Goal: Task Accomplishment & Management: Use online tool/utility

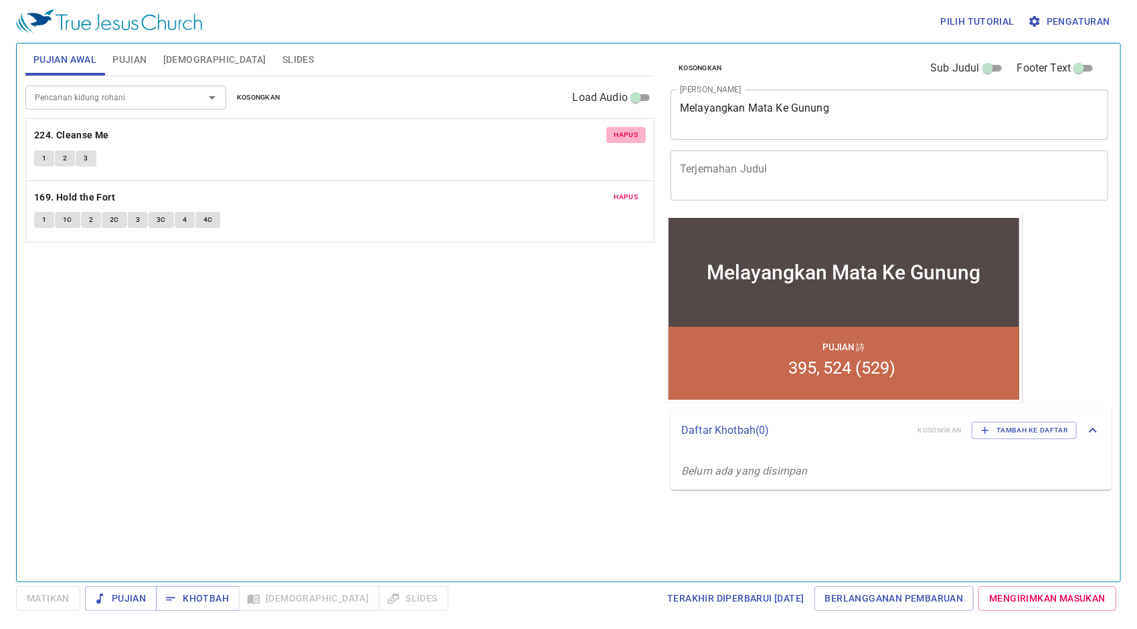
click at [626, 137] on span "Hapus" at bounding box center [626, 135] width 24 height 12
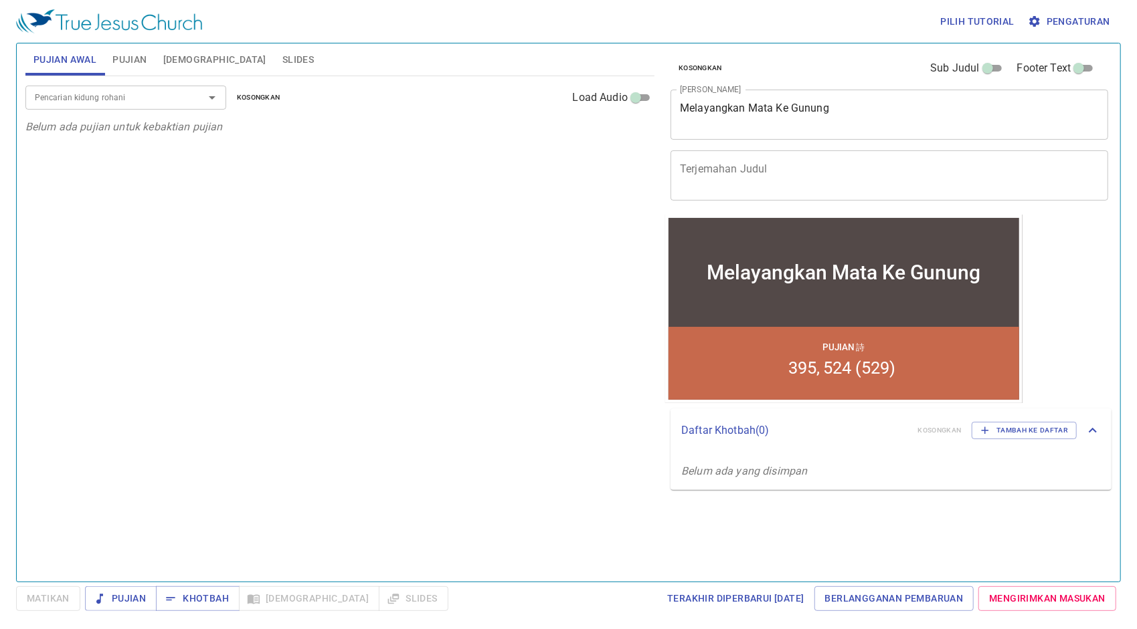
click at [147, 56] on button "Pujian" at bounding box center [129, 59] width 50 height 32
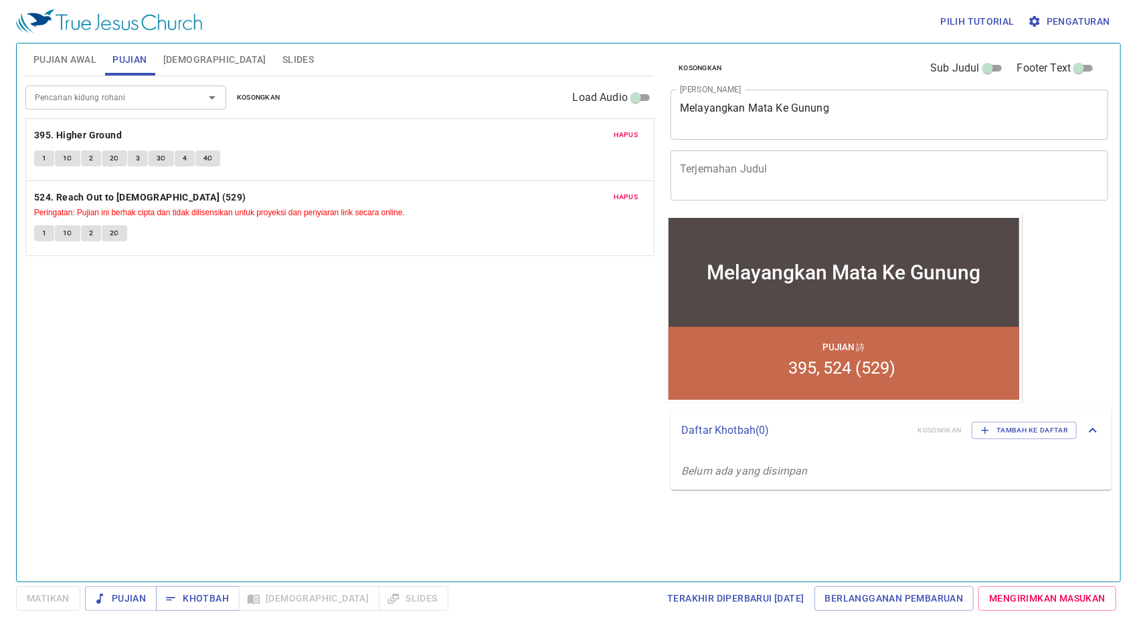
click at [634, 131] on span "Hapus" at bounding box center [626, 135] width 24 height 12
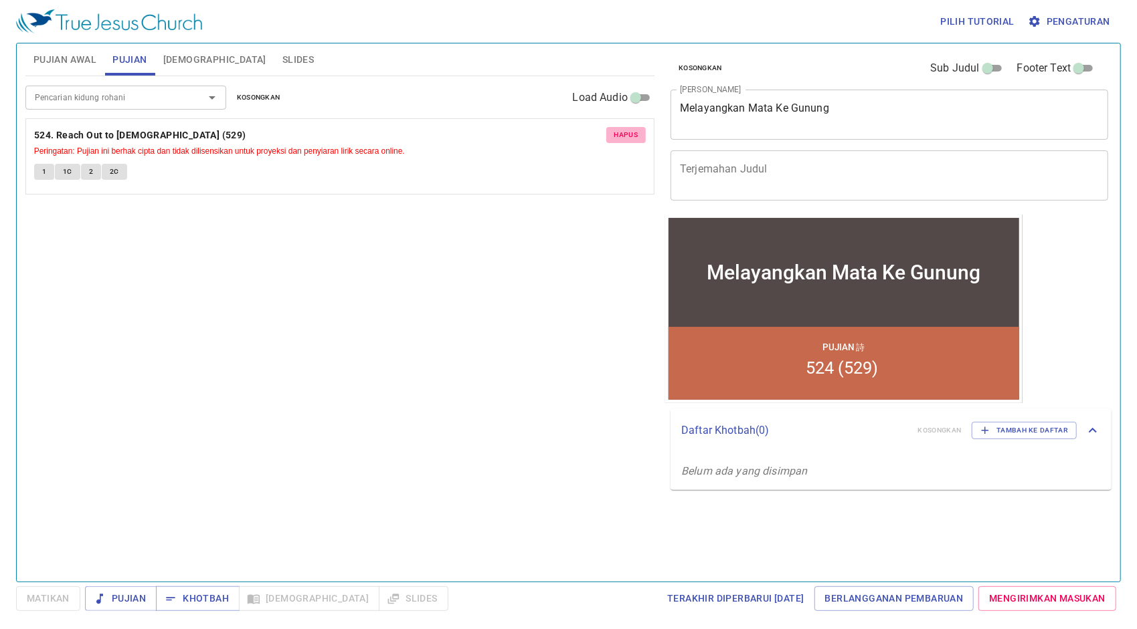
click at [634, 131] on span "Hapus" at bounding box center [626, 135] width 24 height 12
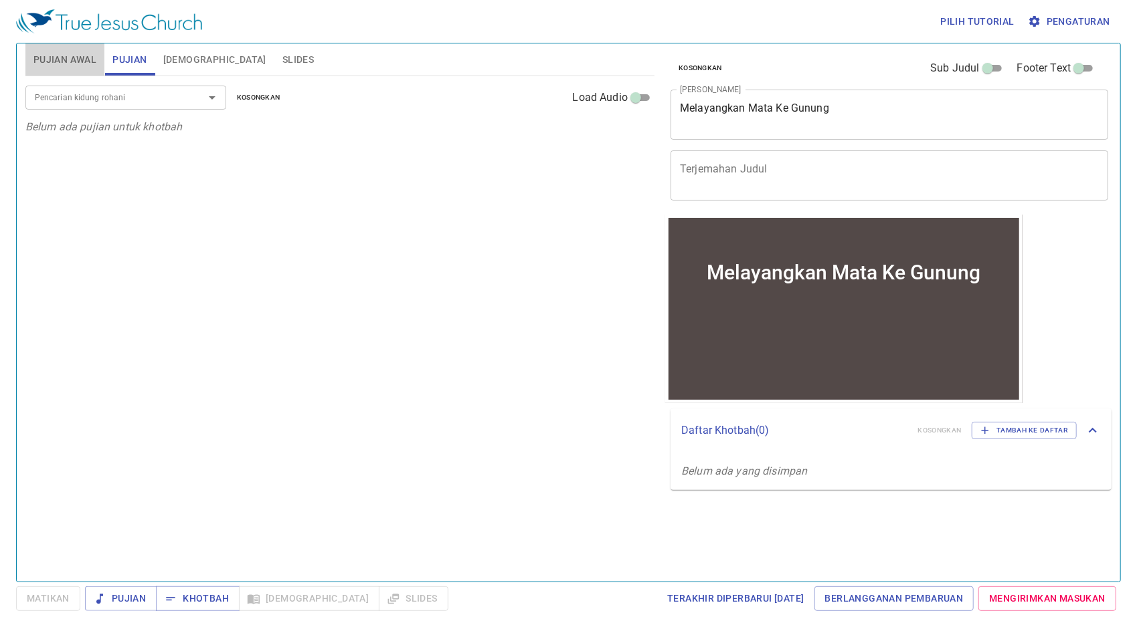
click at [92, 68] on button "Pujian Awal" at bounding box center [64, 59] width 79 height 32
click at [102, 94] on input "Pencarian kidung rohani" at bounding box center [105, 97] width 153 height 15
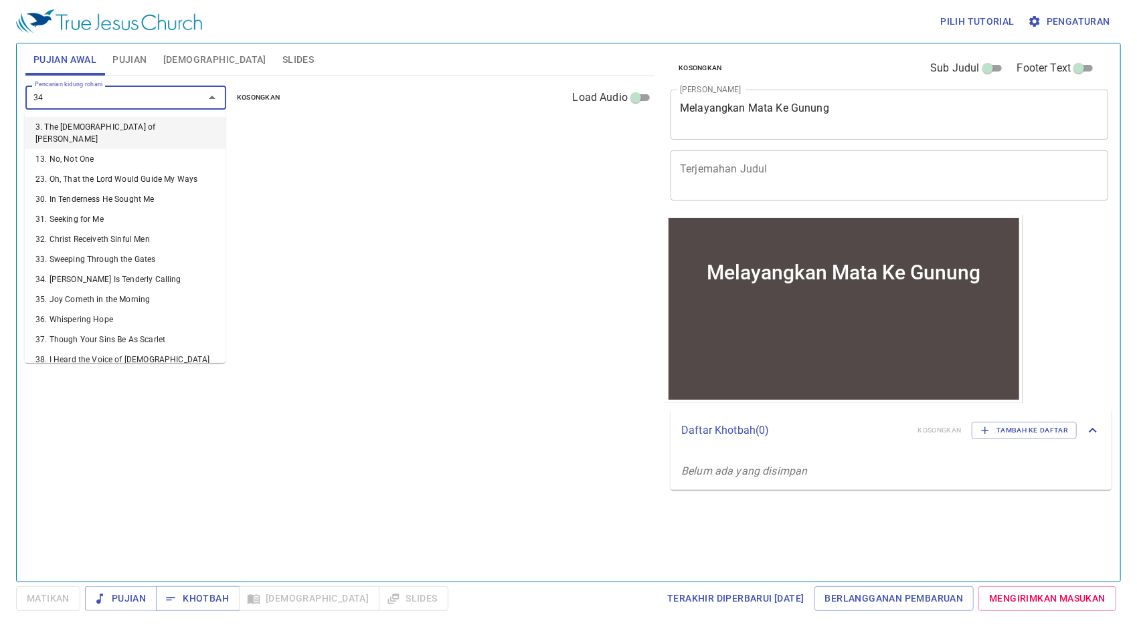
type input "341"
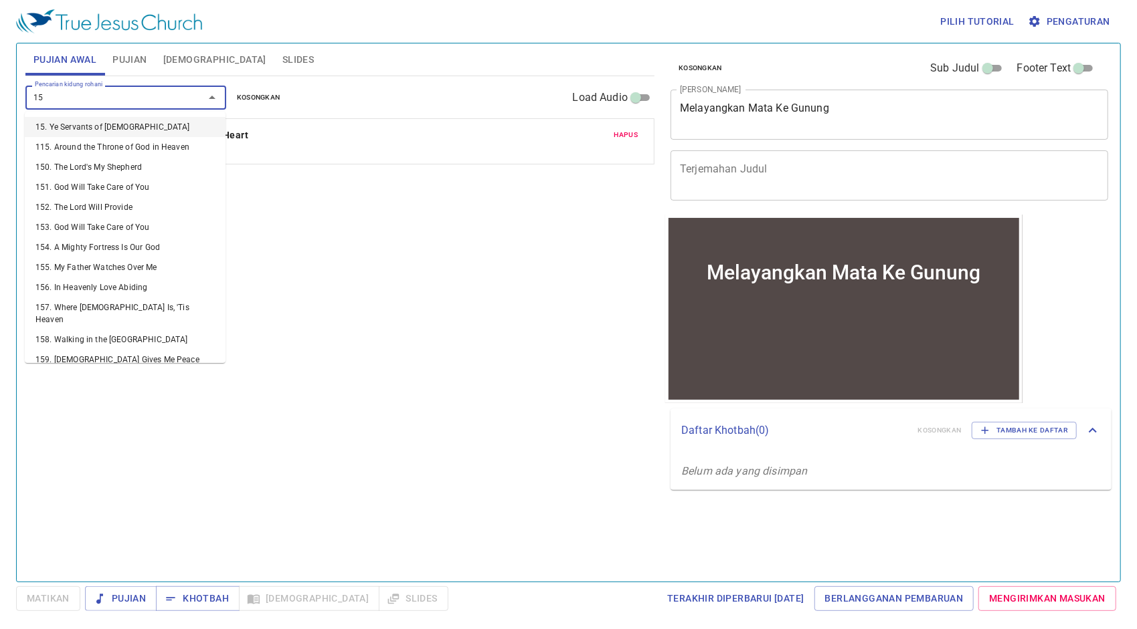
type input "155"
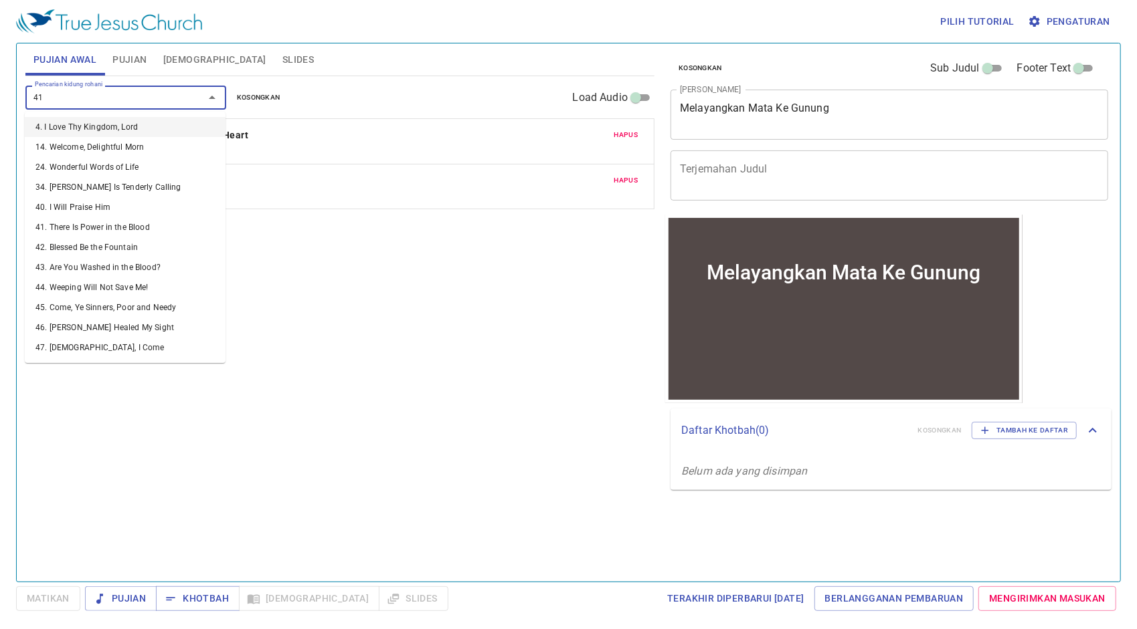
type input "413"
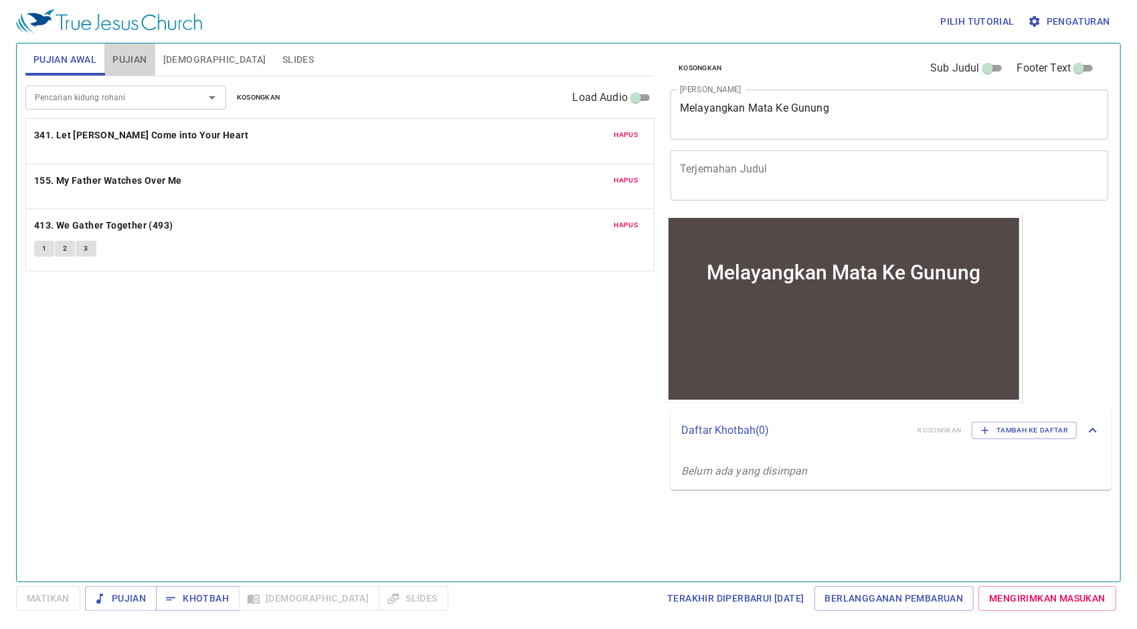
drag, startPoint x: 120, startPoint y: 52, endPoint x: 111, endPoint y: 82, distance: 30.7
click at [119, 53] on span "Pujian" at bounding box center [129, 60] width 34 height 17
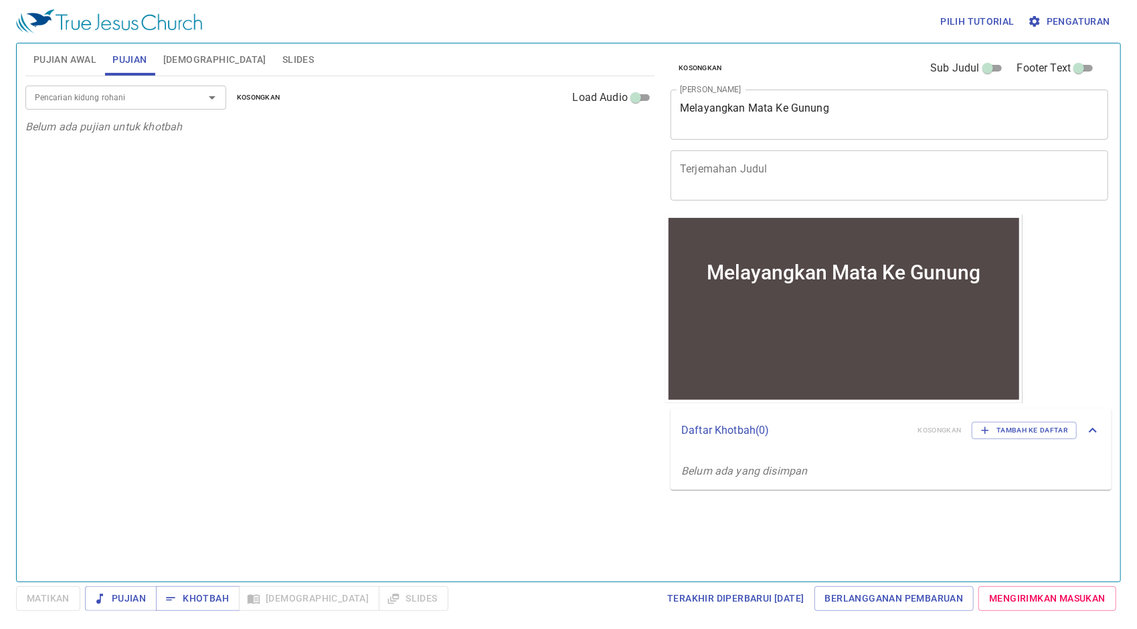
click at [111, 92] on input "Pencarian kidung rohani" at bounding box center [105, 97] width 153 height 15
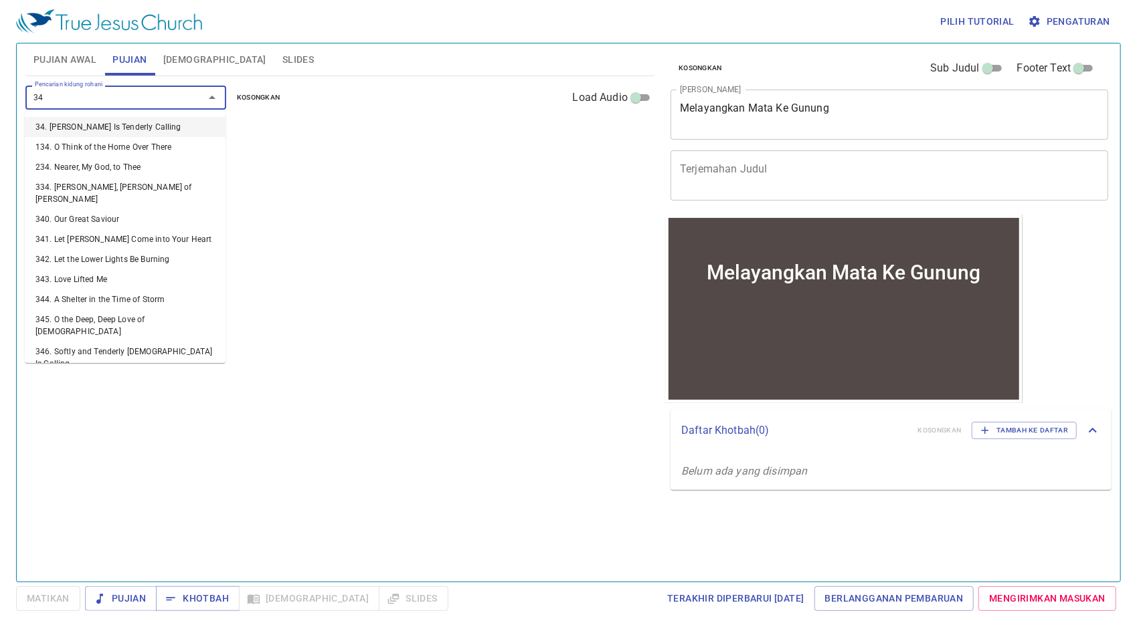
type input "346"
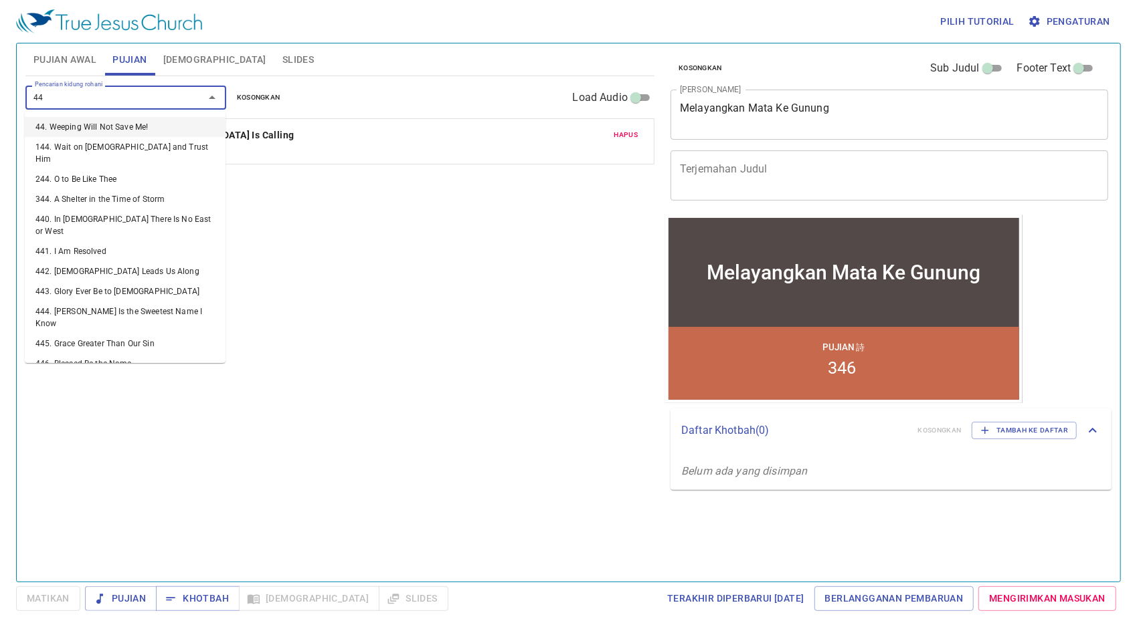
type input "442"
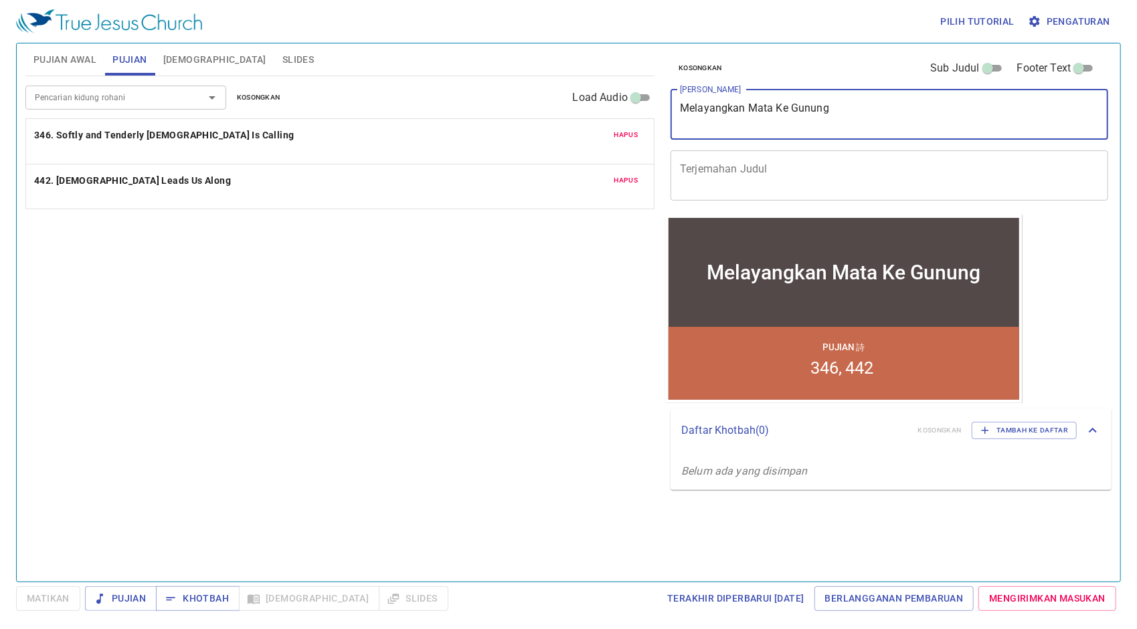
drag, startPoint x: 848, startPoint y: 111, endPoint x: 591, endPoint y: 124, distance: 257.2
click at [591, 124] on div "Pujian Awal Pujian Alkitab Slides Pencarian kidung rohani Pencarian kidung roha…" at bounding box center [568, 307] width 1096 height 539
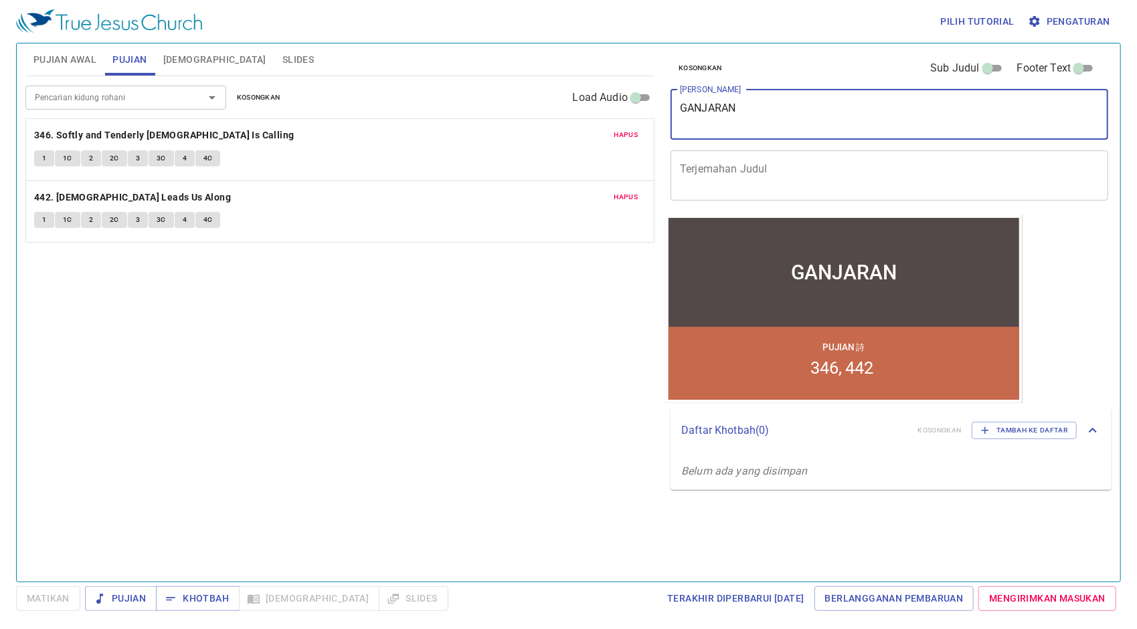
type textarea "GANJARAN"
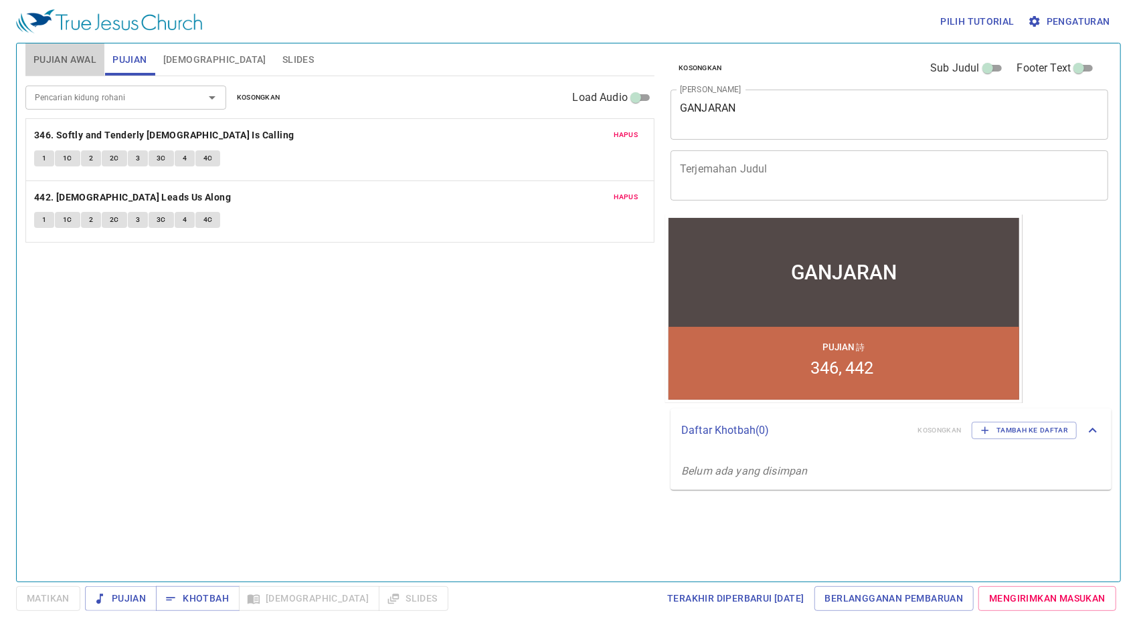
click at [94, 62] on span "Pujian Awal" at bounding box center [64, 60] width 63 height 17
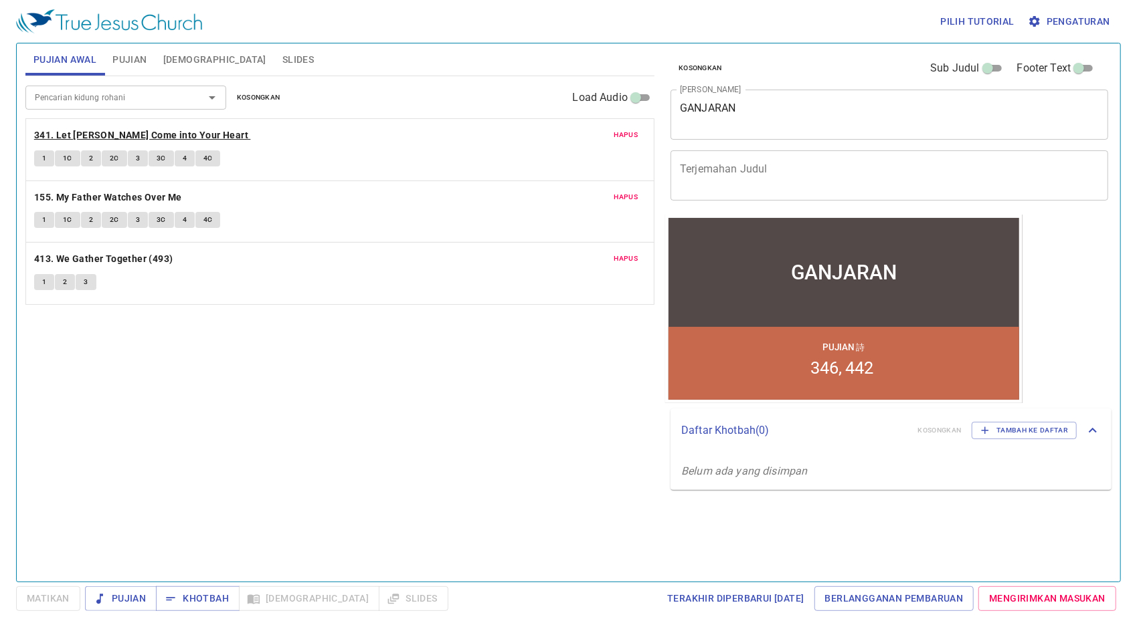
click at [102, 138] on b "341. Let [PERSON_NAME] Come into Your Heart" at bounding box center [141, 135] width 214 height 17
click at [153, 100] on input "Pencarian kidung rohani" at bounding box center [105, 97] width 153 height 15
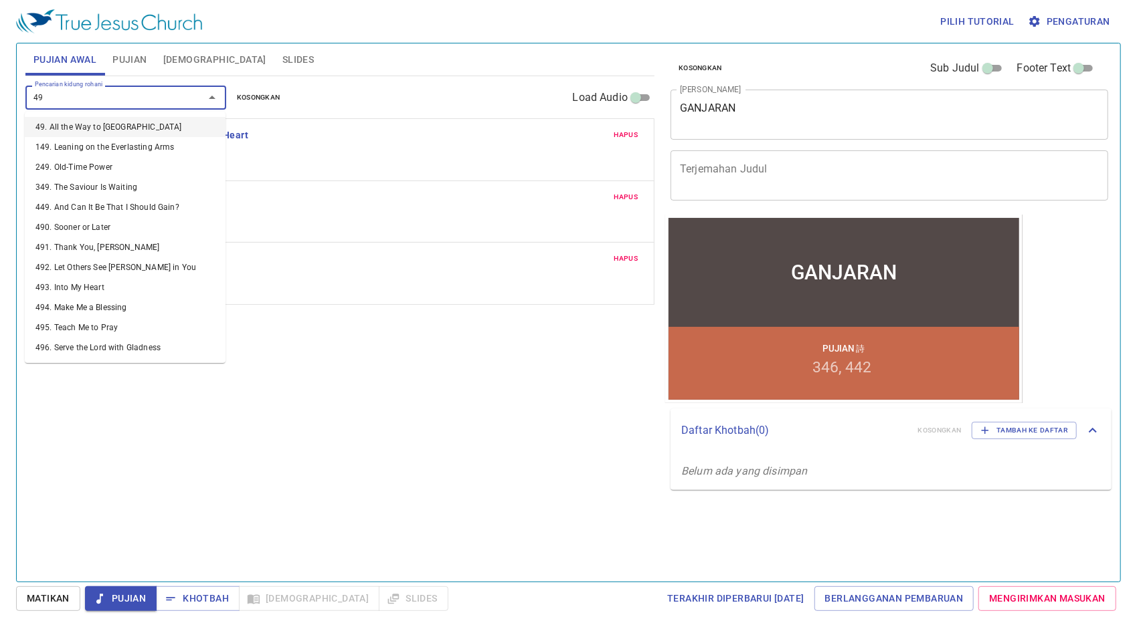
type input "496"
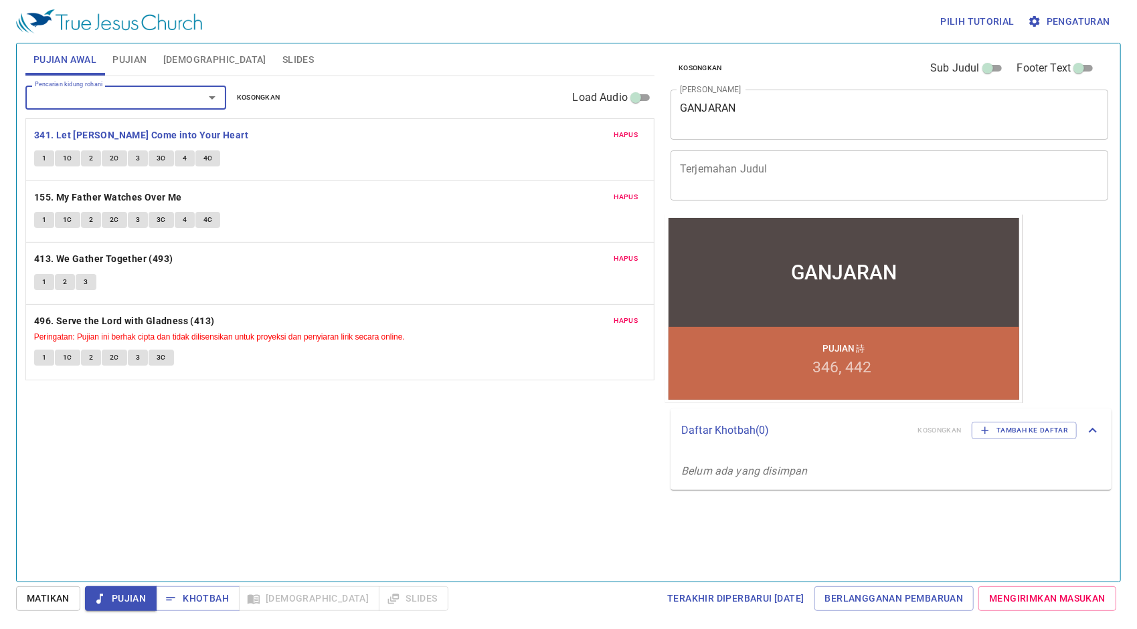
click at [627, 257] on span "Hapus" at bounding box center [626, 259] width 24 height 12
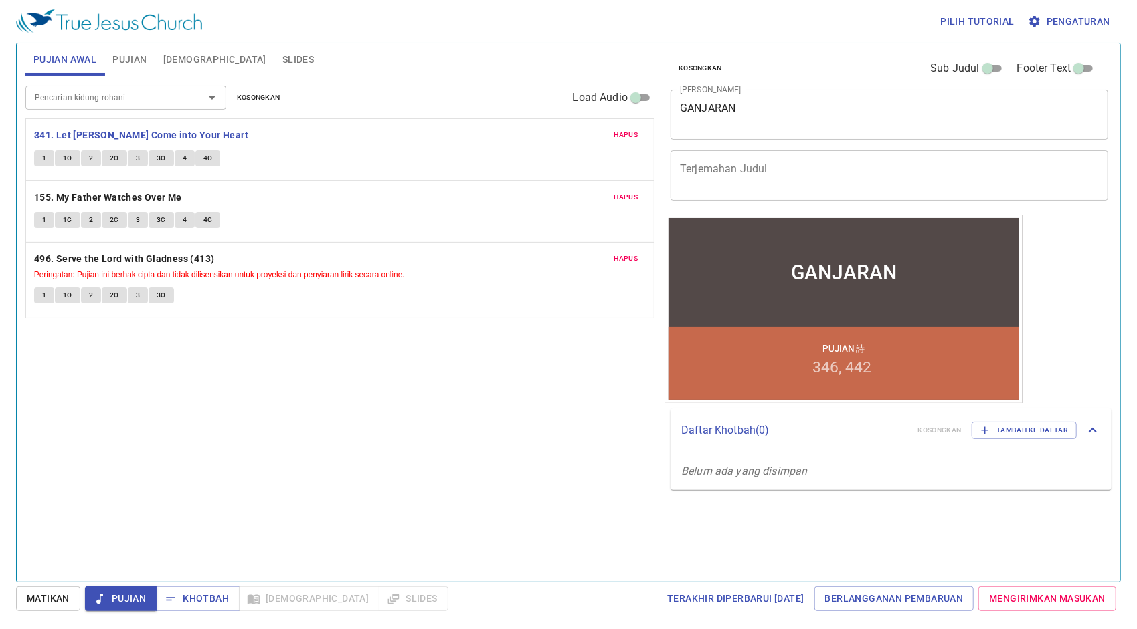
click at [131, 54] on span "Pujian" at bounding box center [129, 60] width 34 height 17
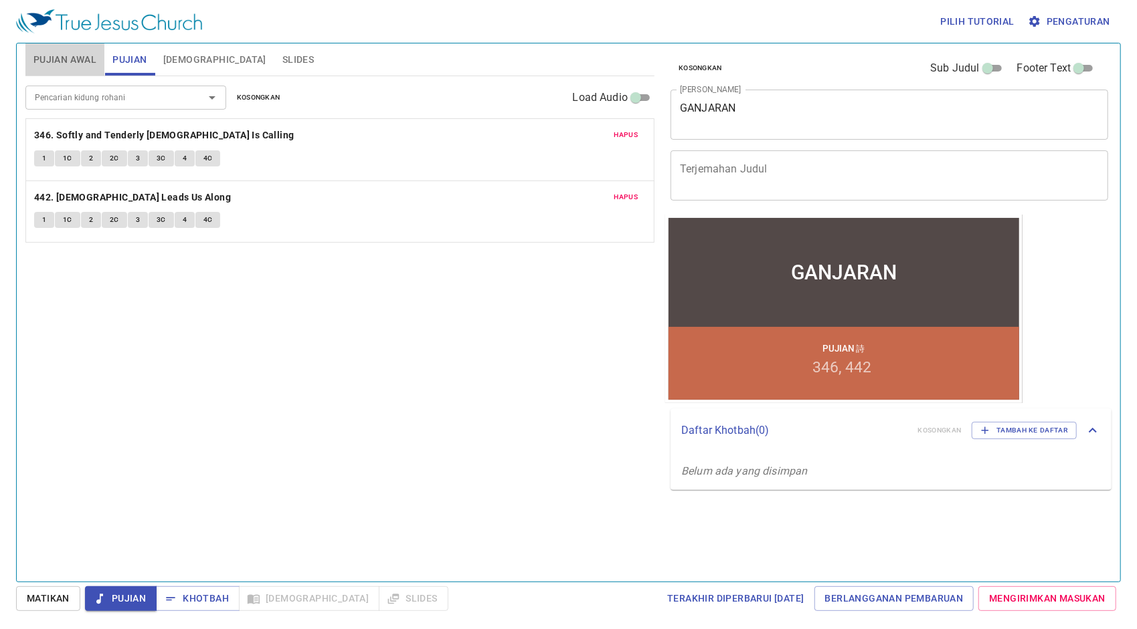
click at [81, 57] on span "Pujian Awal" at bounding box center [64, 60] width 63 height 17
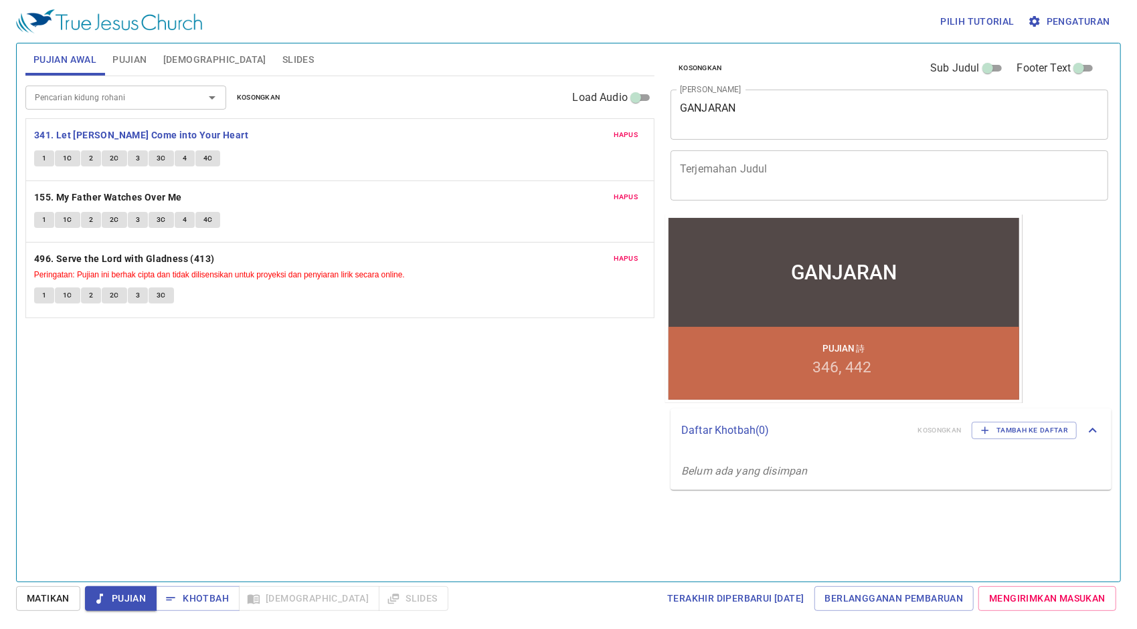
click at [119, 61] on span "Pujian" at bounding box center [129, 60] width 34 height 17
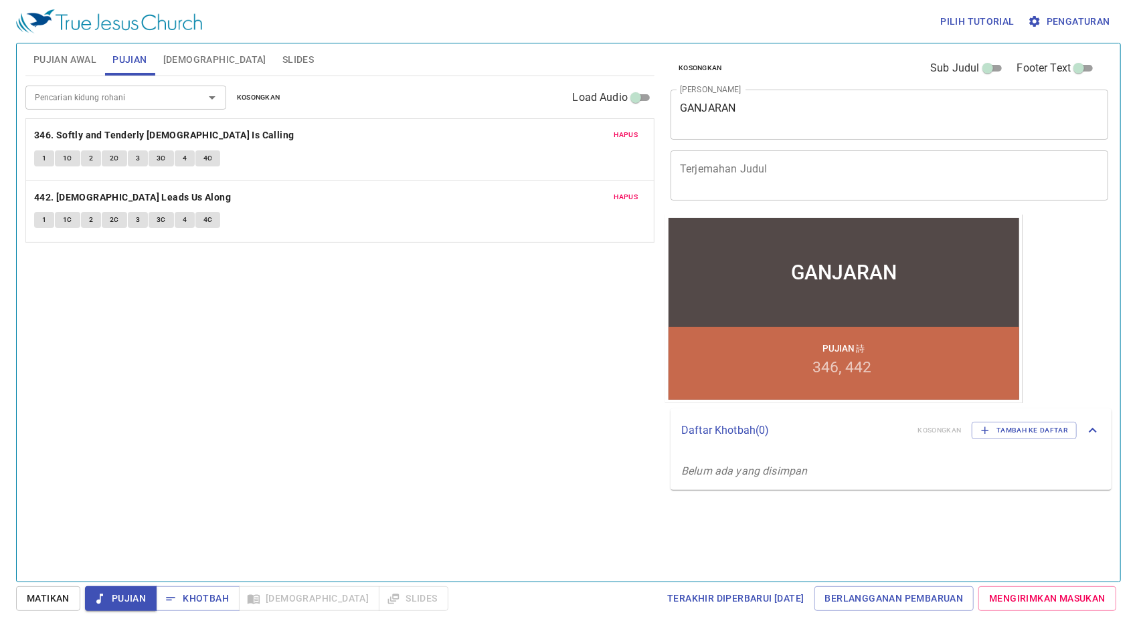
click at [79, 63] on span "Pujian Awal" at bounding box center [64, 60] width 63 height 17
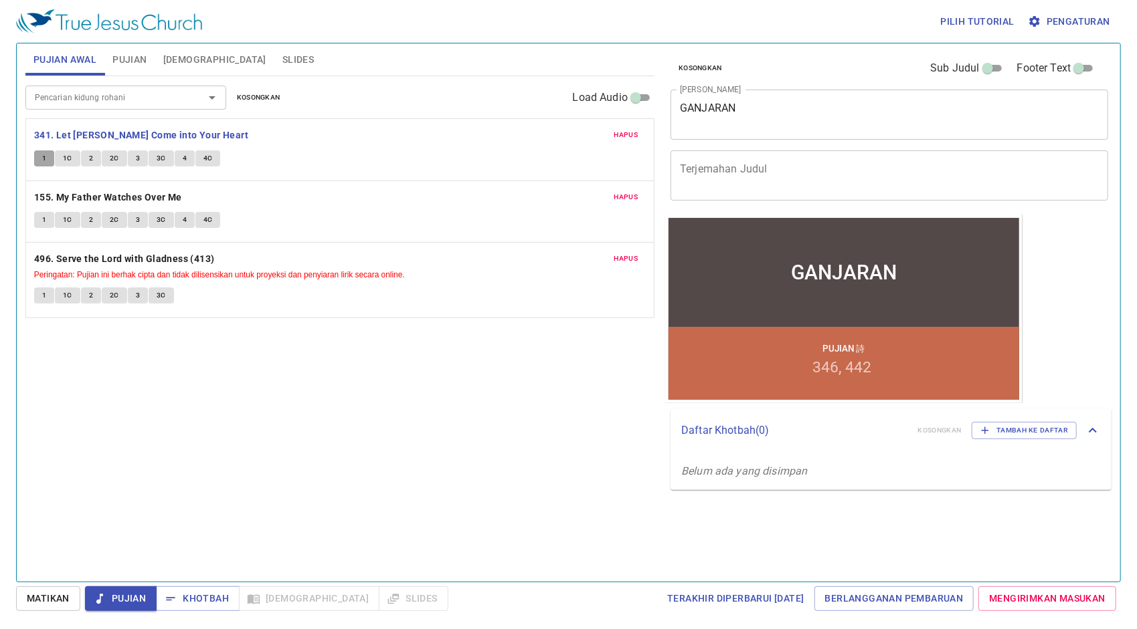
click at [50, 153] on button "1" at bounding box center [44, 159] width 20 height 16
click at [1064, 19] on span "Pengaturan" at bounding box center [1070, 21] width 80 height 17
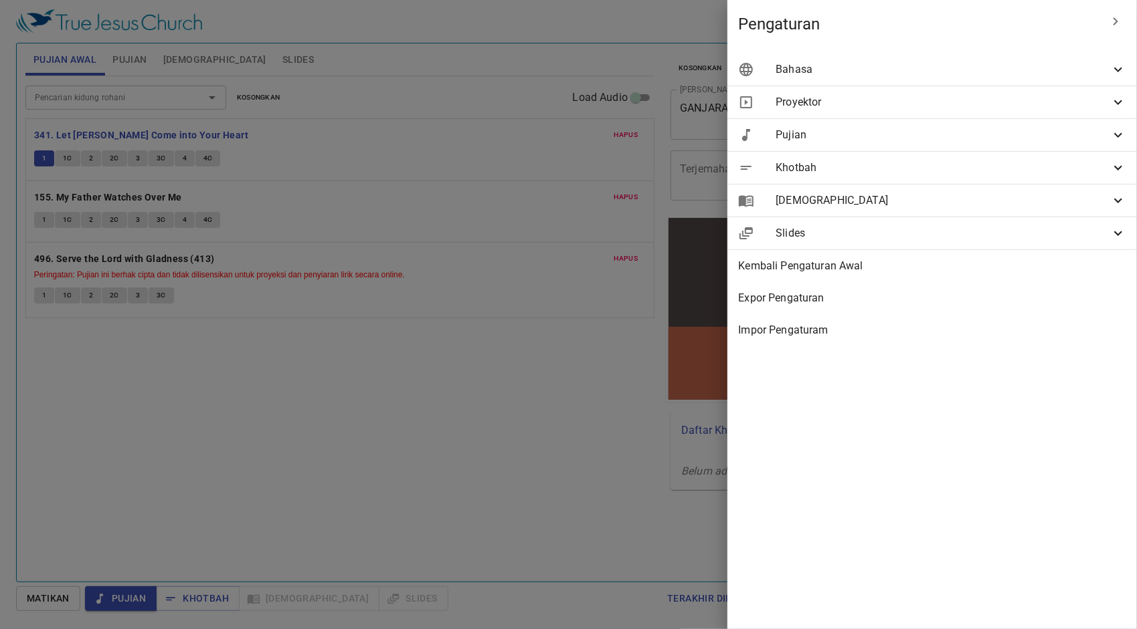
click at [965, 80] on div "Bahasa" at bounding box center [931, 70] width 409 height 32
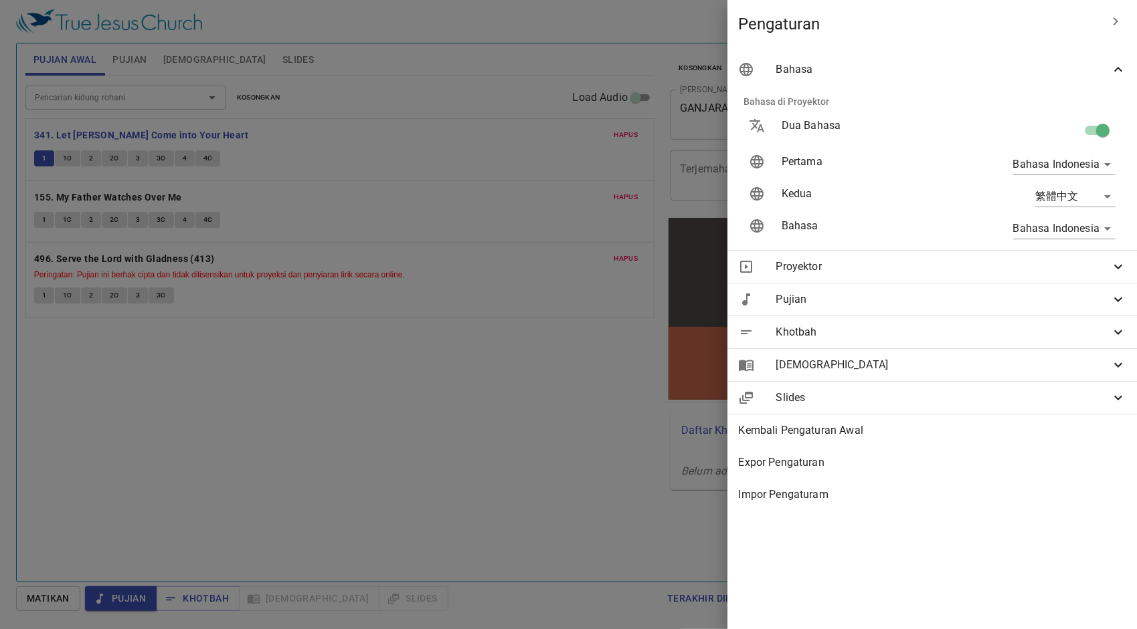
click at [1105, 201] on body "Pilih tutorial Pengaturan Pujian Awal Pujian Alkitab Slides Pencarian kidung ro…" at bounding box center [568, 314] width 1137 height 629
click at [1060, 203] on li "English" at bounding box center [1072, 197] width 108 height 24
type input "en"
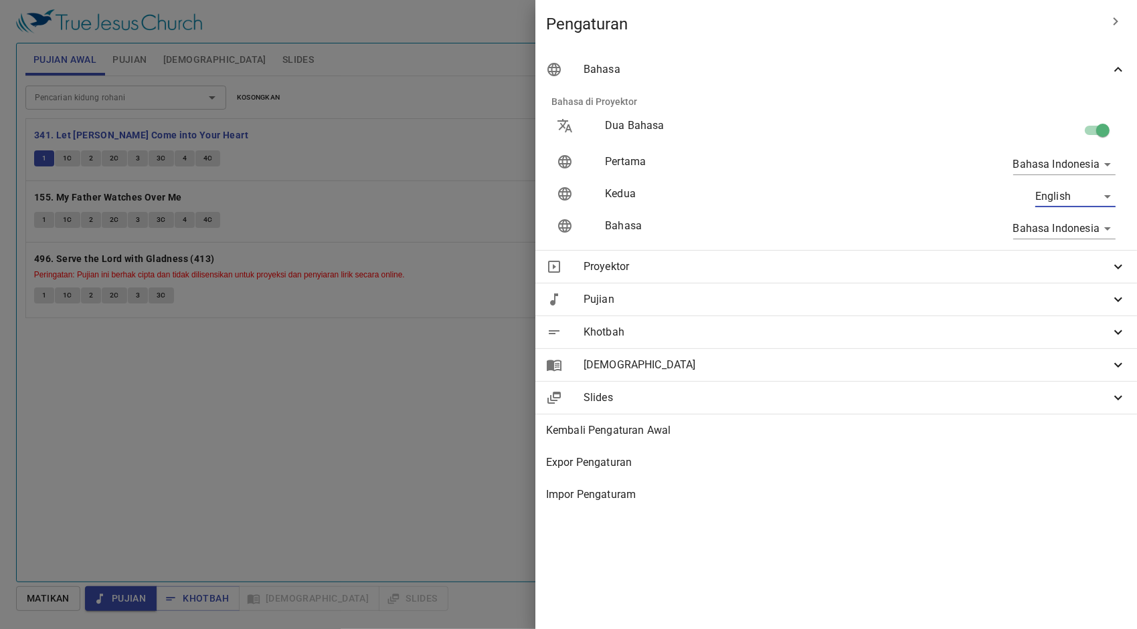
click at [555, 179] on div at bounding box center [568, 314] width 1137 height 629
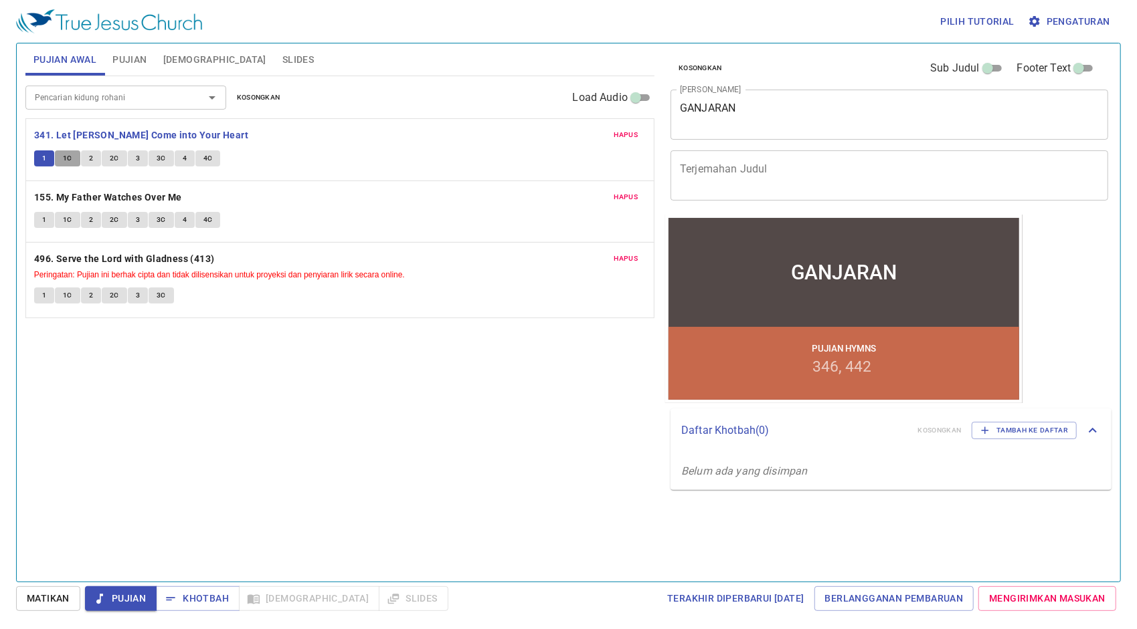
click at [68, 157] on span "1C" at bounding box center [67, 159] width 9 height 12
click at [92, 155] on span "2" at bounding box center [91, 159] width 4 height 12
click at [118, 154] on span "2C" at bounding box center [114, 159] width 9 height 12
click at [136, 154] on span "3" at bounding box center [138, 159] width 4 height 12
click at [163, 157] on span "3C" at bounding box center [161, 159] width 9 height 12
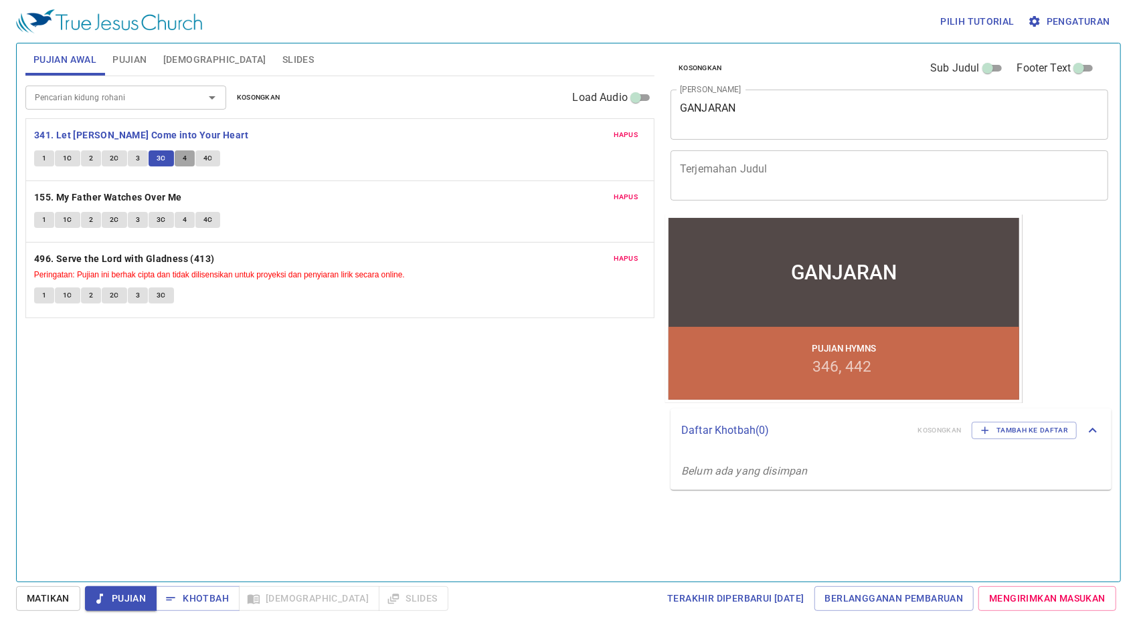
click at [184, 158] on span "4" at bounding box center [185, 159] width 4 height 12
click at [206, 153] on span "4C" at bounding box center [207, 159] width 9 height 12
click at [158, 132] on b "341. Let [PERSON_NAME] Come into Your Heart" at bounding box center [141, 135] width 214 height 17
click at [144, 197] on b "155. My Father Watches Over Me" at bounding box center [108, 197] width 148 height 17
click at [47, 220] on button "1" at bounding box center [44, 220] width 20 height 16
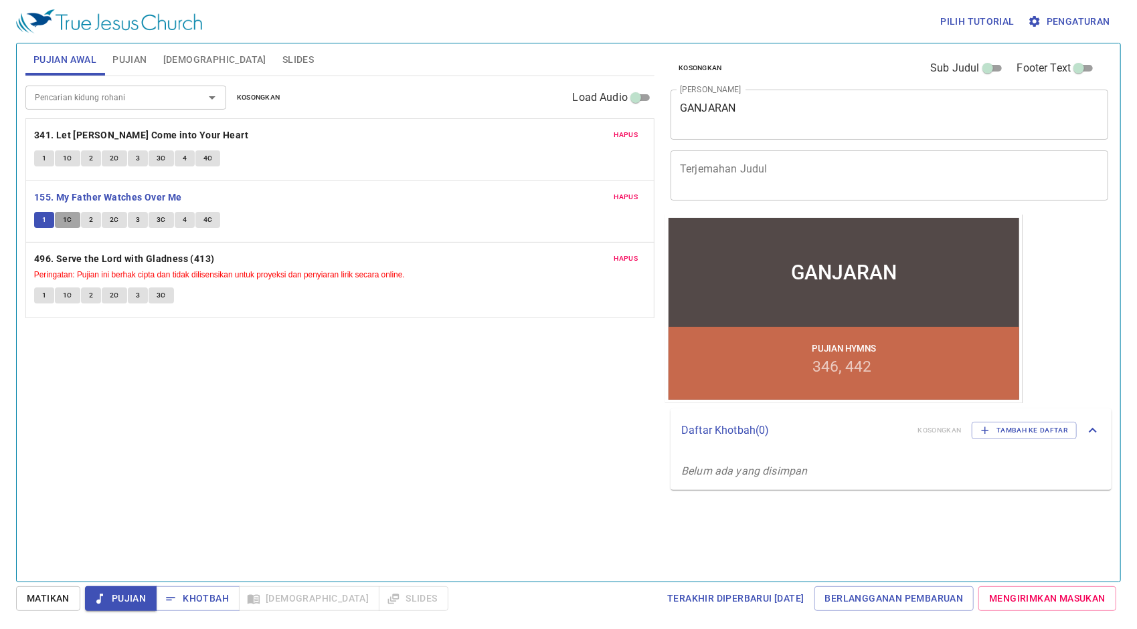
click at [71, 219] on button "1C" at bounding box center [67, 220] width 25 height 16
click at [89, 218] on span "2" at bounding box center [91, 220] width 4 height 12
click at [114, 215] on span "2C" at bounding box center [114, 220] width 9 height 12
click at [140, 218] on button "3" at bounding box center [138, 220] width 20 height 16
click at [157, 219] on span "3C" at bounding box center [161, 220] width 9 height 12
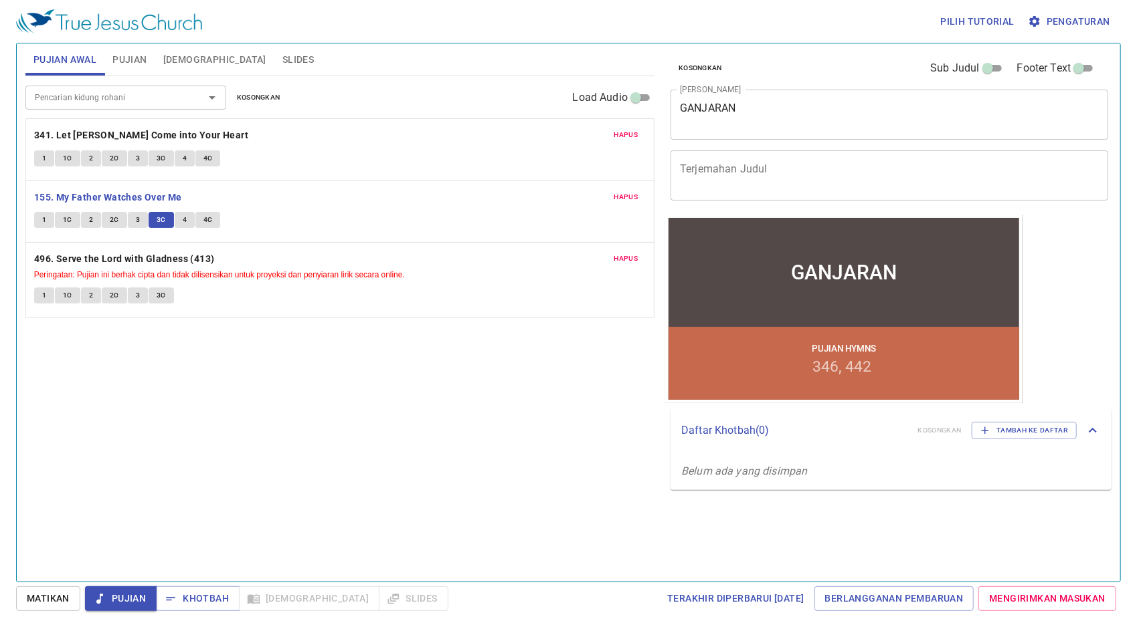
click at [184, 221] on span "4" at bounding box center [185, 220] width 4 height 12
click at [213, 219] on button "4C" at bounding box center [207, 220] width 25 height 16
click at [114, 254] on b "496. Serve the Lord with Gladness (413)" at bounding box center [124, 259] width 181 height 17
click at [43, 292] on span "1" at bounding box center [44, 296] width 4 height 12
click at [68, 292] on span "1C" at bounding box center [67, 296] width 9 height 12
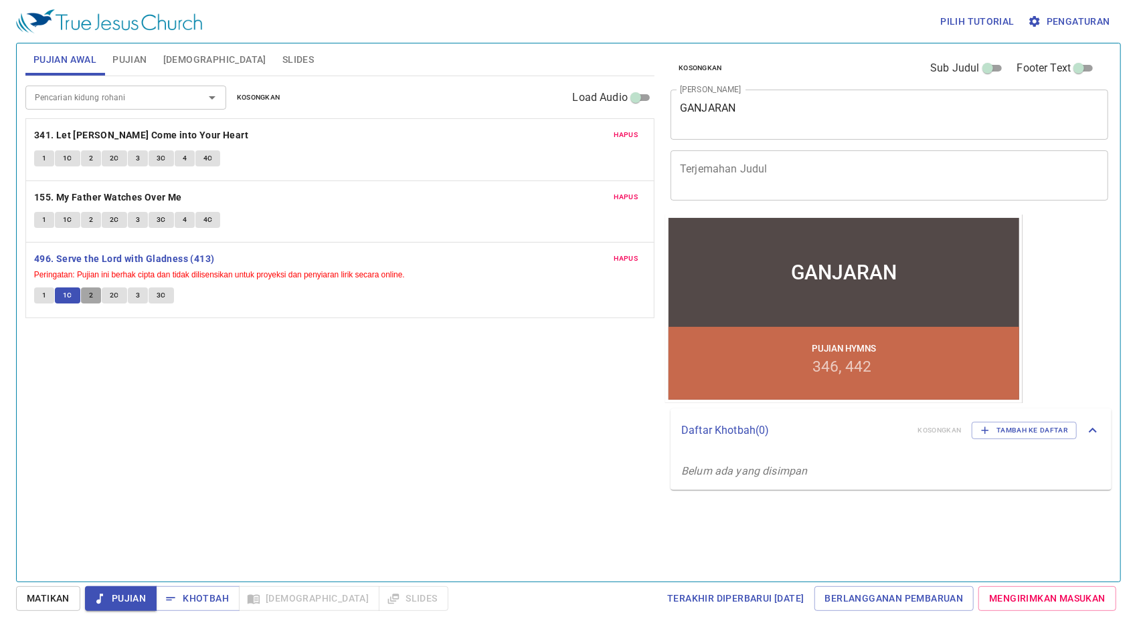
click at [90, 295] on span "2" at bounding box center [91, 296] width 4 height 12
click at [115, 292] on span "2C" at bounding box center [114, 296] width 9 height 12
click at [136, 294] on span "3" at bounding box center [138, 296] width 4 height 12
click at [163, 296] on span "3C" at bounding box center [161, 296] width 9 height 12
click at [207, 256] on b "496. Serve the Lord with Gladness (413)" at bounding box center [124, 259] width 181 height 17
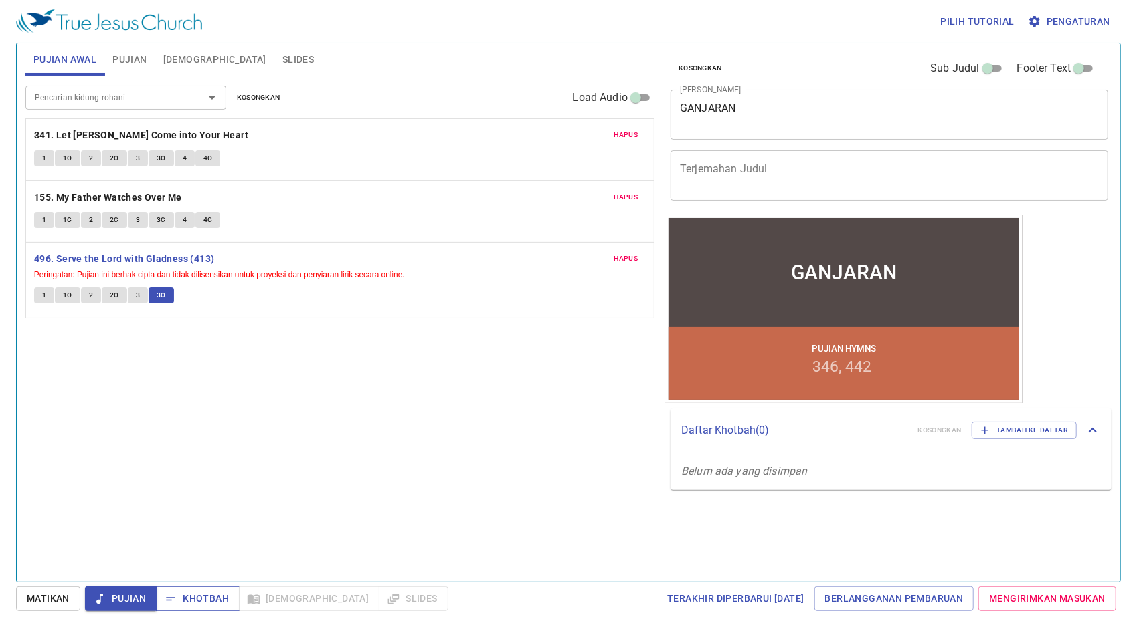
click at [211, 596] on span "Khotbah" at bounding box center [198, 599] width 62 height 17
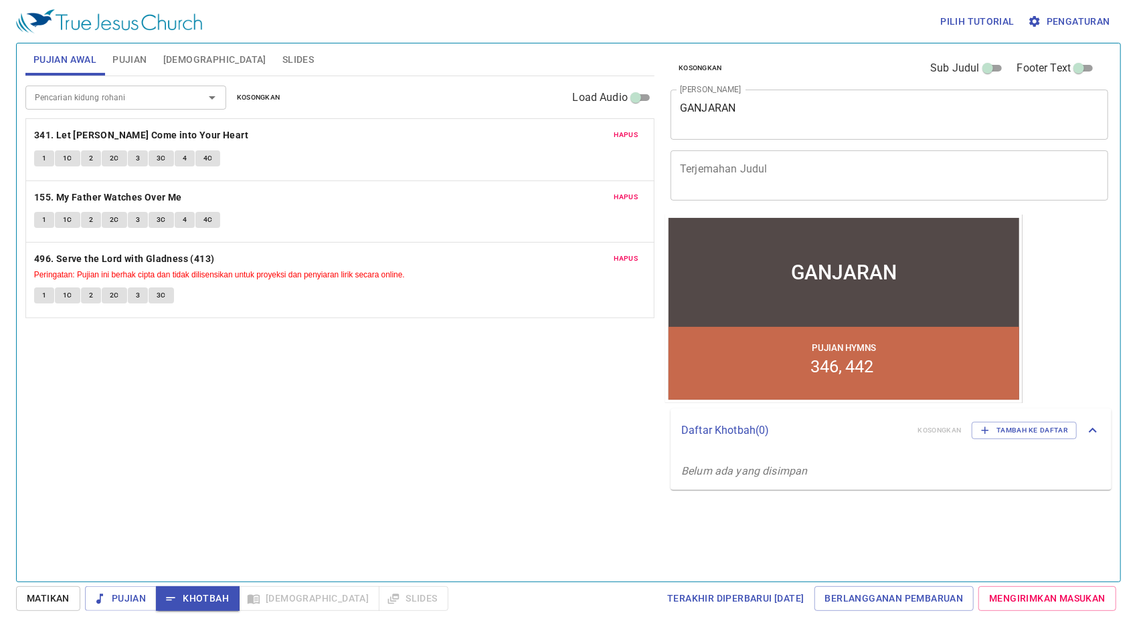
click at [139, 67] on span "Pujian" at bounding box center [129, 60] width 34 height 17
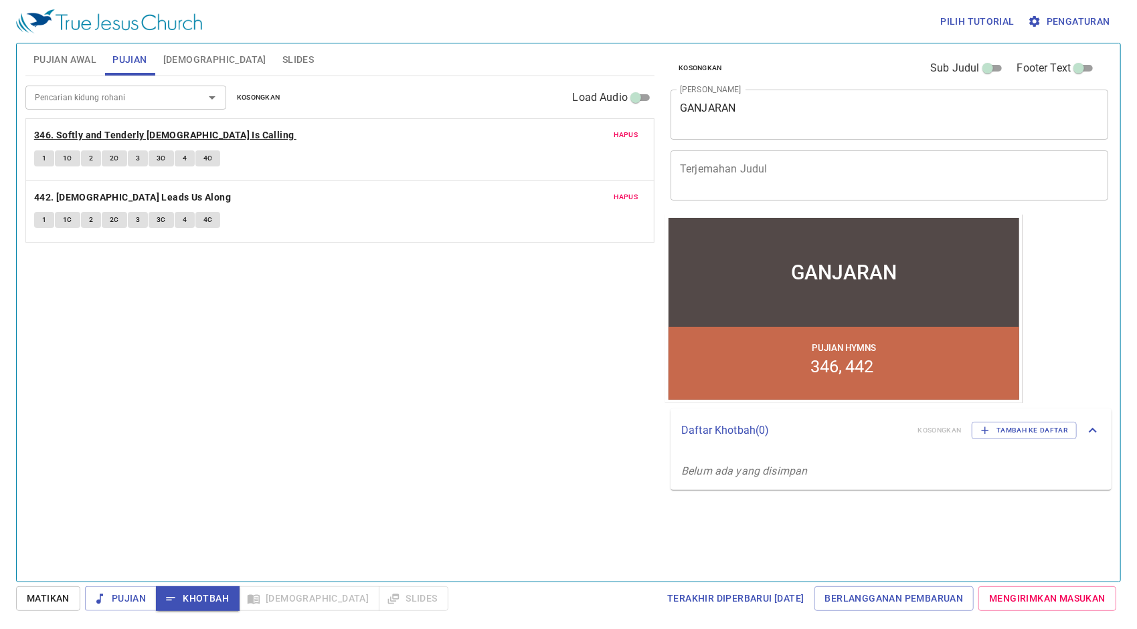
click at [128, 130] on b "346. Softly and Tenderly [DEMOGRAPHIC_DATA] Is Calling" at bounding box center [164, 135] width 260 height 17
click at [48, 157] on button "1" at bounding box center [44, 159] width 20 height 16
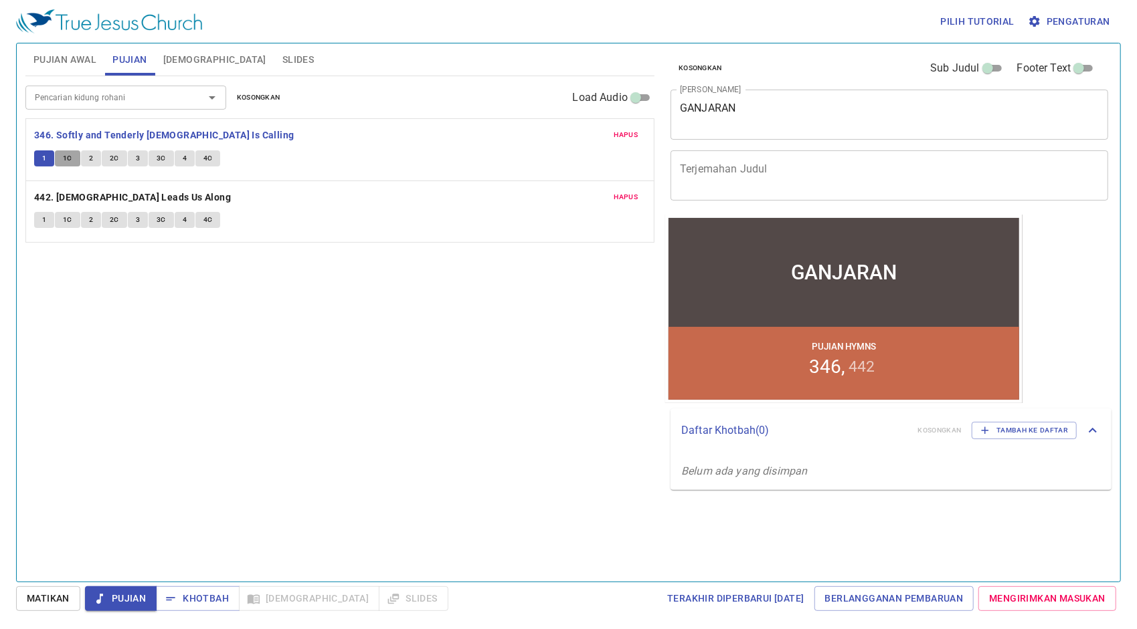
click at [63, 156] on span "1C" at bounding box center [67, 159] width 9 height 12
click at [95, 159] on button "2" at bounding box center [91, 159] width 20 height 16
click at [111, 154] on span "2C" at bounding box center [114, 159] width 9 height 12
click at [138, 157] on span "3" at bounding box center [138, 159] width 4 height 12
click at [161, 161] on span "3C" at bounding box center [161, 159] width 9 height 12
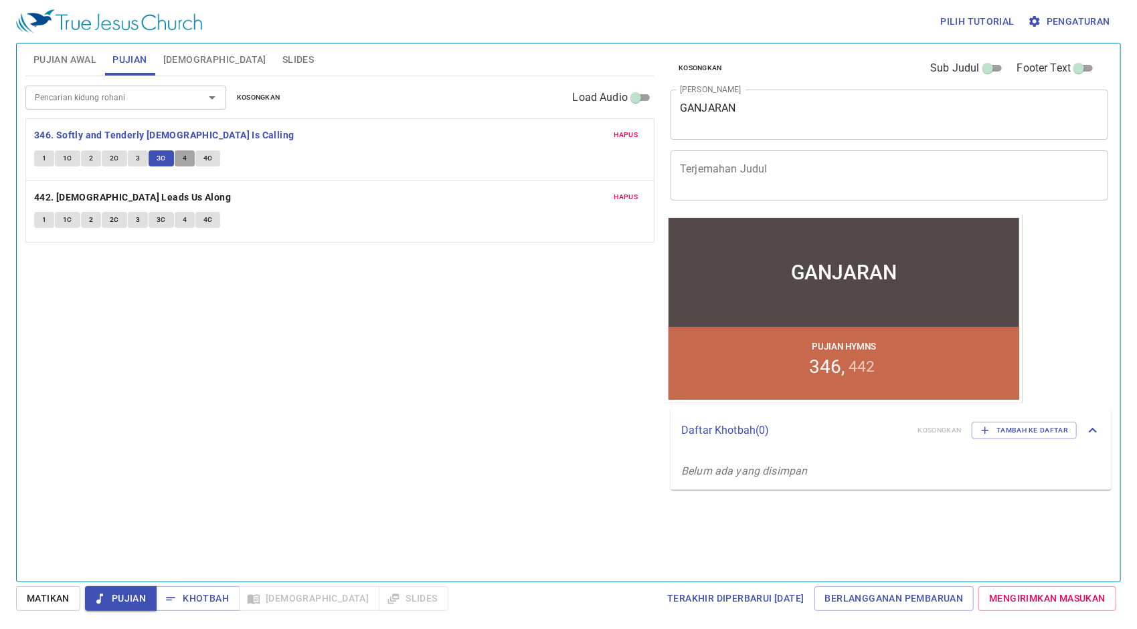
click at [186, 155] on button "4" at bounding box center [185, 159] width 20 height 16
click at [207, 153] on span "4C" at bounding box center [207, 159] width 9 height 12
click at [176, 130] on b "346. Softly and Tenderly [DEMOGRAPHIC_DATA] Is Calling" at bounding box center [164, 135] width 260 height 17
click at [174, 593] on icon "button" at bounding box center [170, 599] width 13 height 13
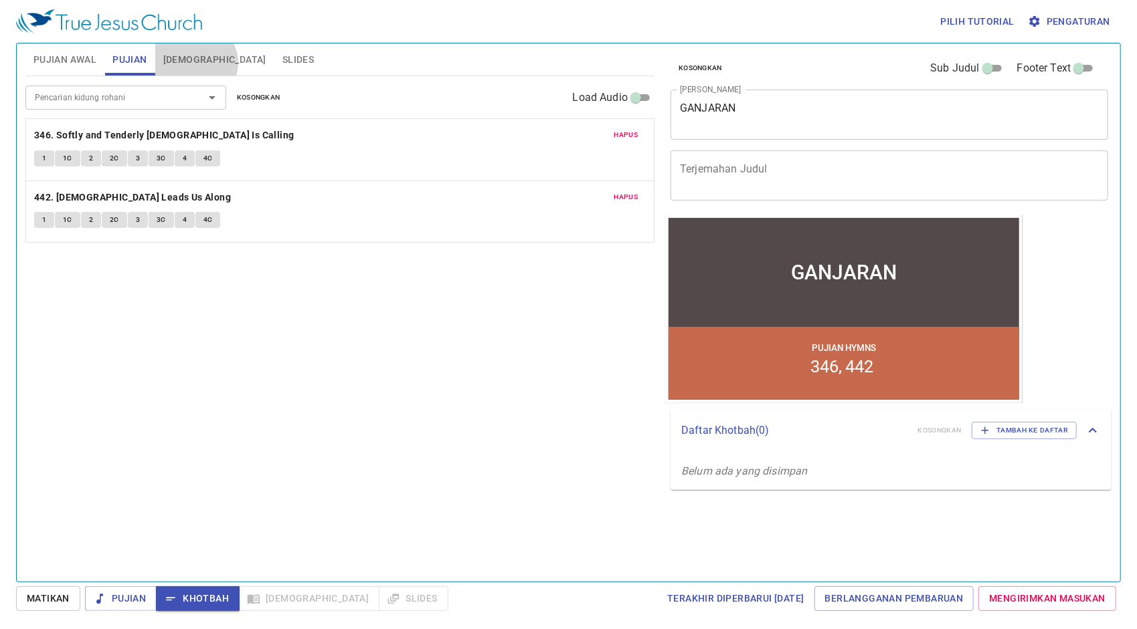
click at [194, 63] on span "[DEMOGRAPHIC_DATA]" at bounding box center [214, 60] width 103 height 17
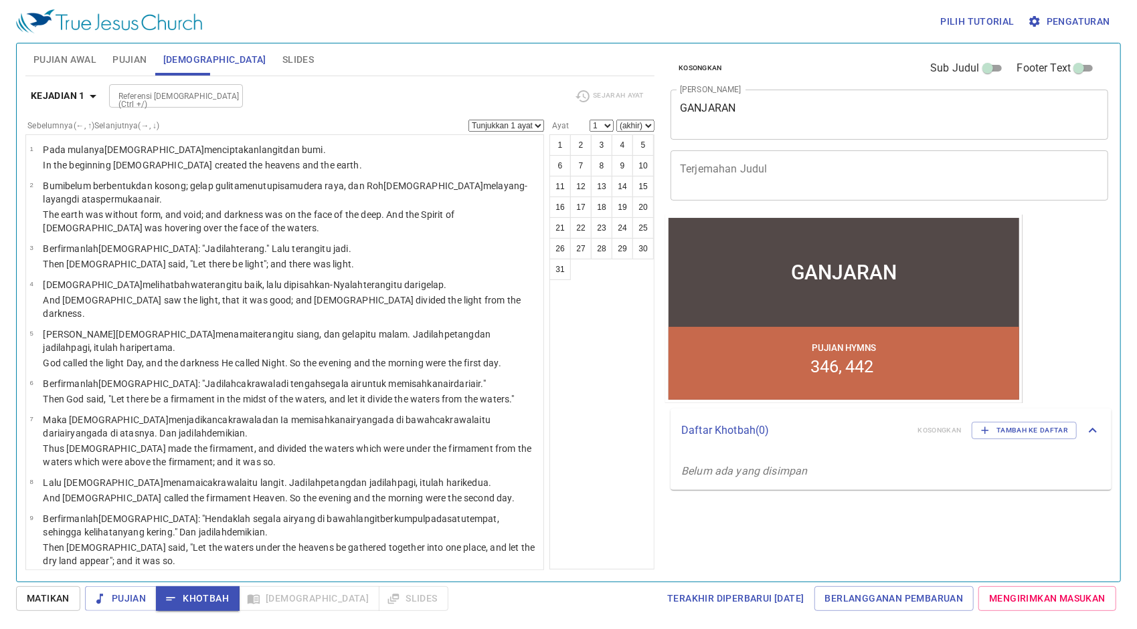
click at [218, 99] on div "Referensi [DEMOGRAPHIC_DATA] (Ctrl +/)" at bounding box center [176, 95] width 134 height 23
type input "ibr 12"
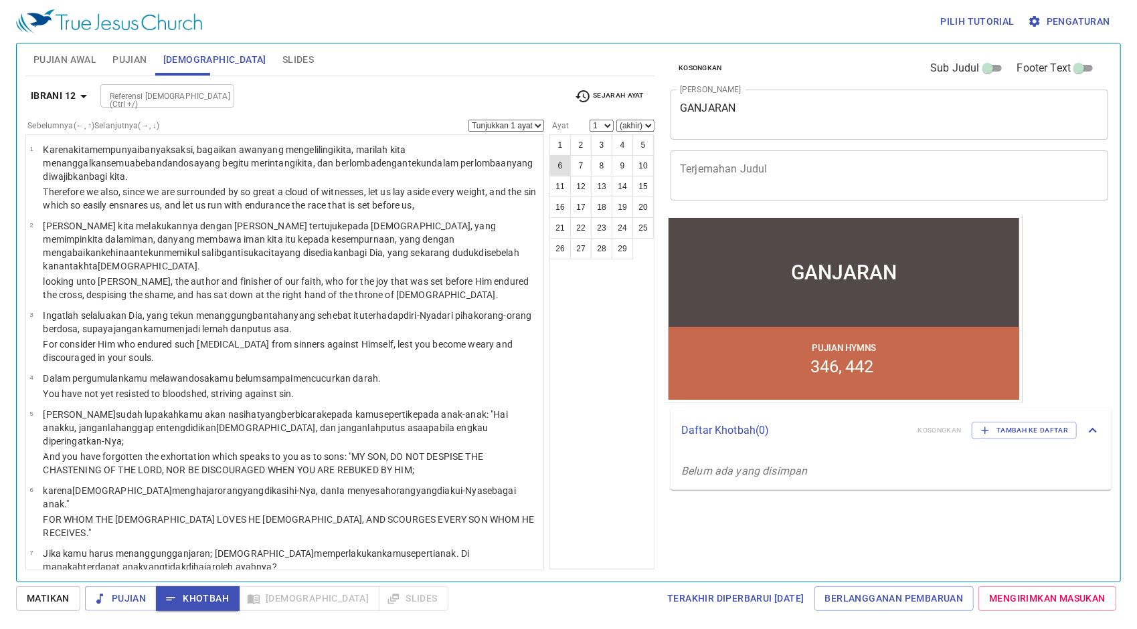
click at [569, 165] on button "6" at bounding box center [559, 165] width 21 height 21
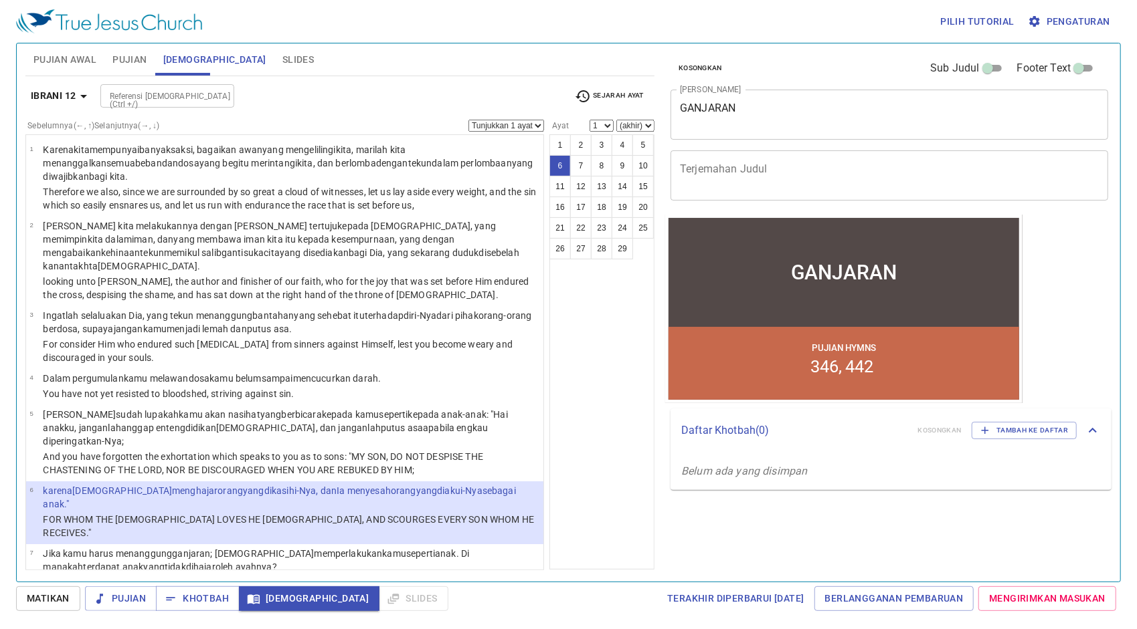
select select "6"
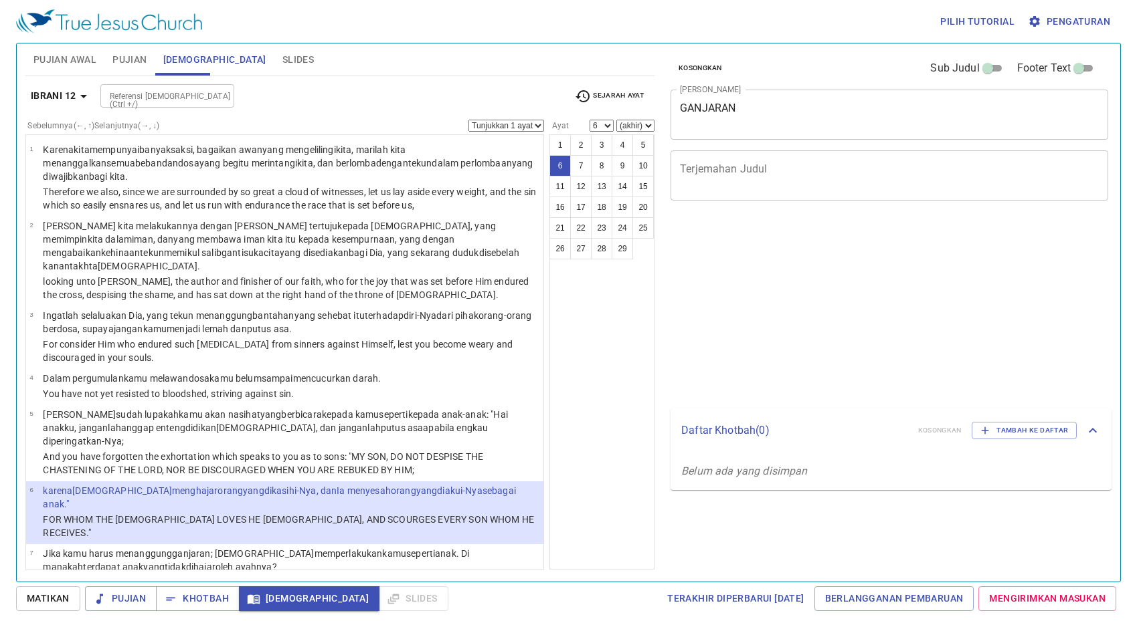
select select "6"
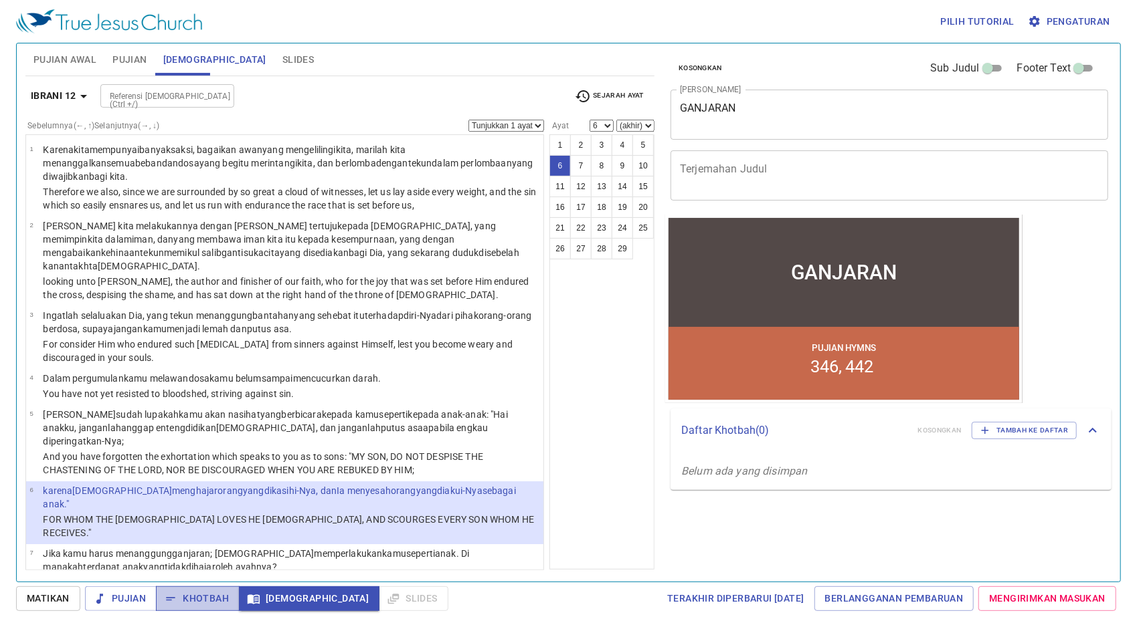
click at [208, 595] on span "Khotbah" at bounding box center [198, 599] width 62 height 17
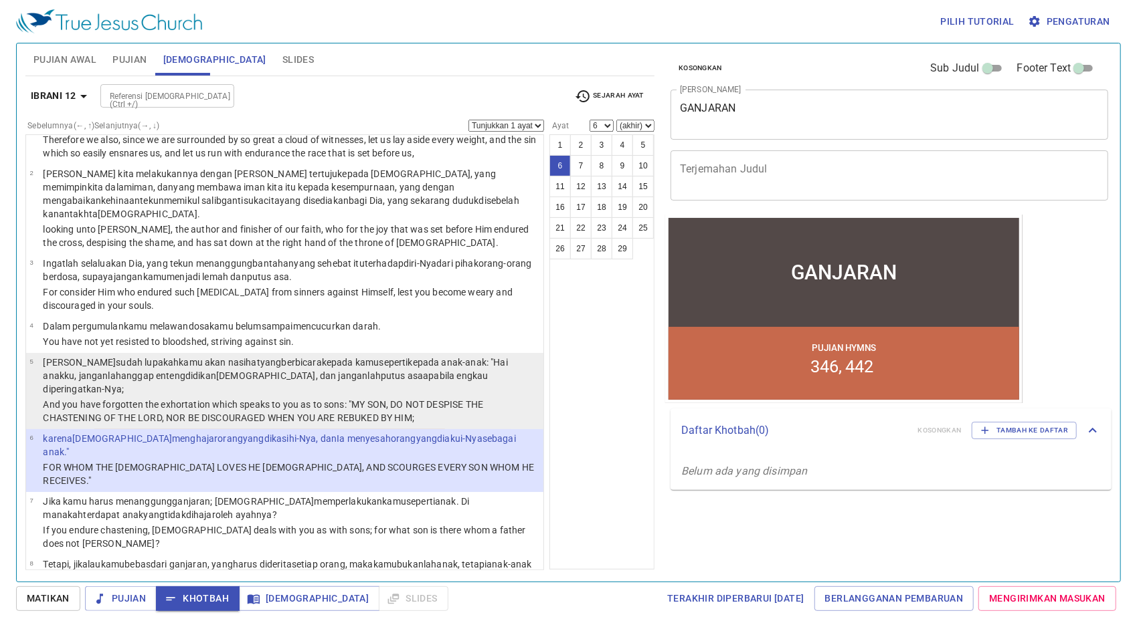
scroll to position [201, 0]
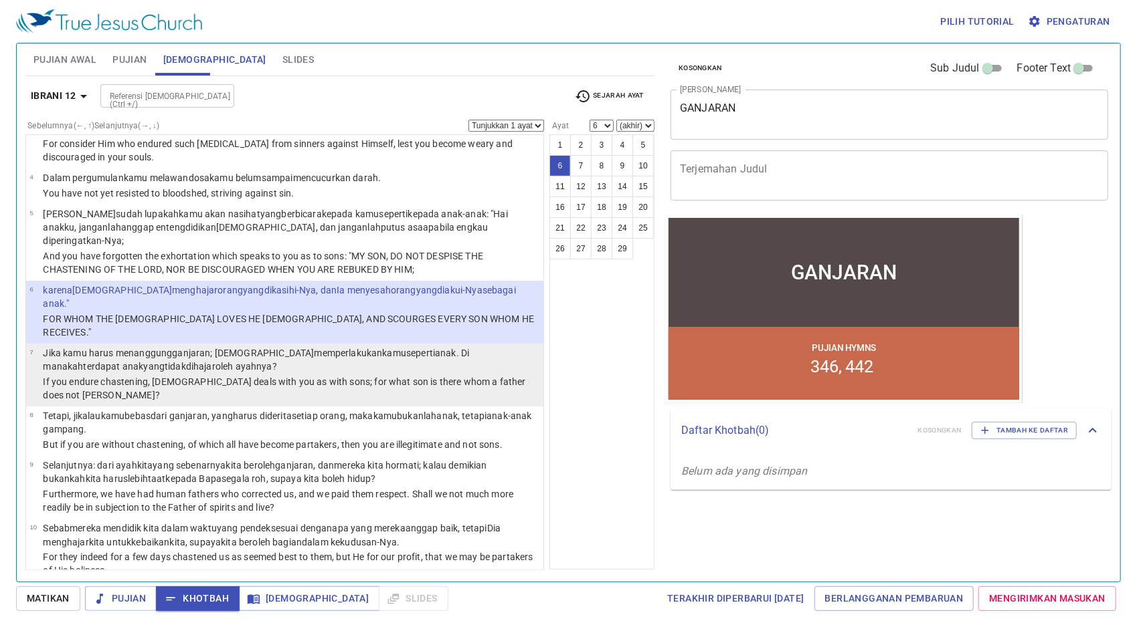
click at [320, 348] on wg4374 "kamu seperti anak . Di manakah terdapat anak yang tidak dihajar oleh ayahnya ?" at bounding box center [256, 360] width 426 height 24
select select "7"
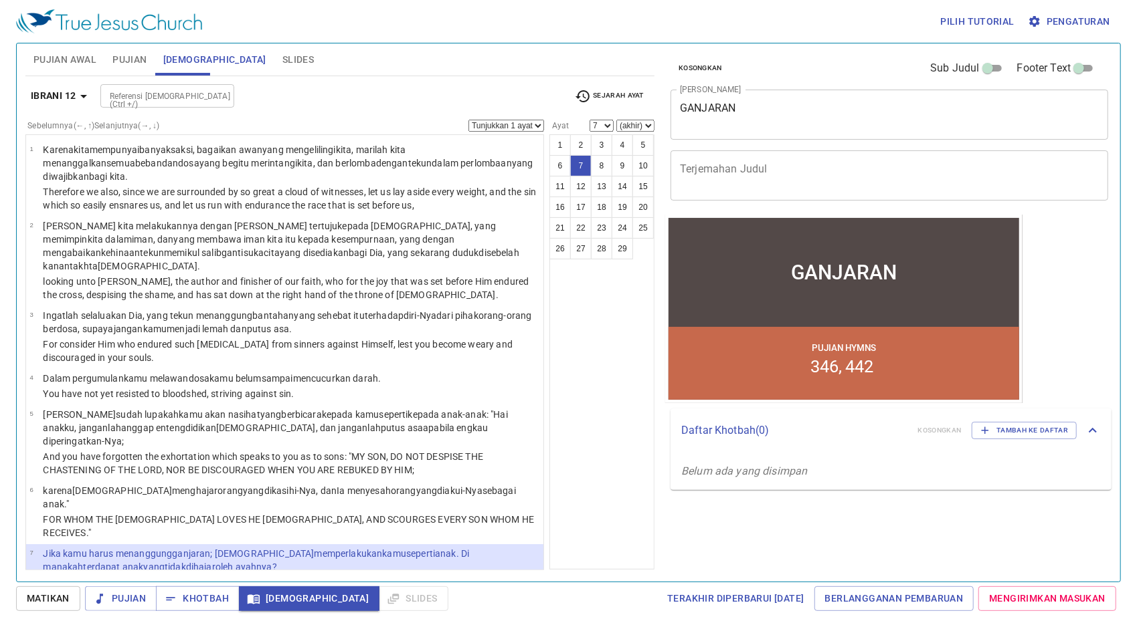
scroll to position [201, 0]
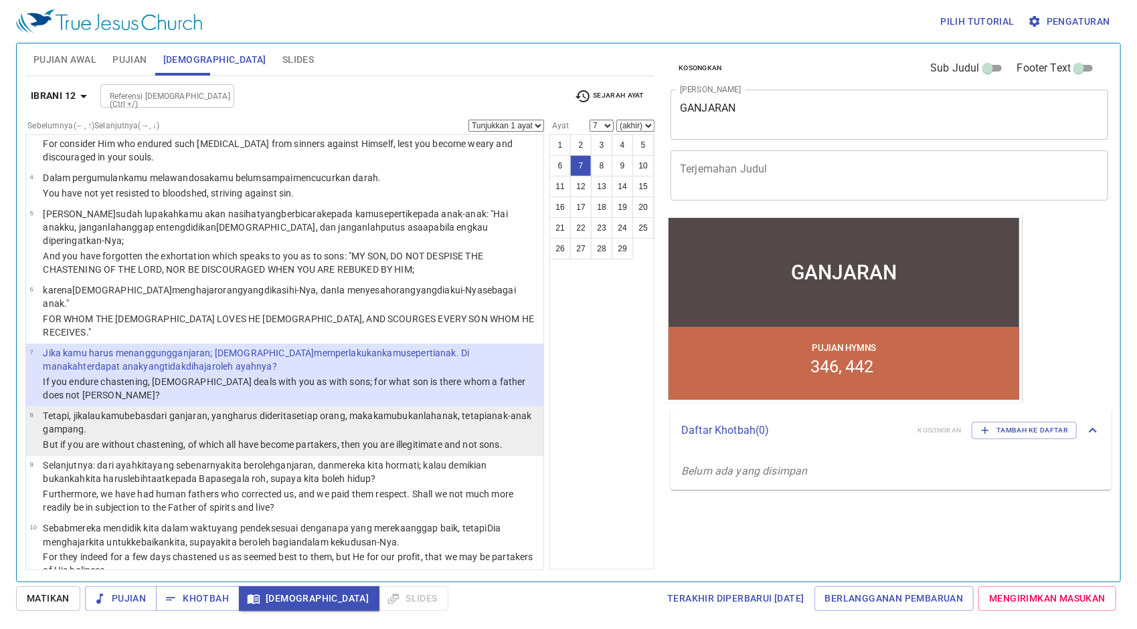
click at [269, 409] on p "Tetapi , jikalau kamu bebas dari ganjaran , yang harus diderita setiap orang , …" at bounding box center [291, 422] width 496 height 27
select select "8"
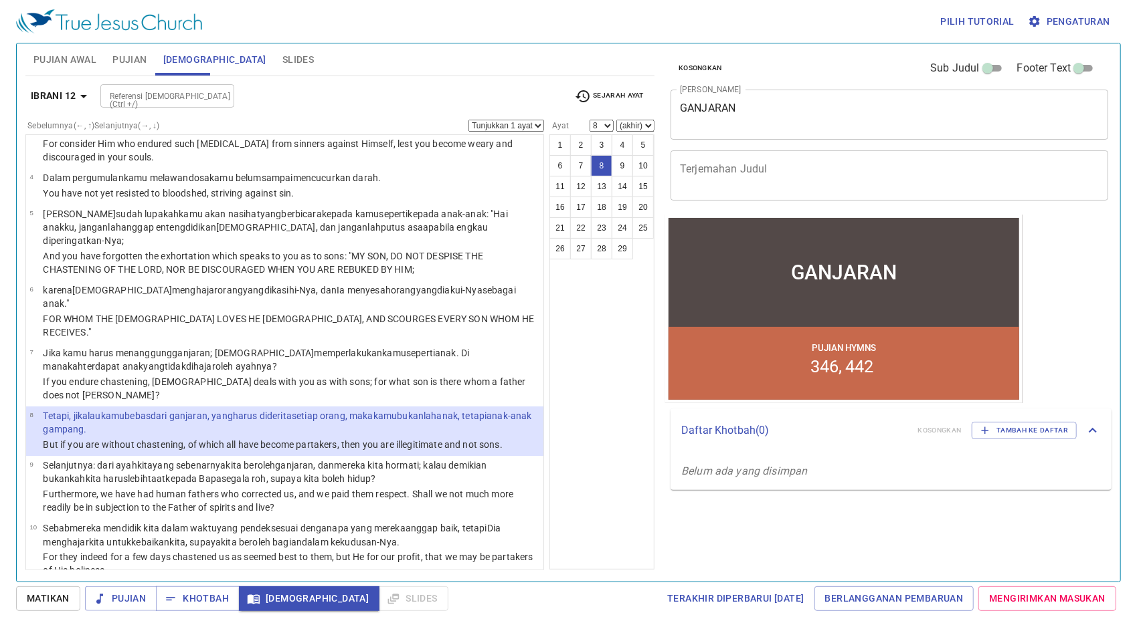
drag, startPoint x: 221, startPoint y: 594, endPoint x: 414, endPoint y: 597, distance: 192.7
click at [414, 597] on div "Matikan Pujian Khotbah [DEMOGRAPHIC_DATA] Slides Terakhir Diperbarui [DATE] Ber…" at bounding box center [568, 599] width 1104 height 25
click at [217, 596] on span "Khotbah" at bounding box center [198, 599] width 62 height 17
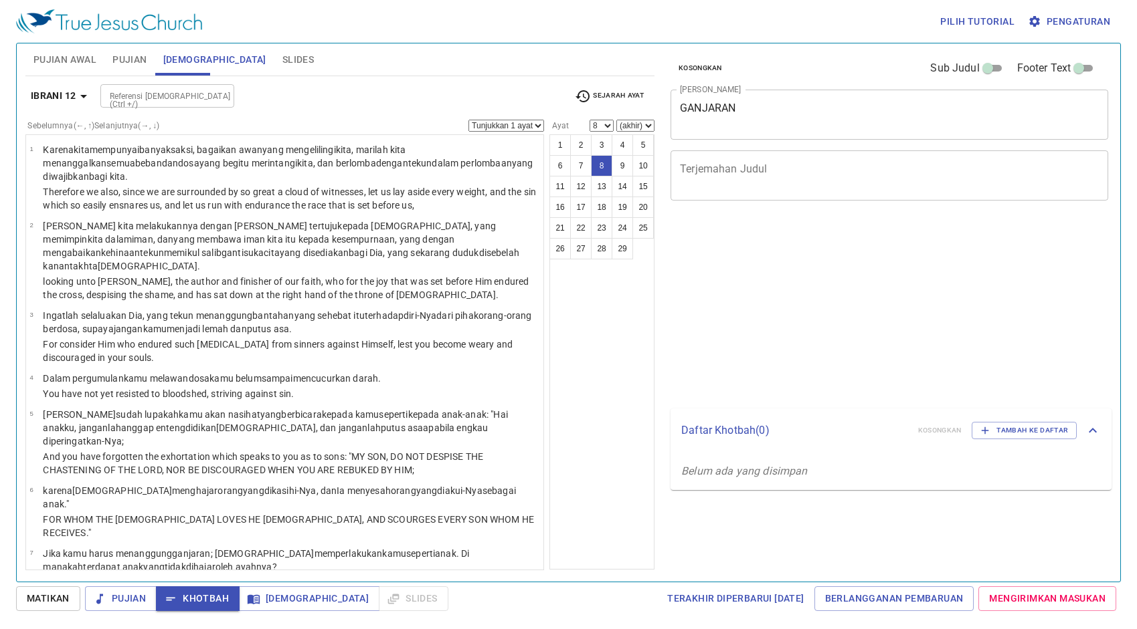
select select "8"
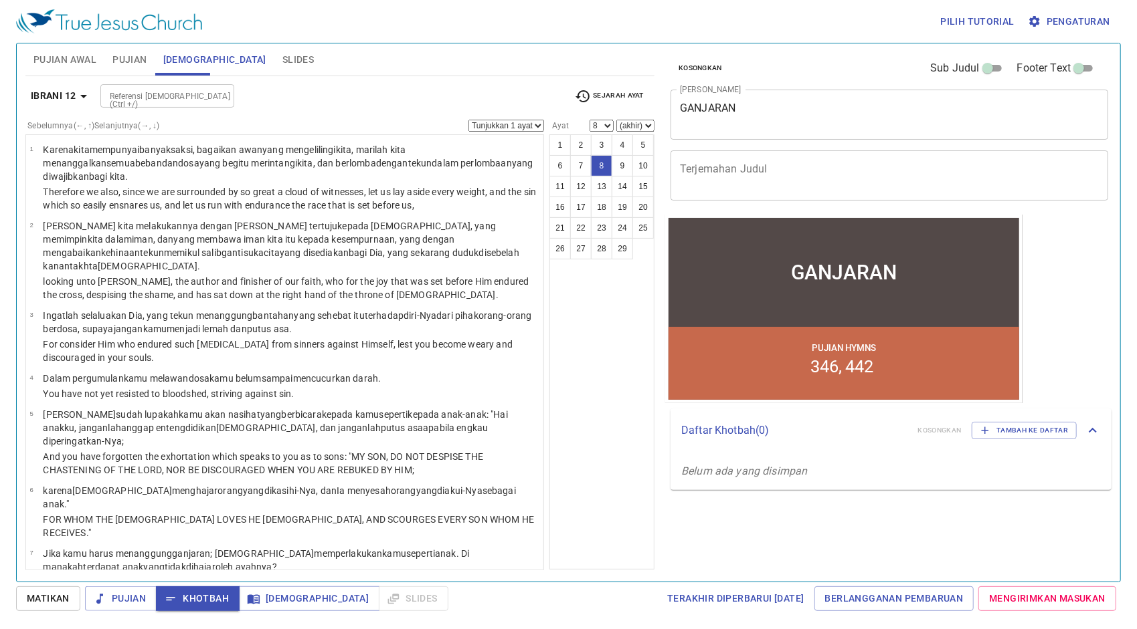
scroll to position [201, 0]
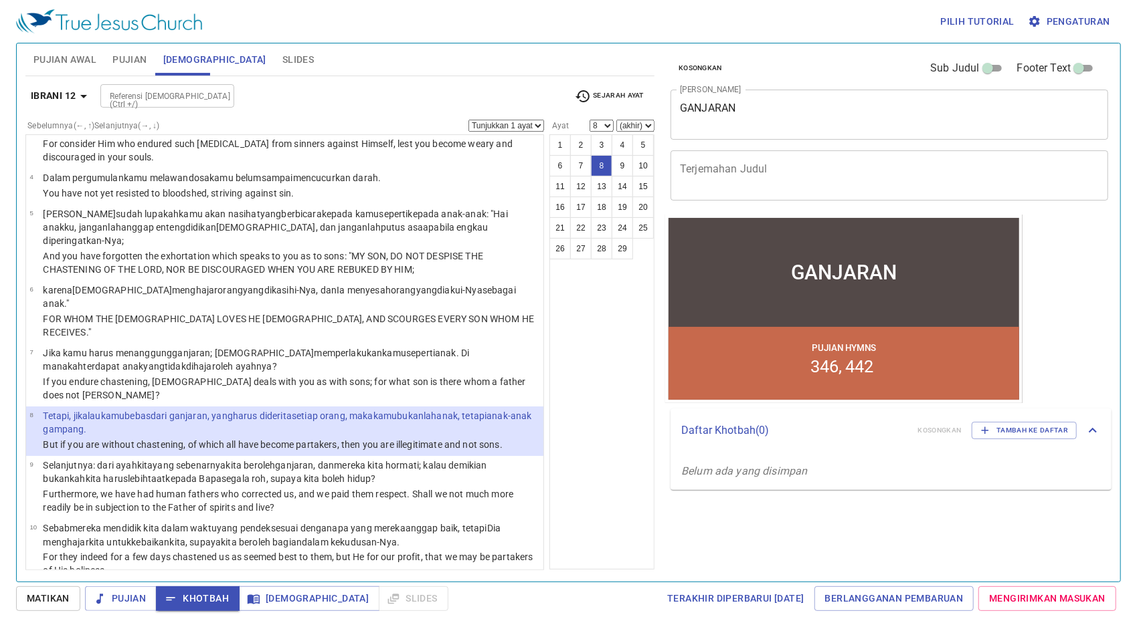
click at [127, 20] on img at bounding box center [109, 21] width 186 height 24
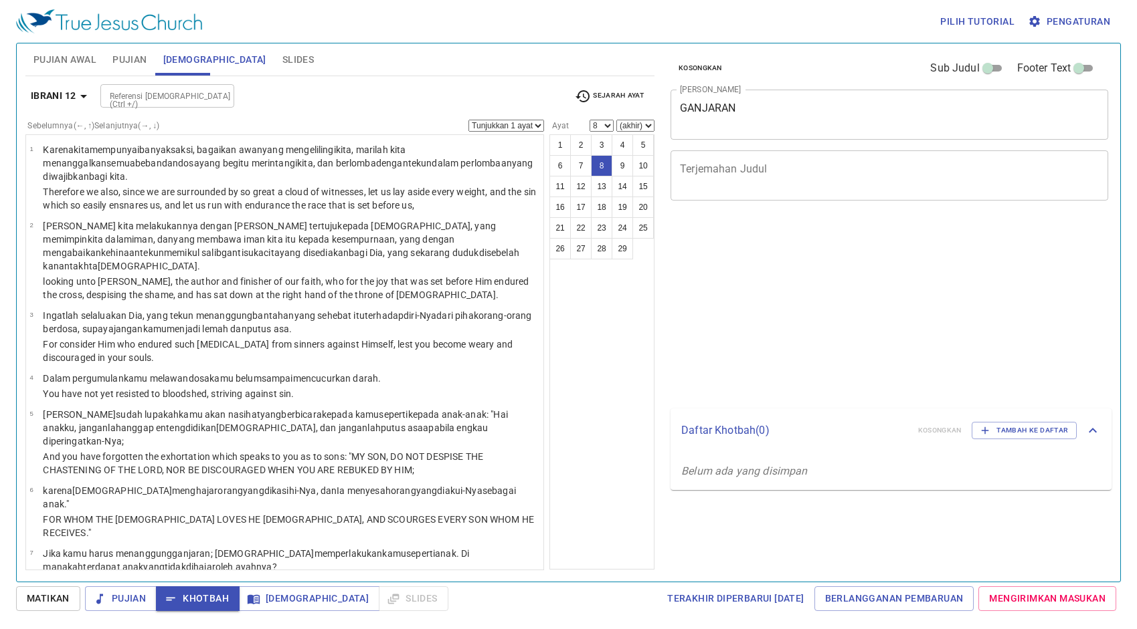
select select "8"
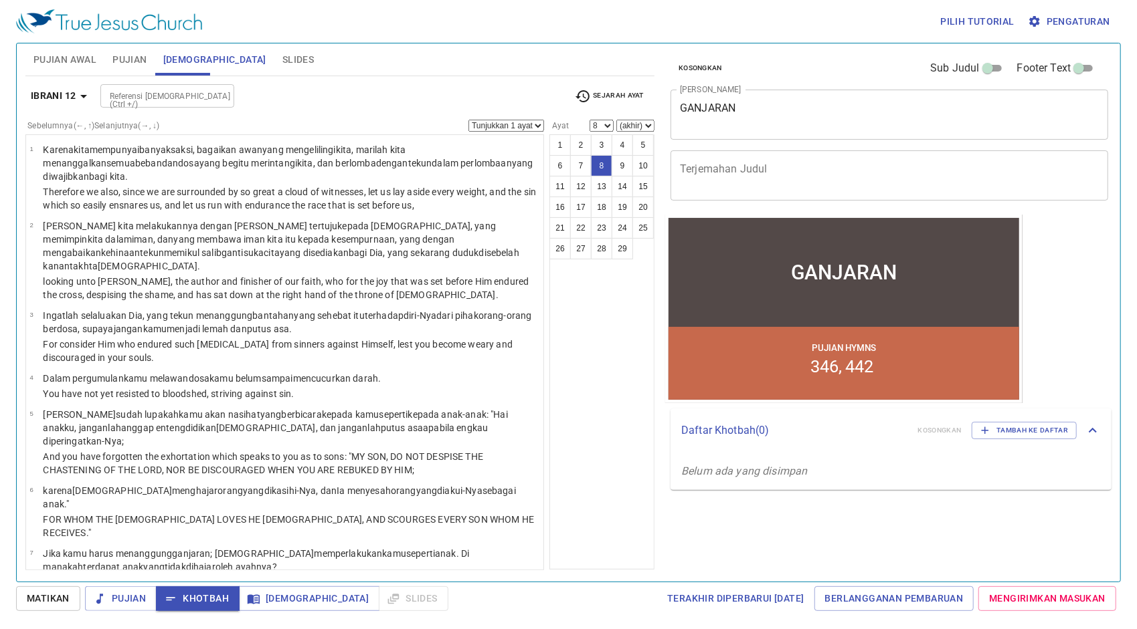
scroll to position [201, 0]
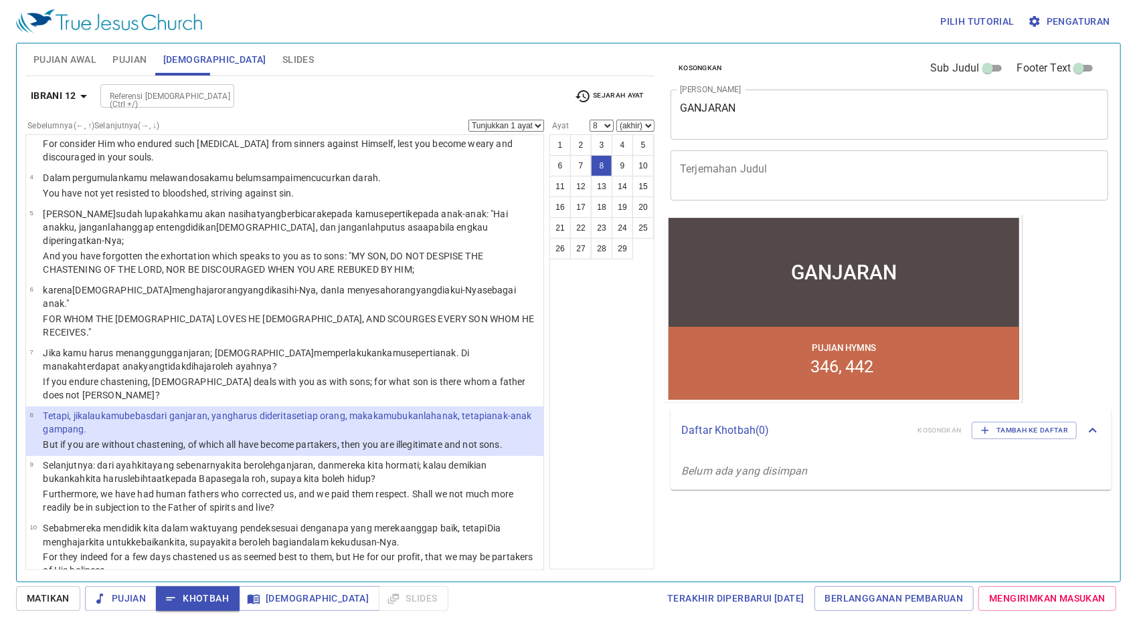
click at [199, 84] on div "Referensi [DEMOGRAPHIC_DATA] (Ctrl +/)" at bounding box center [167, 95] width 134 height 23
click at [1054, 23] on span "Pengaturan" at bounding box center [1070, 21] width 80 height 17
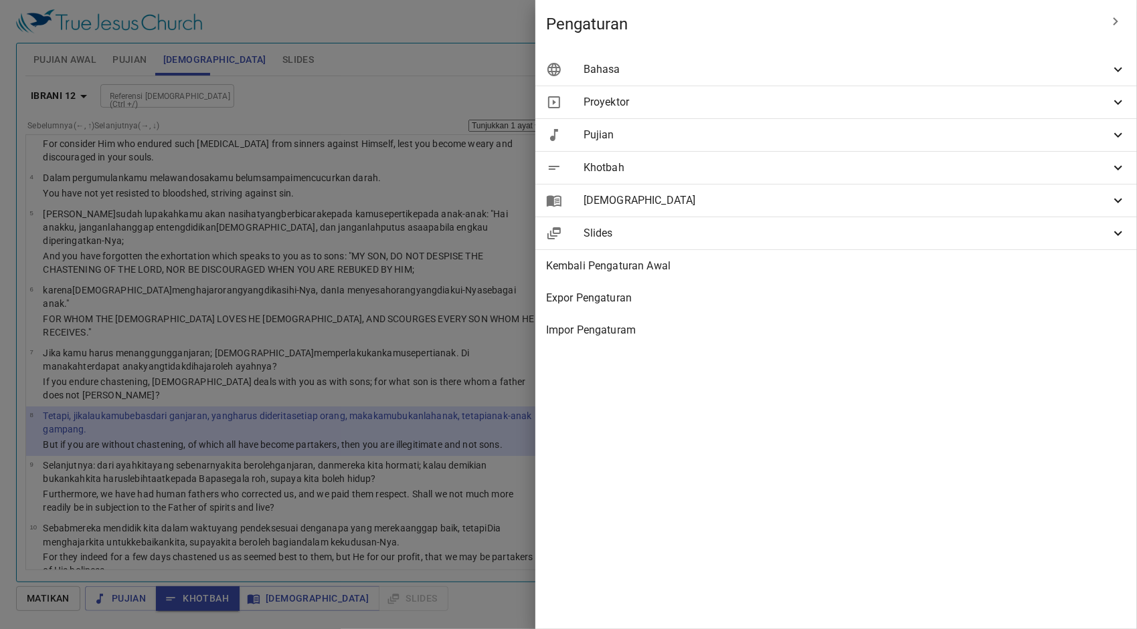
click at [930, 72] on span "Bahasa" at bounding box center [846, 70] width 526 height 16
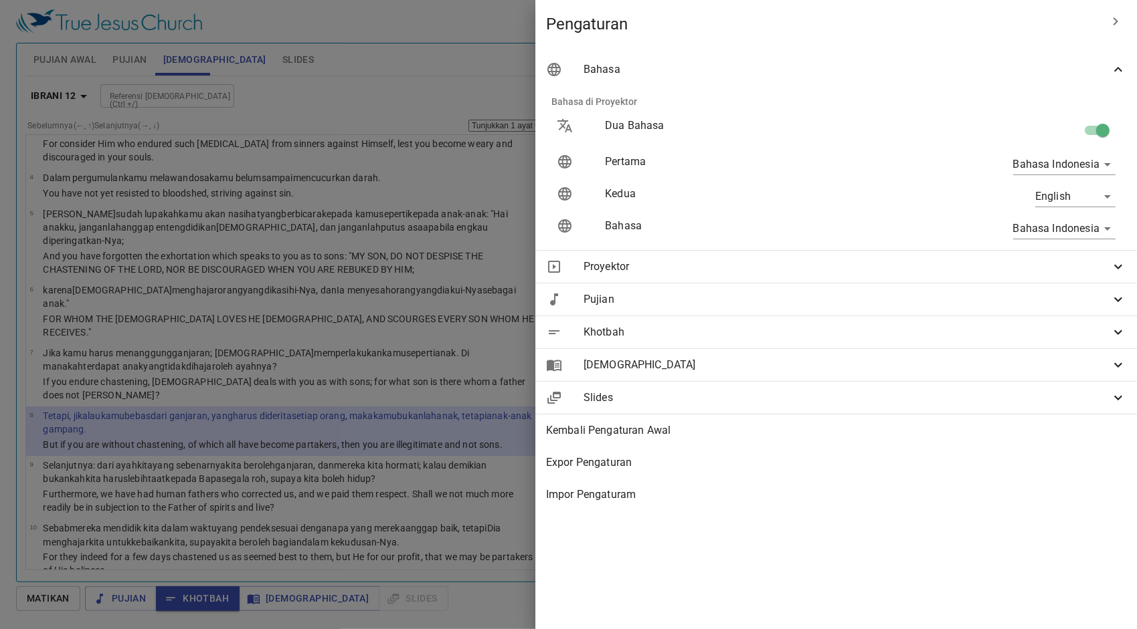
click at [966, 70] on span "Bahasa" at bounding box center [846, 70] width 526 height 16
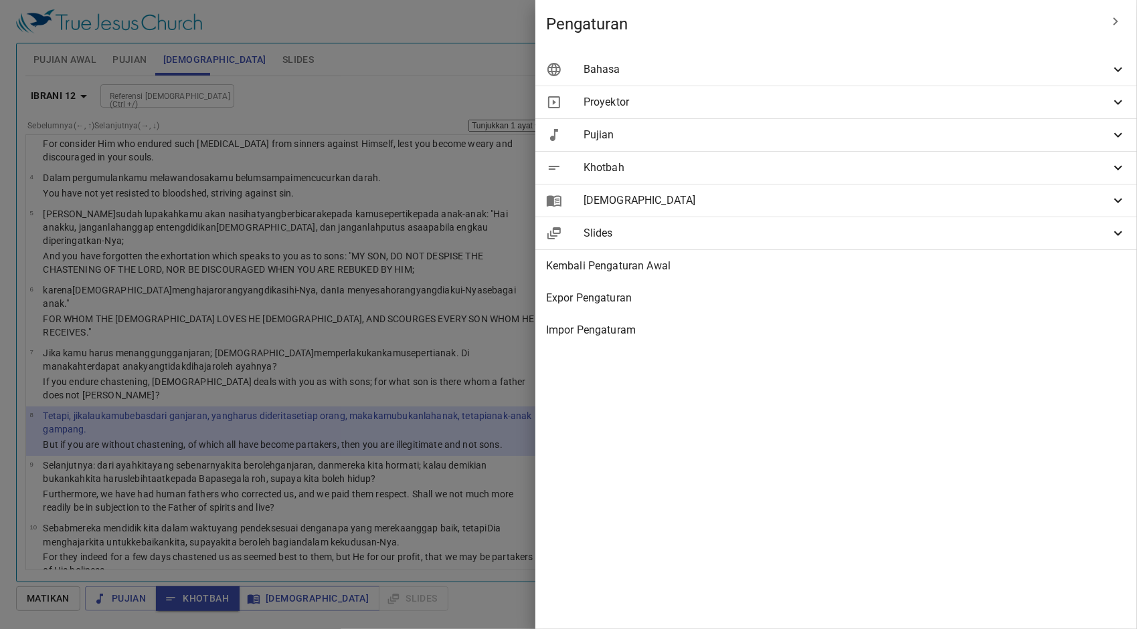
click at [867, 102] on span "Proyektor" at bounding box center [846, 102] width 526 height 16
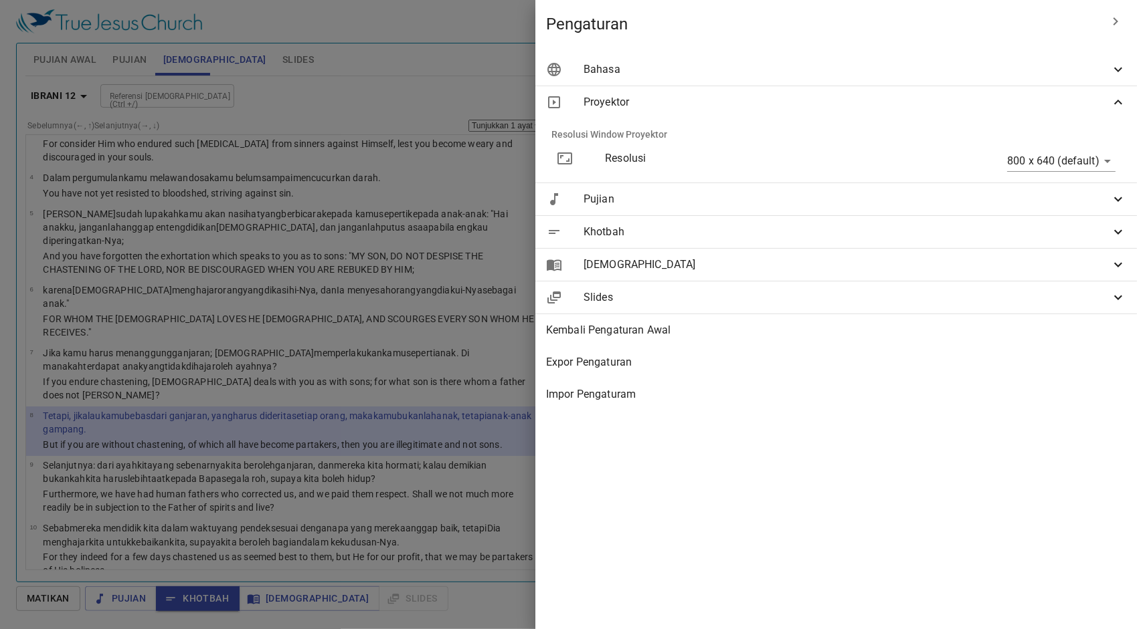
click at [867, 102] on span "Proyektor" at bounding box center [846, 102] width 526 height 16
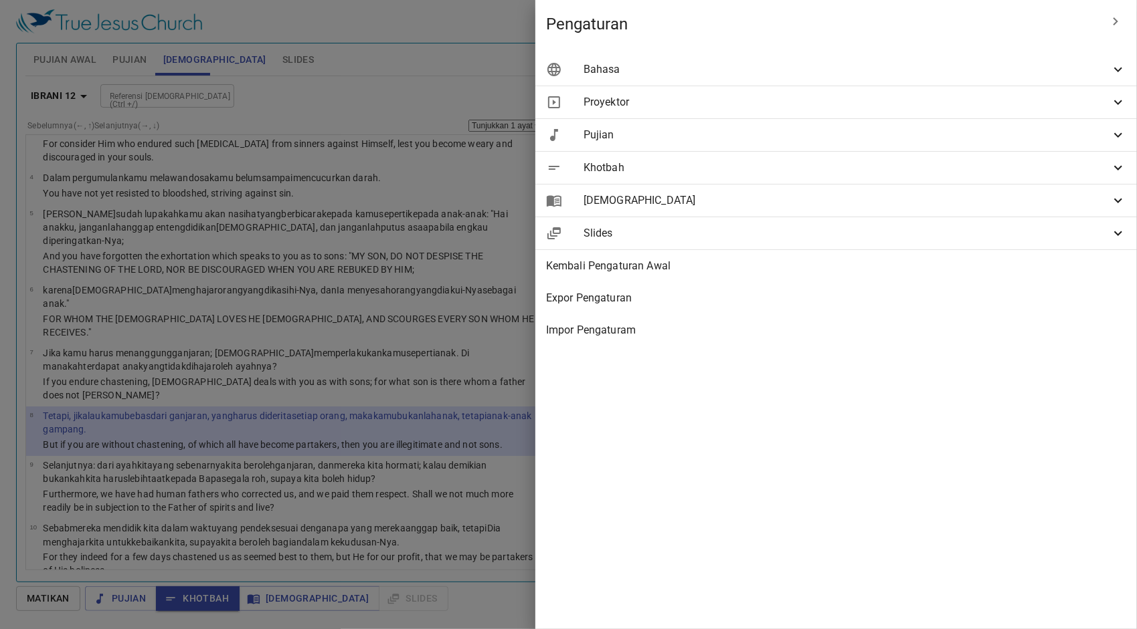
click at [864, 195] on span "[DEMOGRAPHIC_DATA]" at bounding box center [846, 201] width 526 height 16
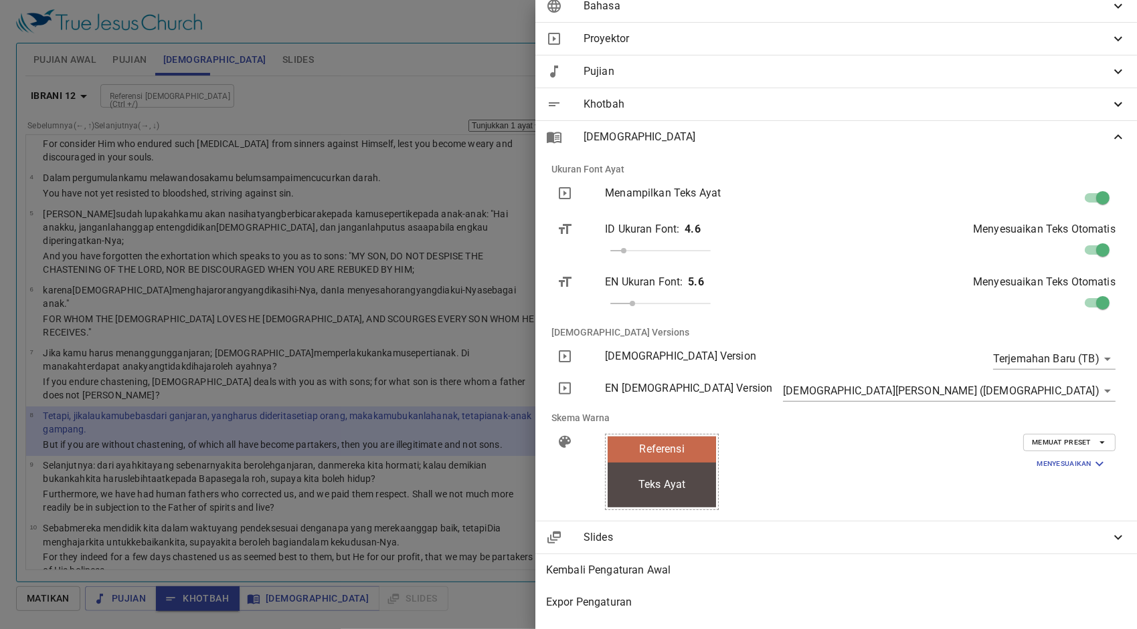
scroll to position [67, 0]
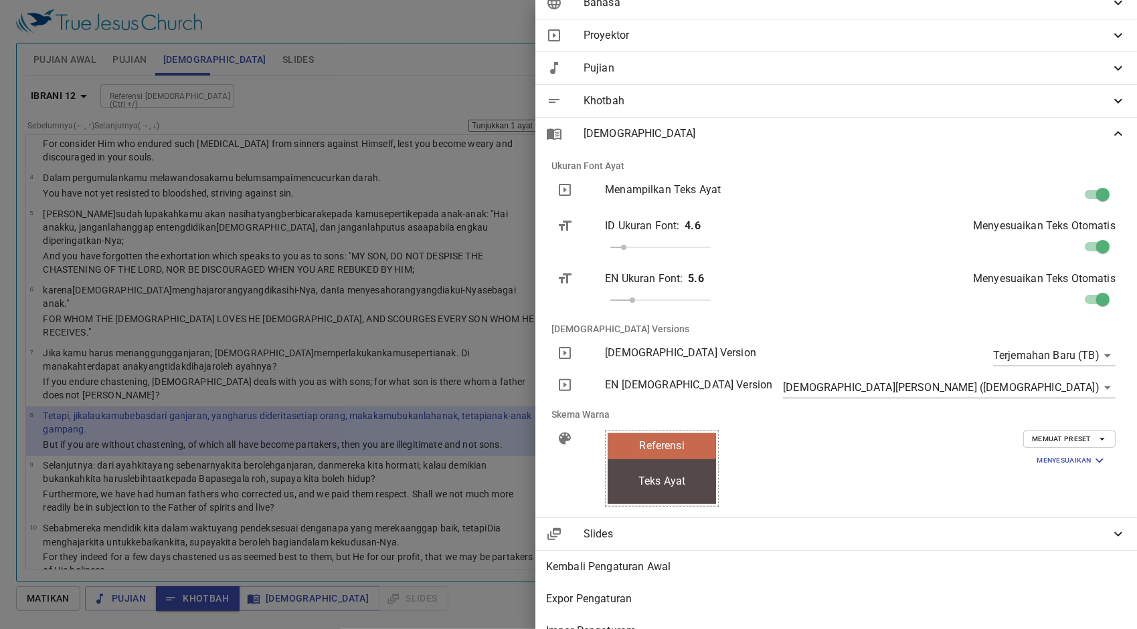
click at [1032, 388] on body "Pilih tutorial Pengaturan Pujian Awal Pujian Alkitab Slides Pencarian kidung ro…" at bounding box center [568, 314] width 1137 height 629
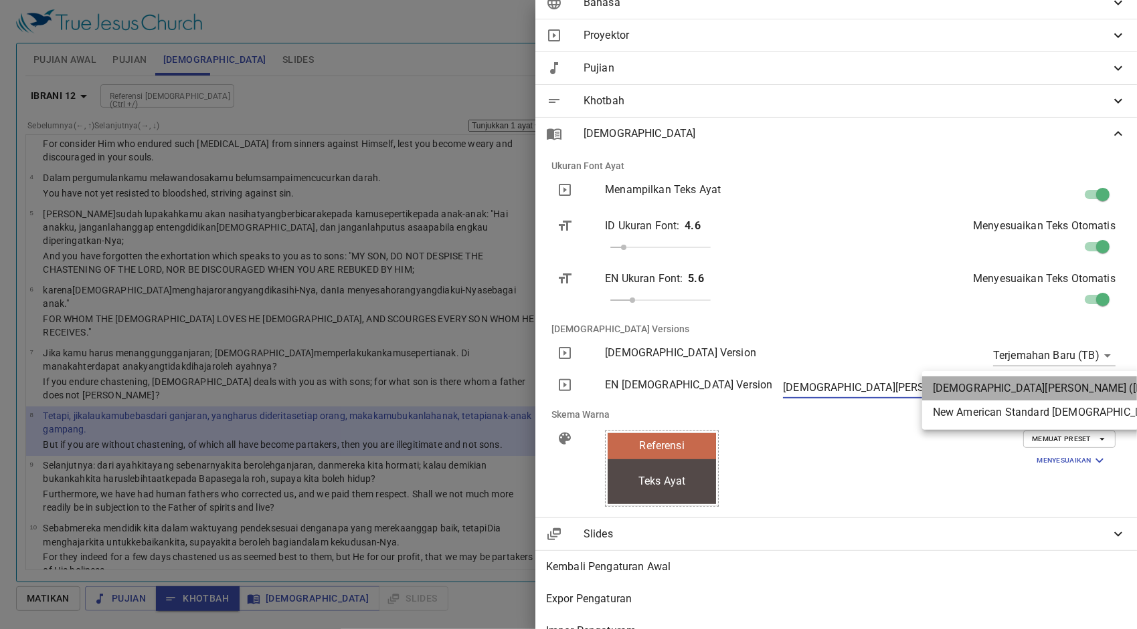
click at [1032, 388] on li "New King James Version (NKJV)" at bounding box center [1091, 389] width 338 height 24
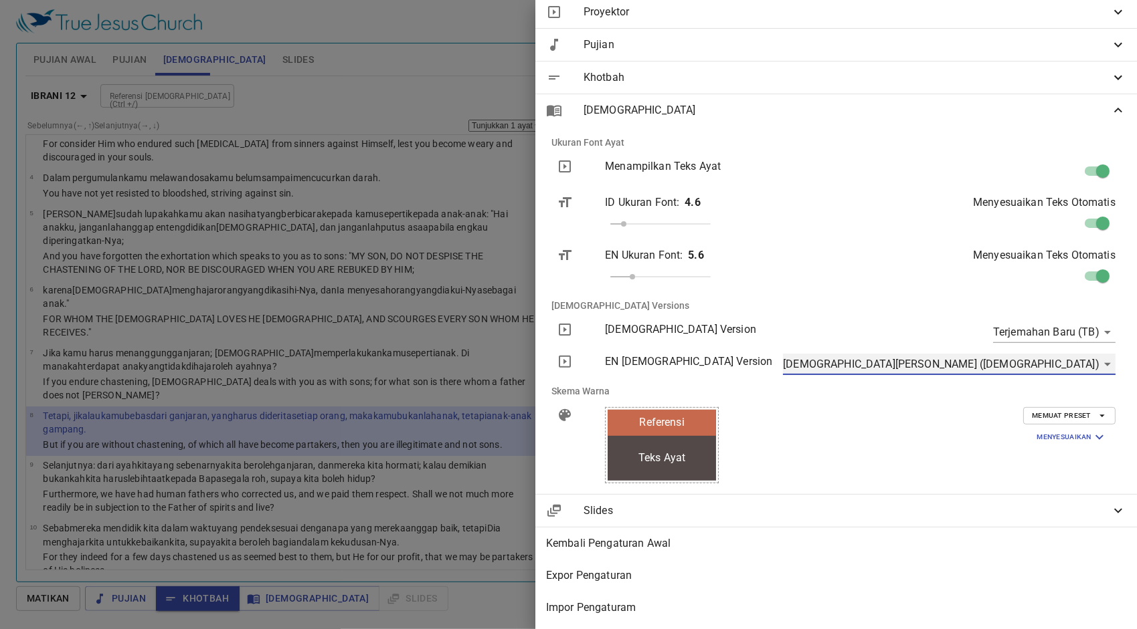
scroll to position [100, 0]
click at [880, 506] on span "Slides" at bounding box center [846, 511] width 526 height 16
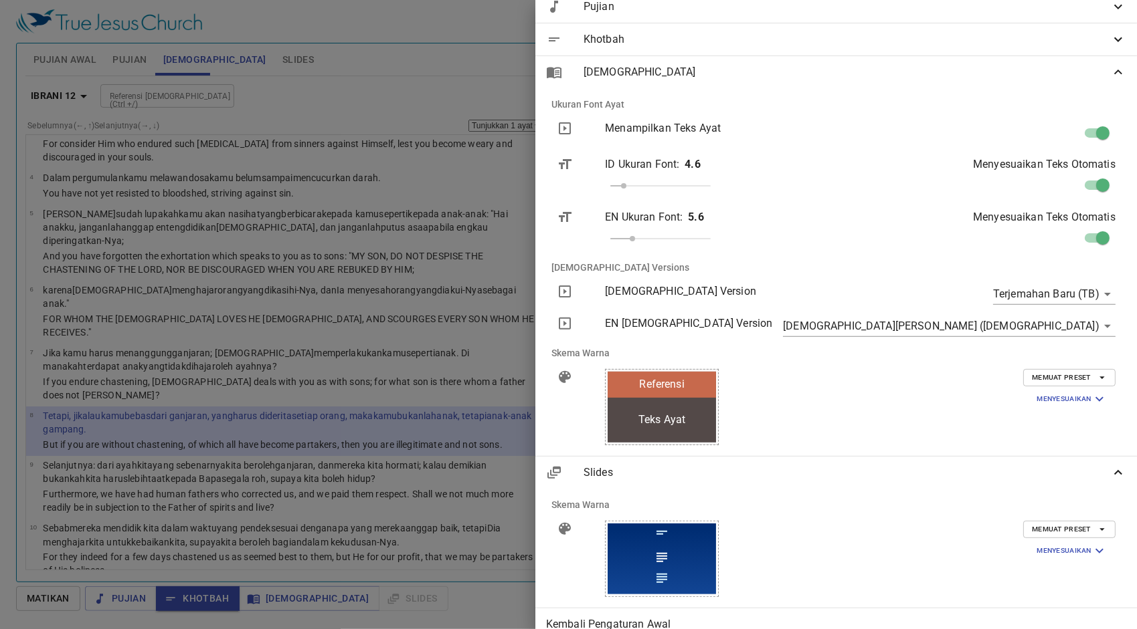
scroll to position [219, 0]
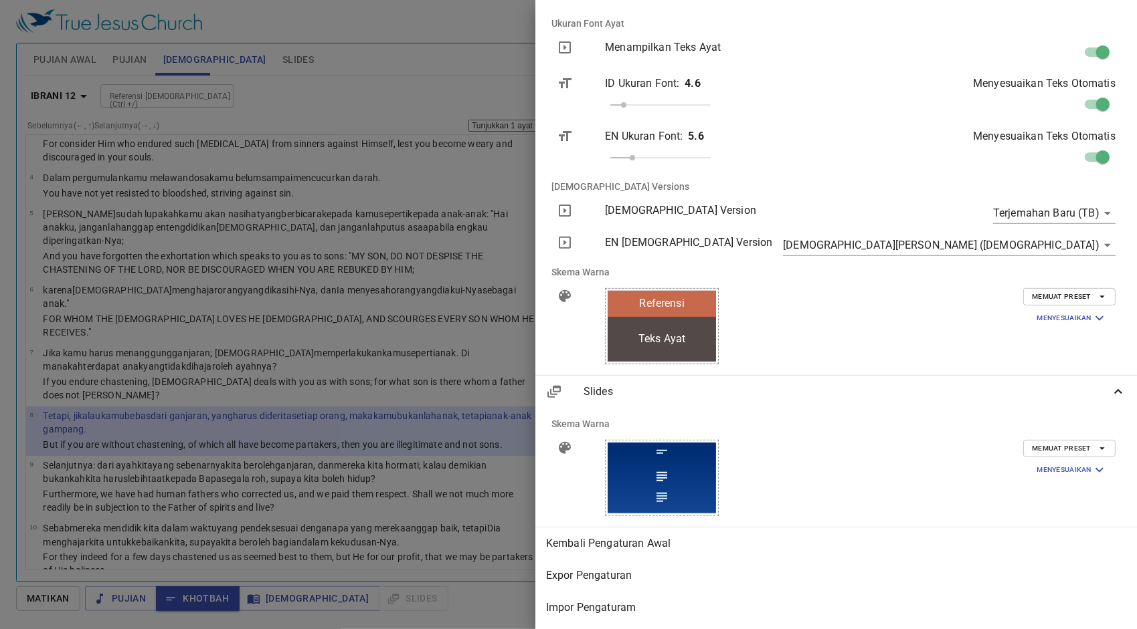
click at [920, 387] on span "Slides" at bounding box center [846, 392] width 526 height 16
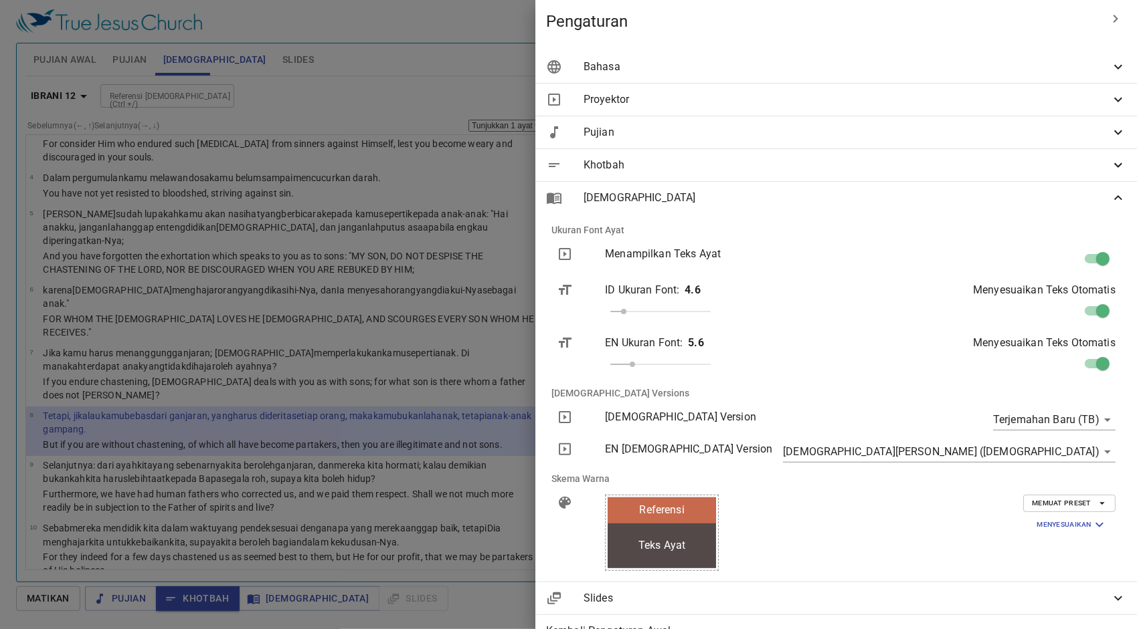
scroll to position [0, 0]
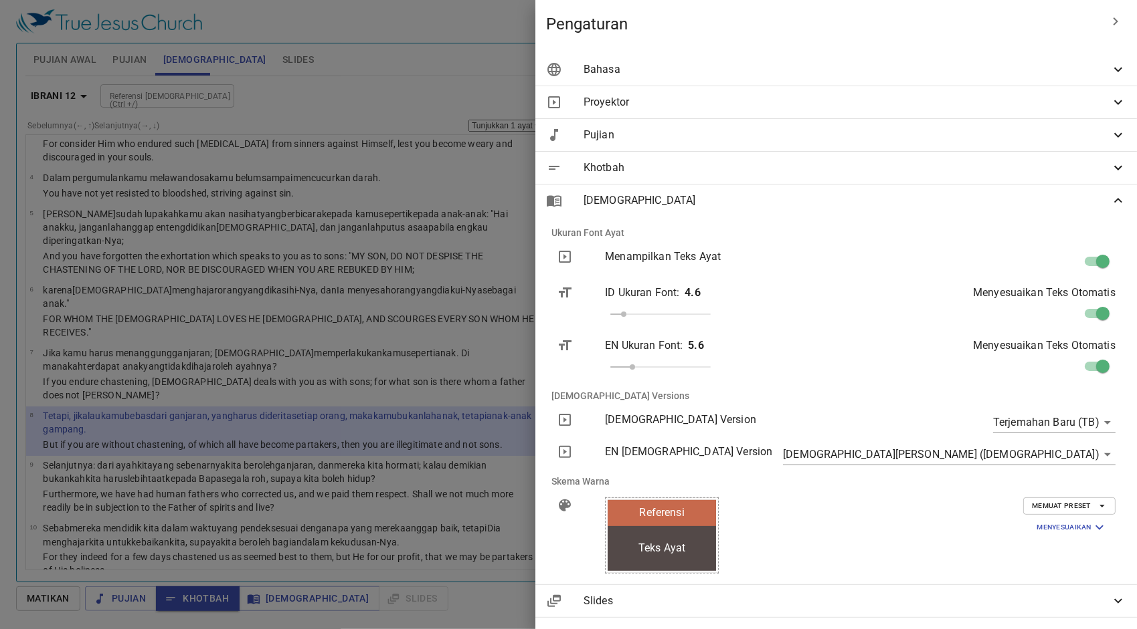
click at [895, 163] on span "Khotbah" at bounding box center [846, 168] width 526 height 16
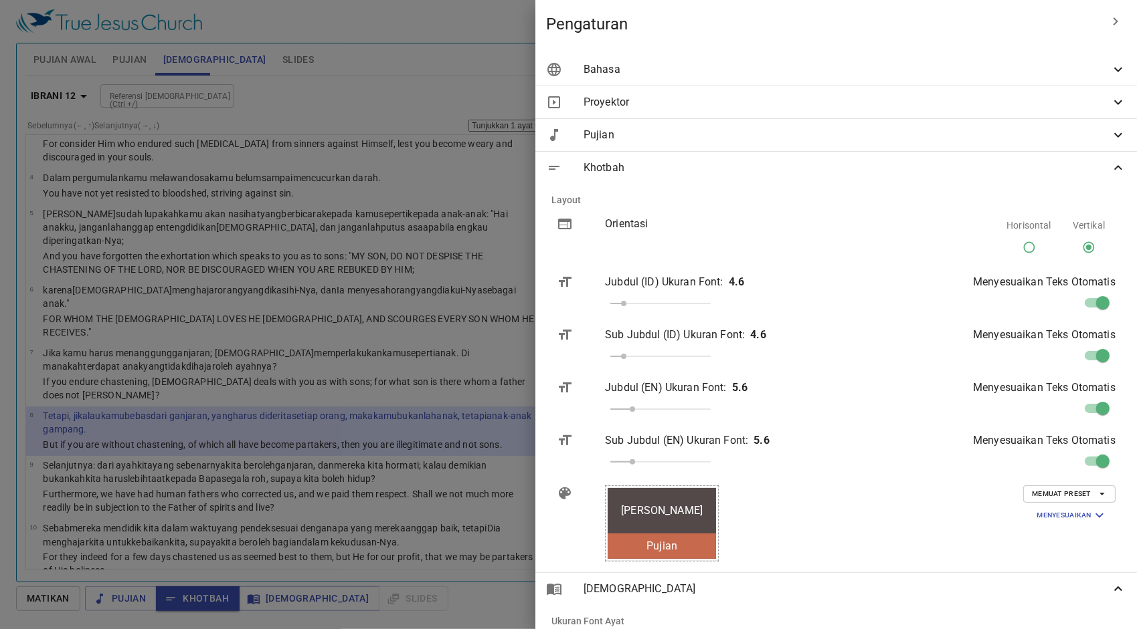
click at [862, 140] on span "Pujian" at bounding box center [846, 135] width 526 height 16
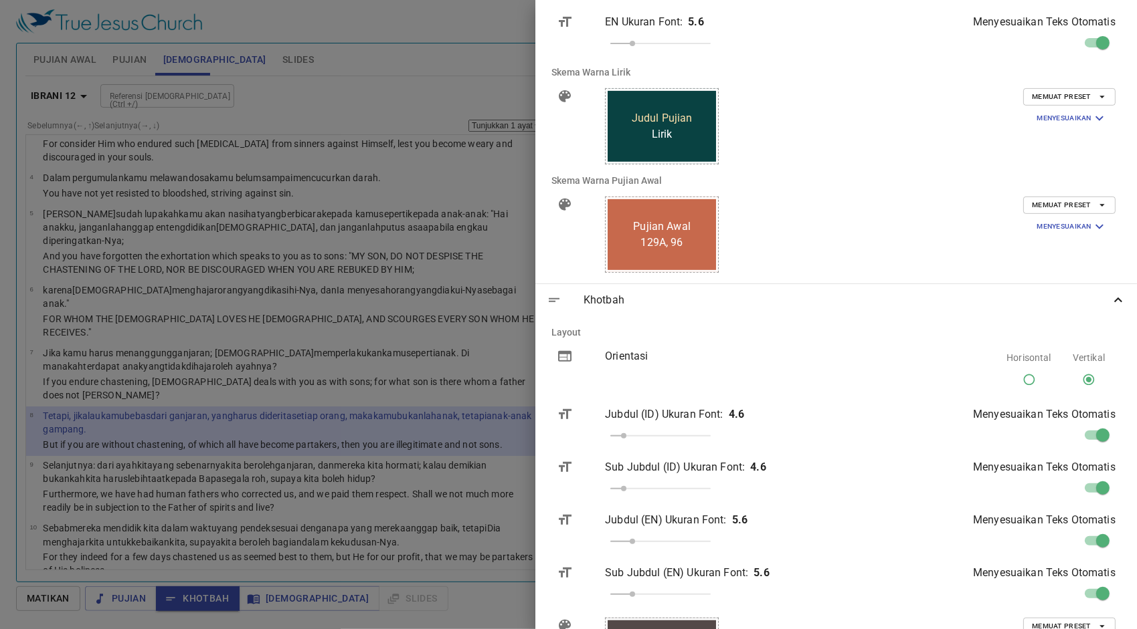
scroll to position [334, 0]
click at [1056, 205] on span "Memuat Preset" at bounding box center [1069, 204] width 75 height 12
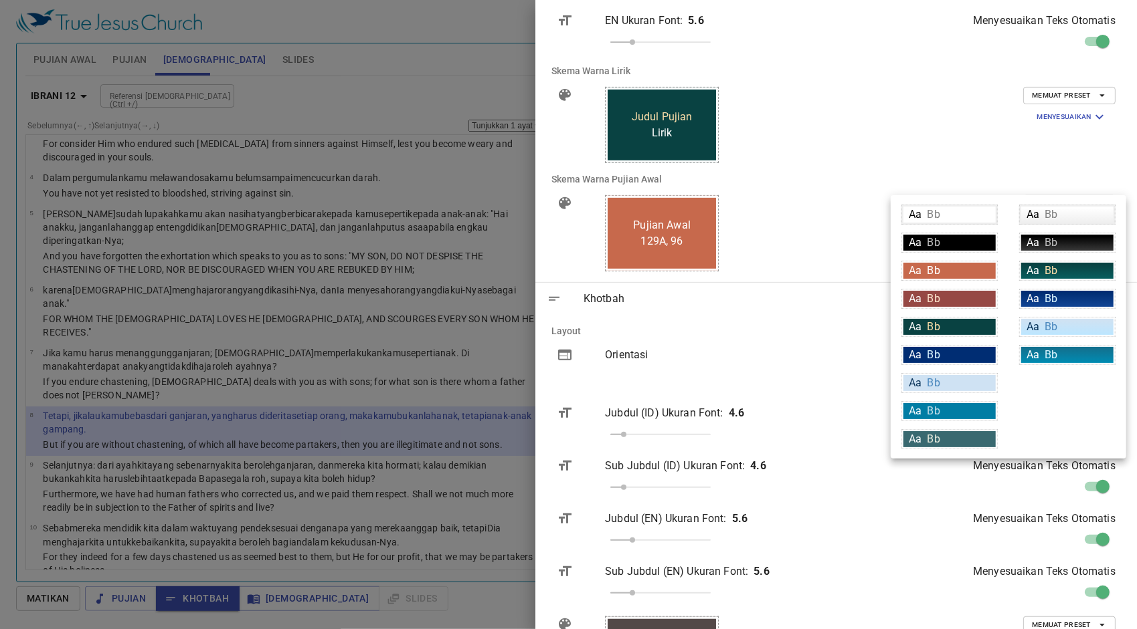
click at [1063, 294] on div "Aa Bb" at bounding box center [1067, 299] width 92 height 16
type input "linear-gradient(180deg, rgba(0,45,115,1) 10%, rgba(18,69,148,1) 100%)"
type input "#daf5ff"
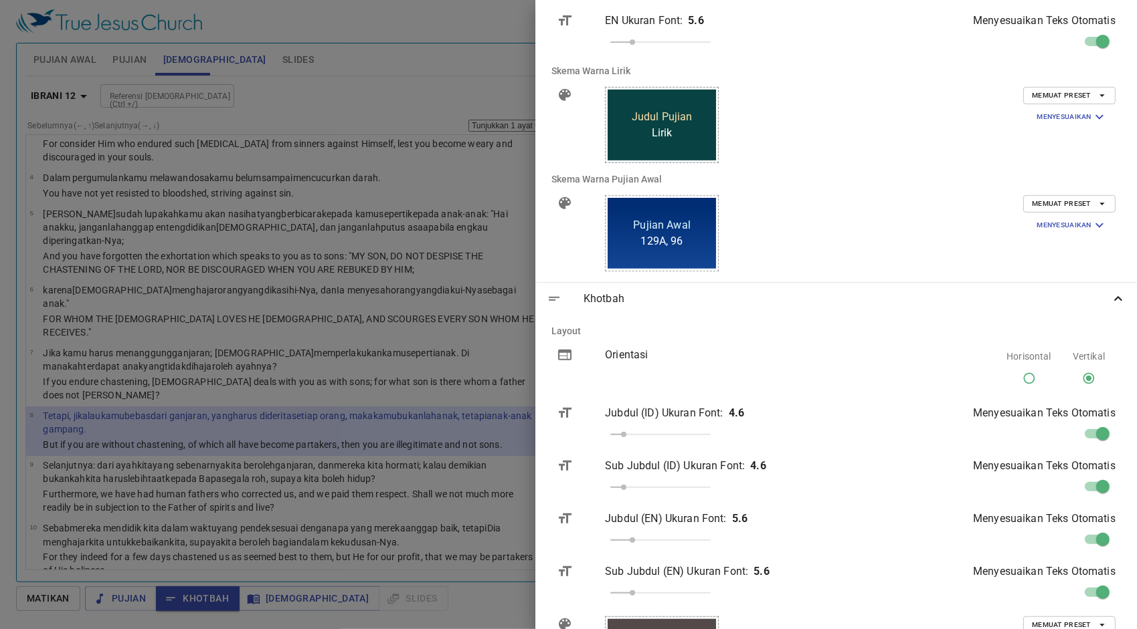
click at [1060, 197] on button "Memuat Preset" at bounding box center [1069, 203] width 92 height 17
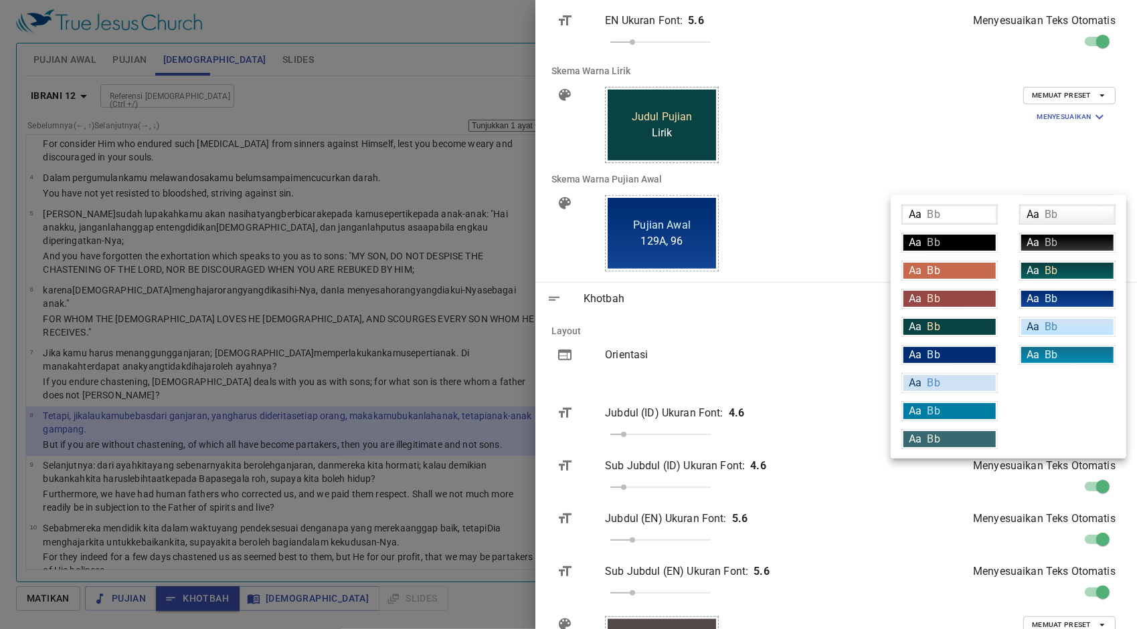
click at [955, 350] on div "Aa Bb" at bounding box center [949, 355] width 92 height 16
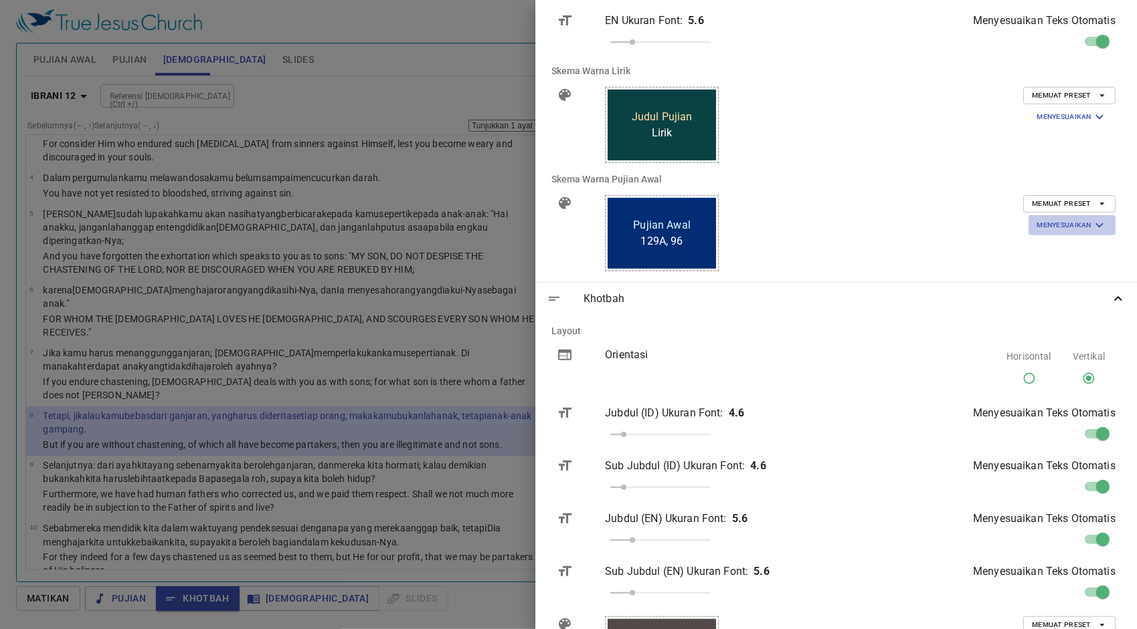
click at [1049, 229] on span "Menyesuaikan" at bounding box center [1071, 225] width 71 height 16
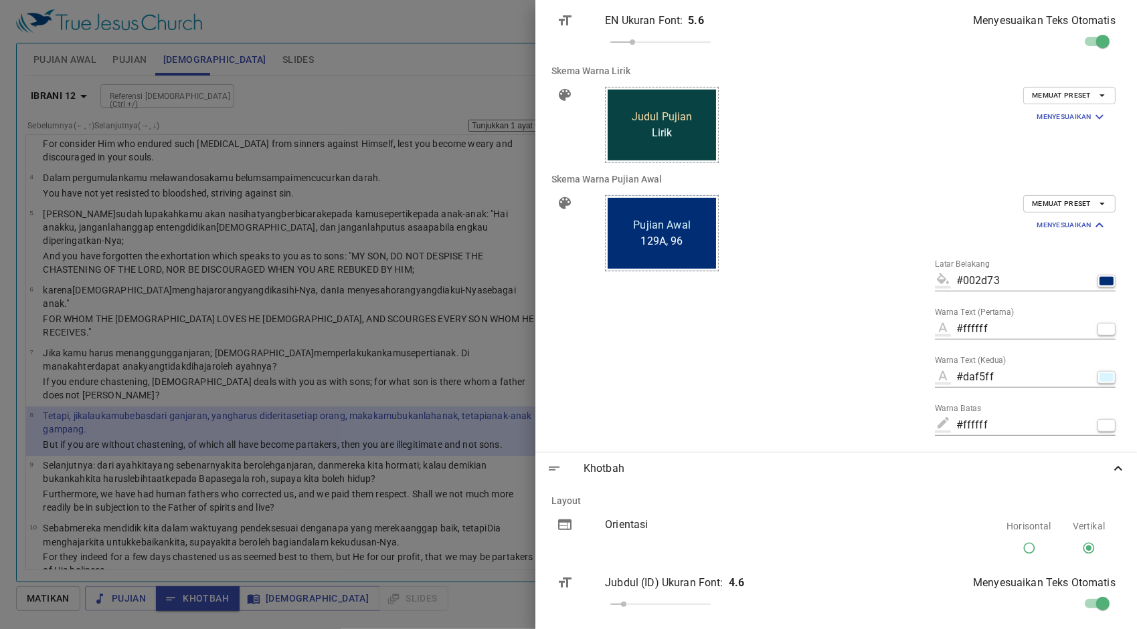
click at [1049, 229] on span "Menyesuaikan" at bounding box center [1071, 225] width 71 height 16
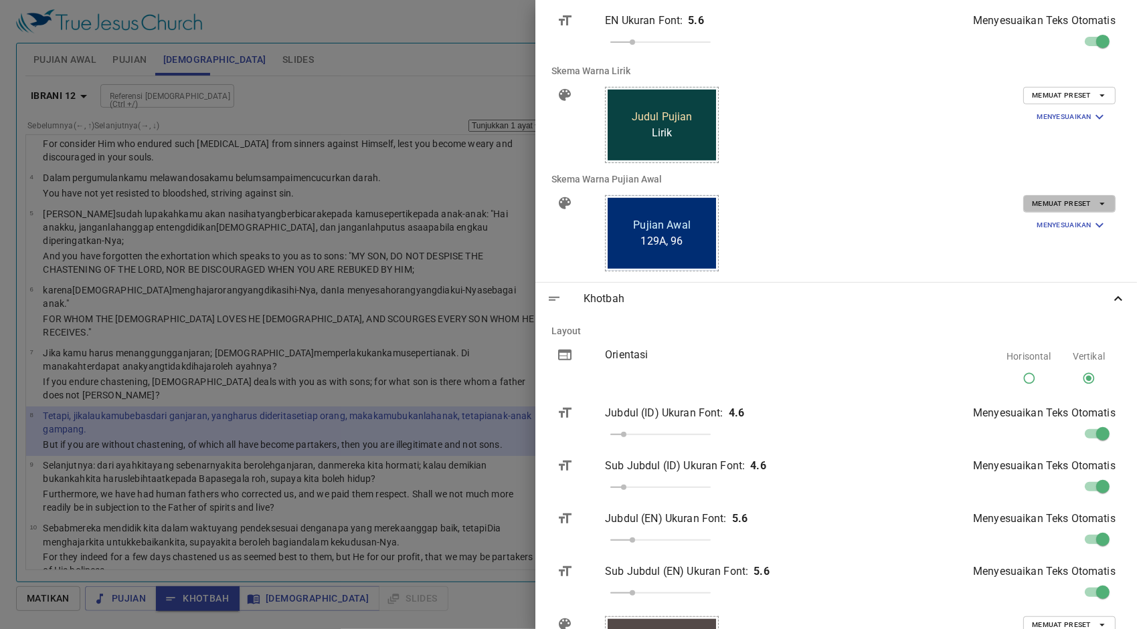
click at [1084, 205] on span "Memuat Preset" at bounding box center [1069, 204] width 75 height 12
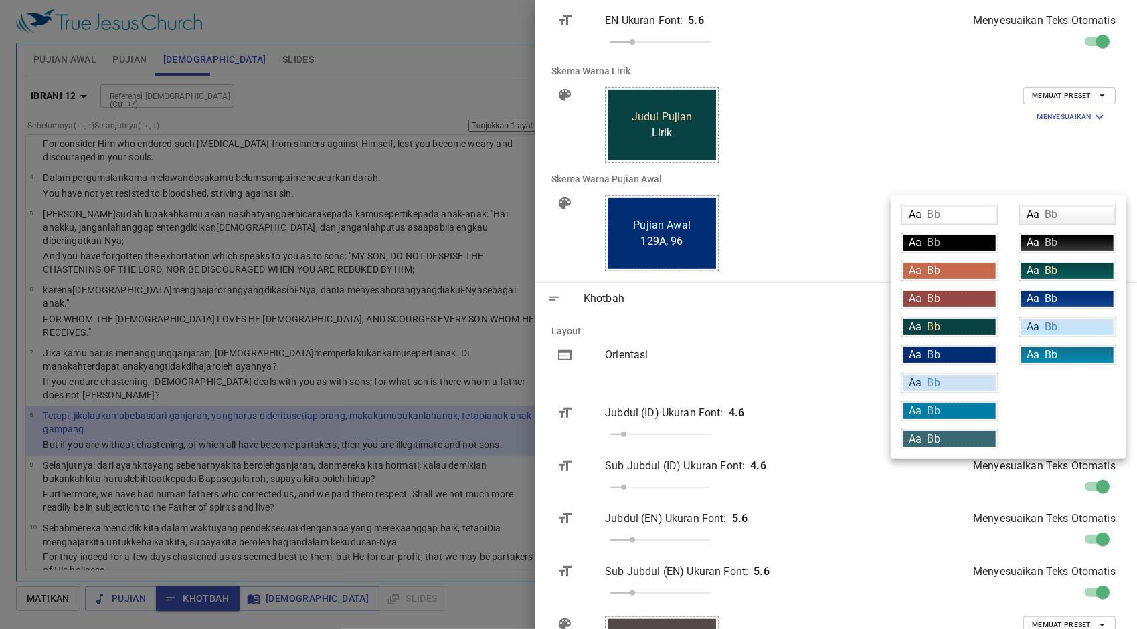
click at [978, 248] on div "Aa Bb" at bounding box center [949, 243] width 92 height 16
type input "#000000"
type input "#bfbfbf"
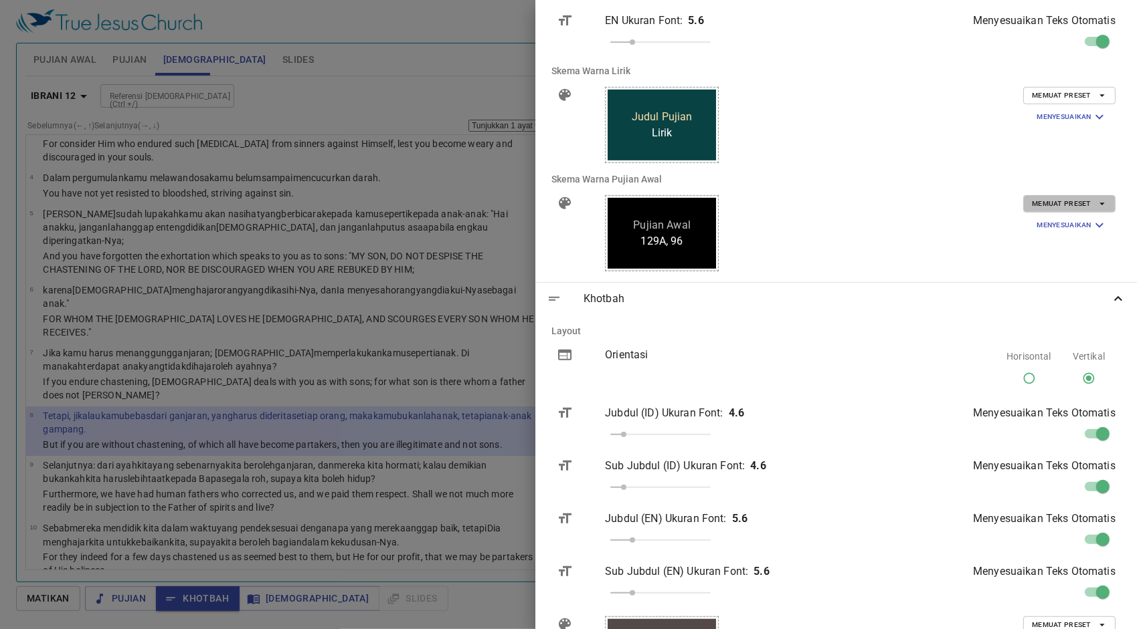
click at [1076, 199] on span "Memuat Preset" at bounding box center [1069, 204] width 75 height 12
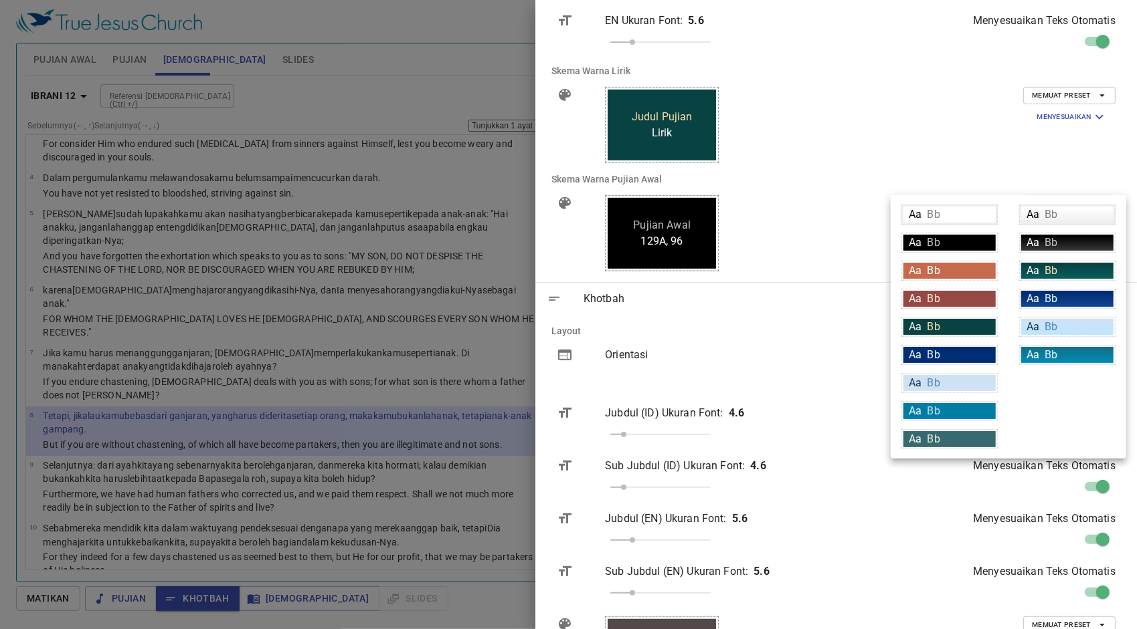
click at [989, 269] on div "Aa Bb" at bounding box center [949, 271] width 92 height 16
type input "#c7694c"
type input "#ffffff"
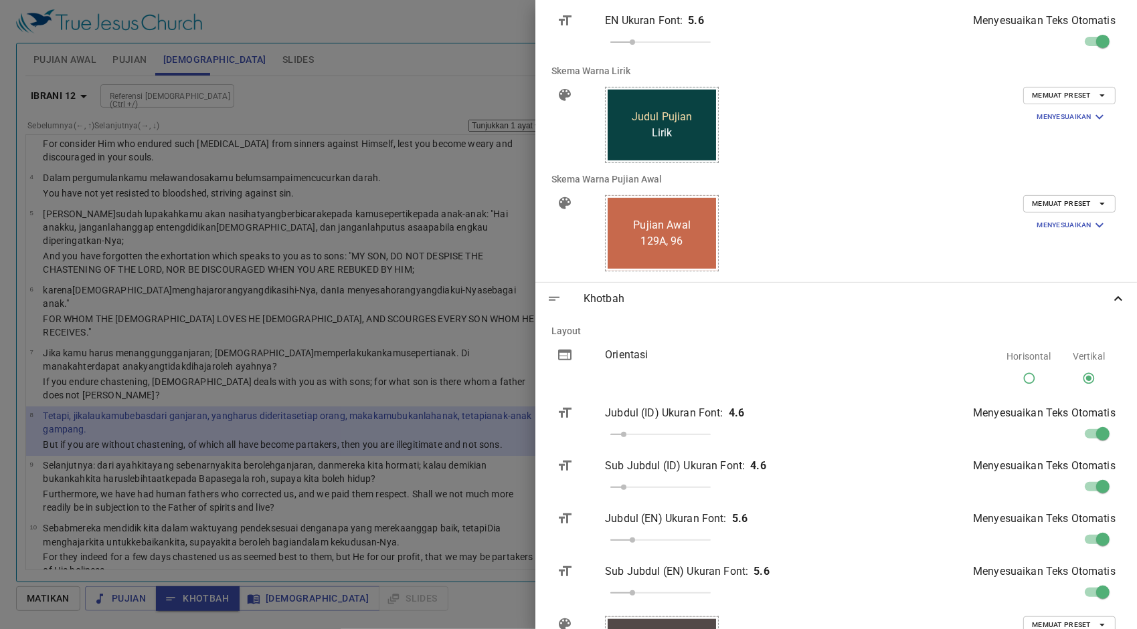
click at [1066, 201] on span "Memuat Preset" at bounding box center [1069, 204] width 75 height 12
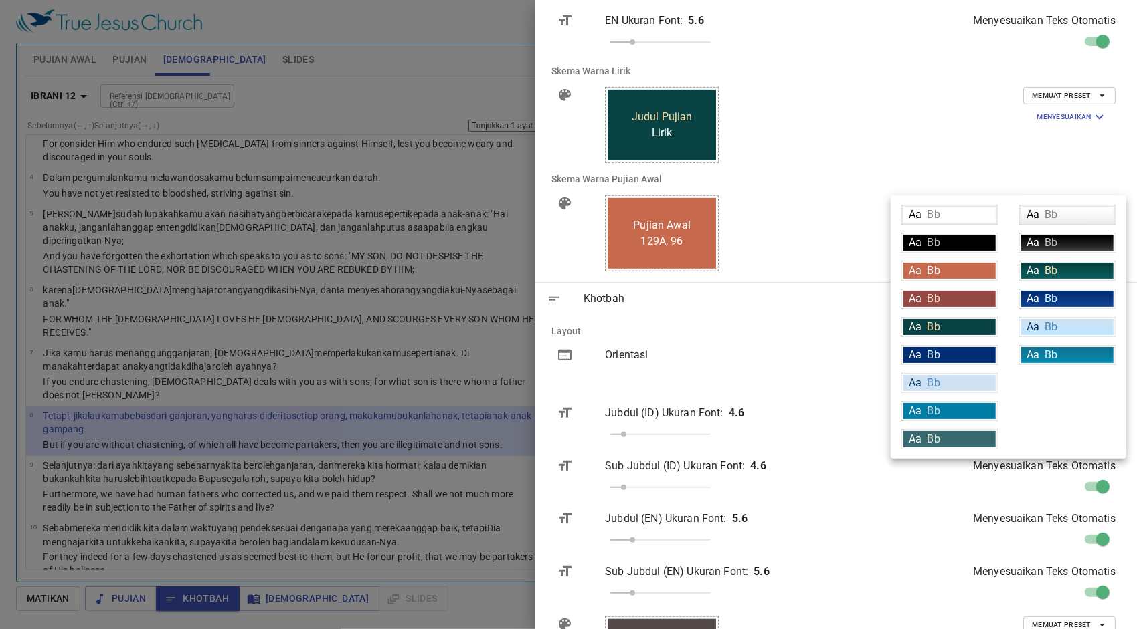
click at [1058, 322] on div "Aa Bb" at bounding box center [1067, 327] width 92 height 16
type input "linear-gradient(180deg, rgba(207,226,243,1) 10%, rgba(188,230,255,1) 100%)"
type input "#063056"
type input "#4c89be"
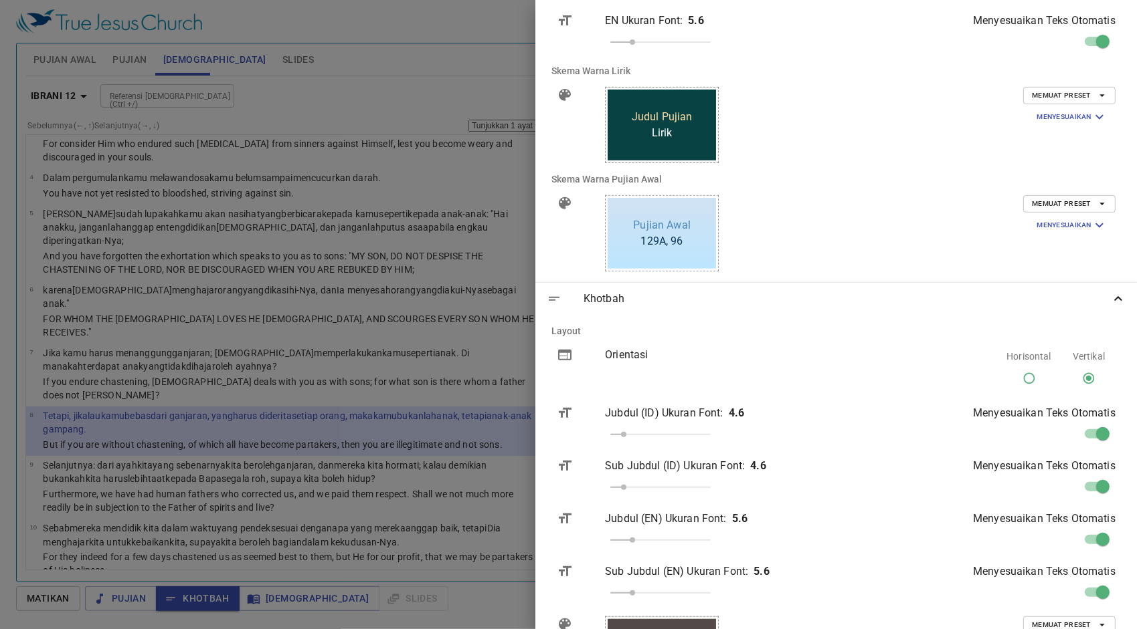
click at [1066, 194] on div "Memuat Preset Menyesuaikan Latar Belakang linear-gradient(180deg, rgba(207,226,…" at bounding box center [1004, 234] width 241 height 98
click at [1065, 198] on span "Memuat Preset" at bounding box center [1069, 204] width 75 height 12
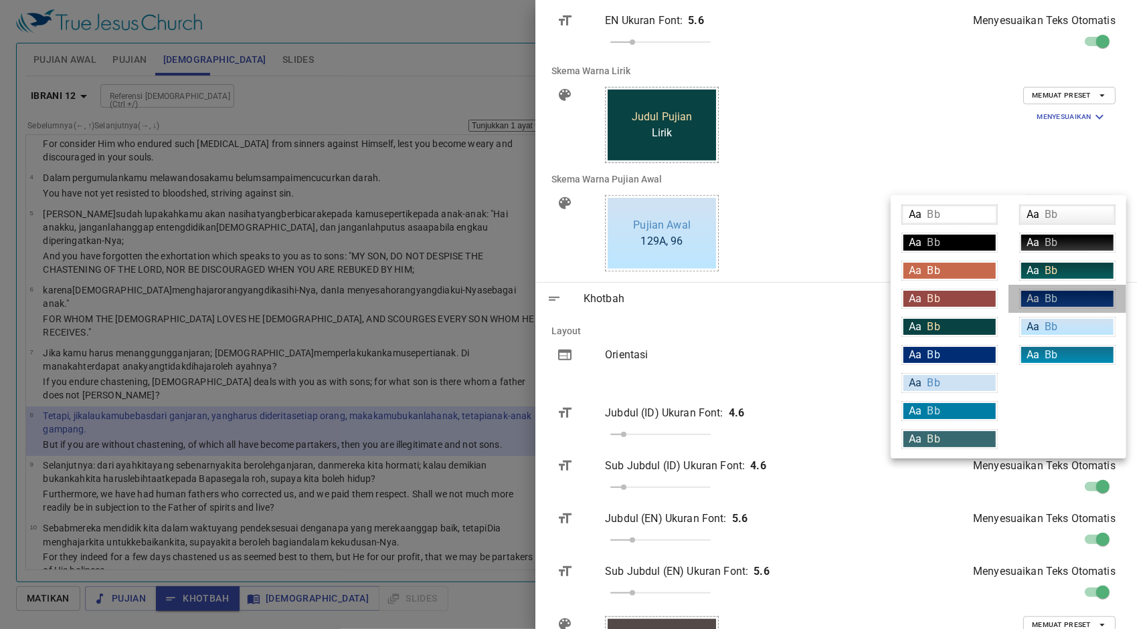
click at [1054, 304] on div "Aa Bb" at bounding box center [1067, 299] width 92 height 16
type input "linear-gradient(180deg, rgba(0,45,115,1) 10%, rgba(18,69,148,1) 100%)"
type input "#ffffff"
type input "#daf5ff"
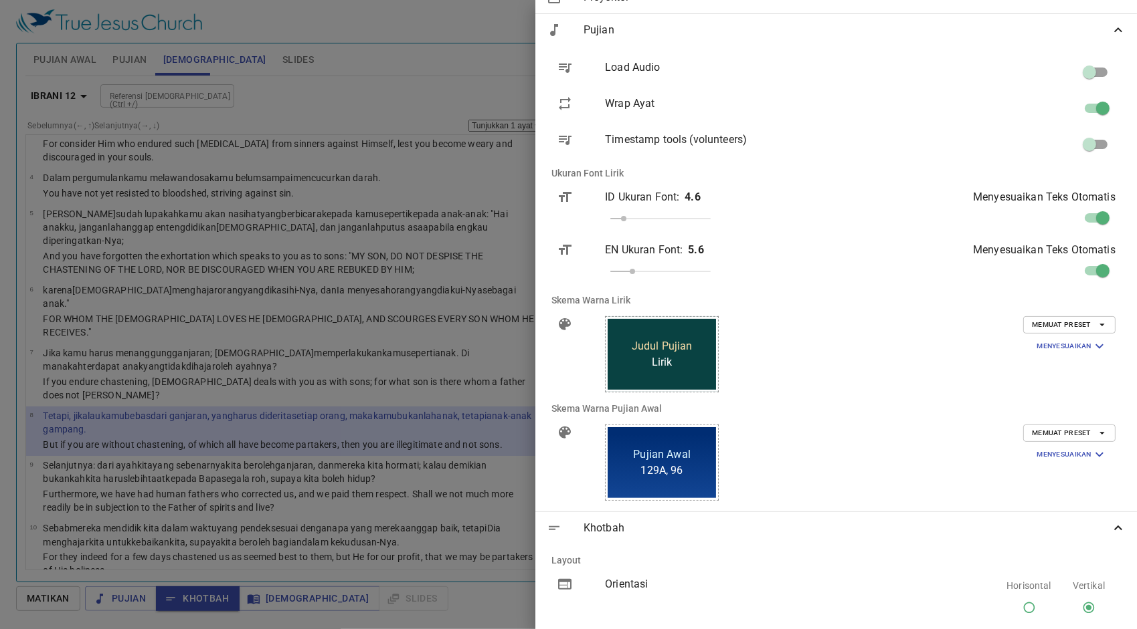
scroll to position [0, 0]
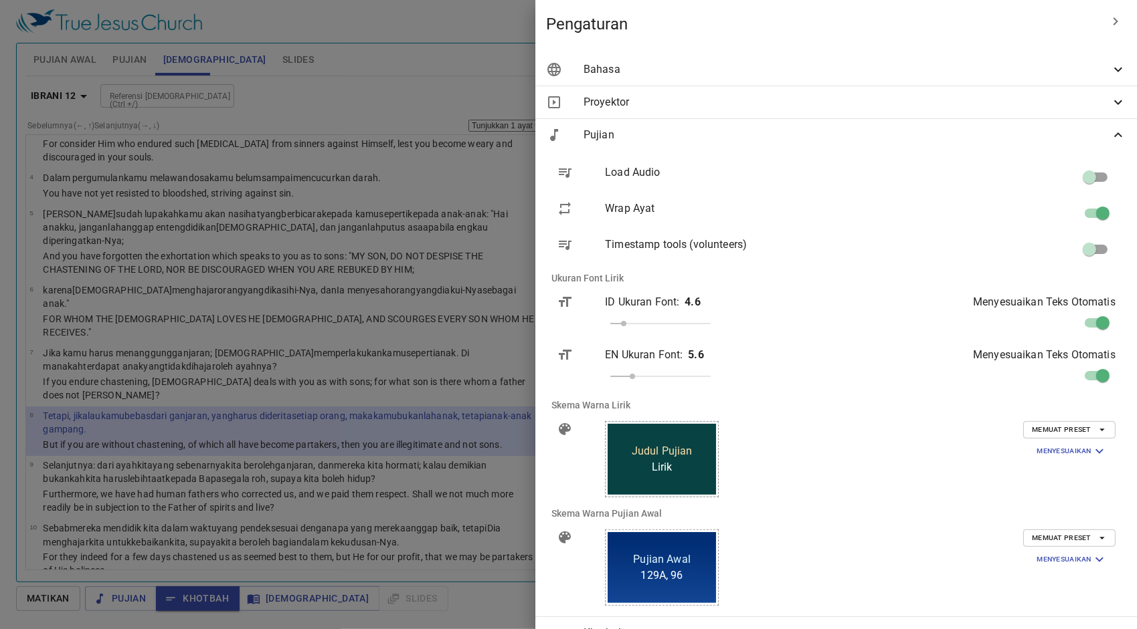
click at [1107, 23] on icon "button" at bounding box center [1115, 21] width 16 height 16
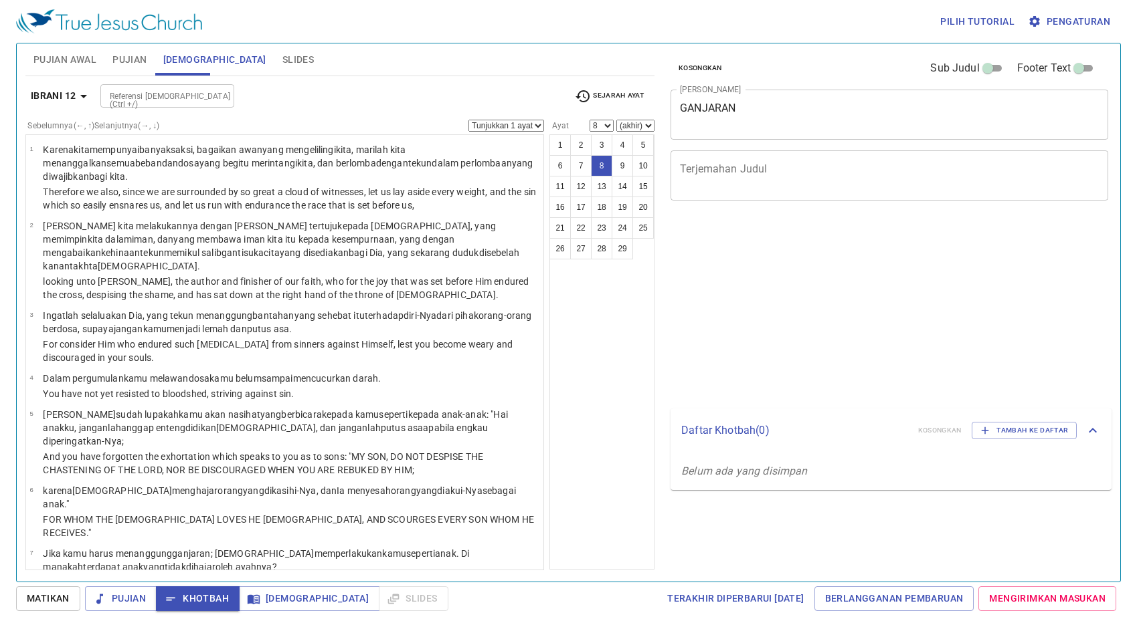
select select "8"
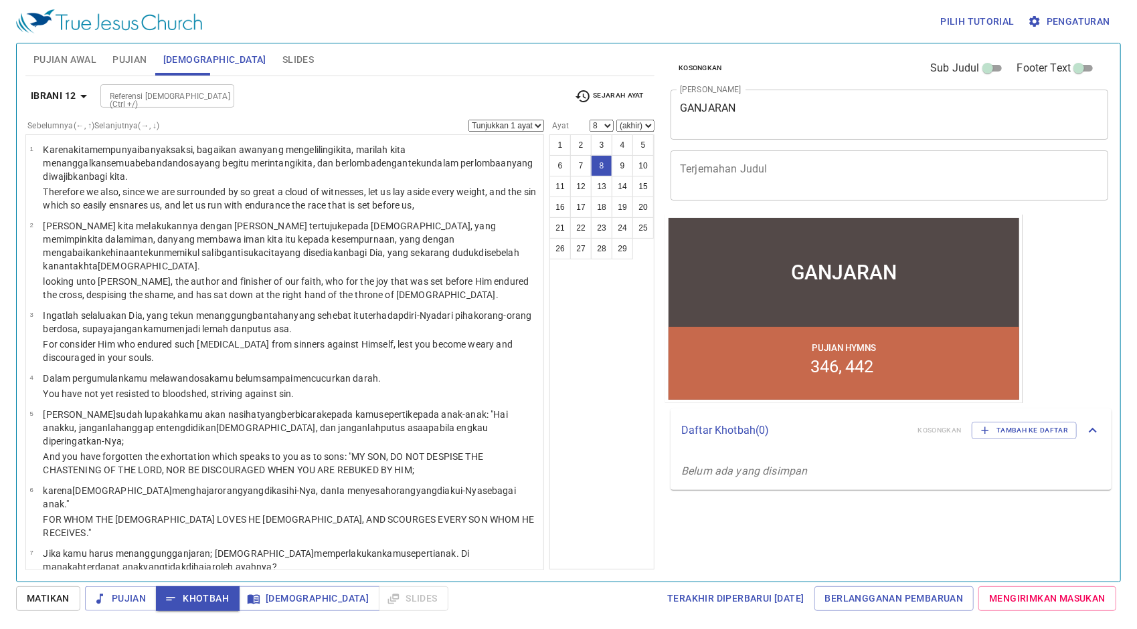
scroll to position [201, 0]
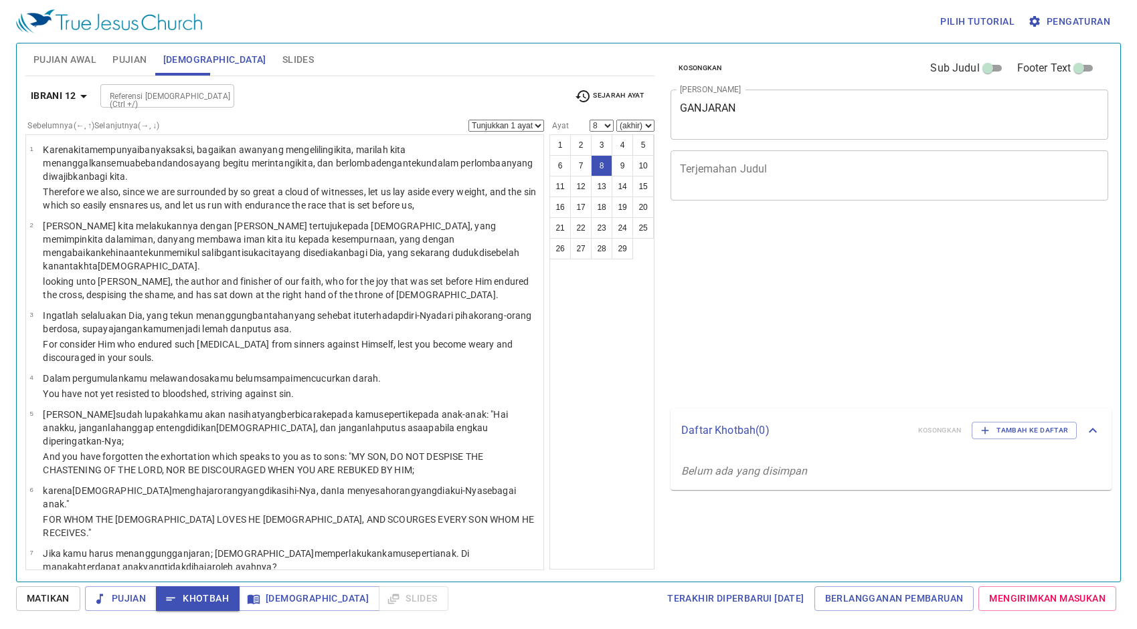
select select "8"
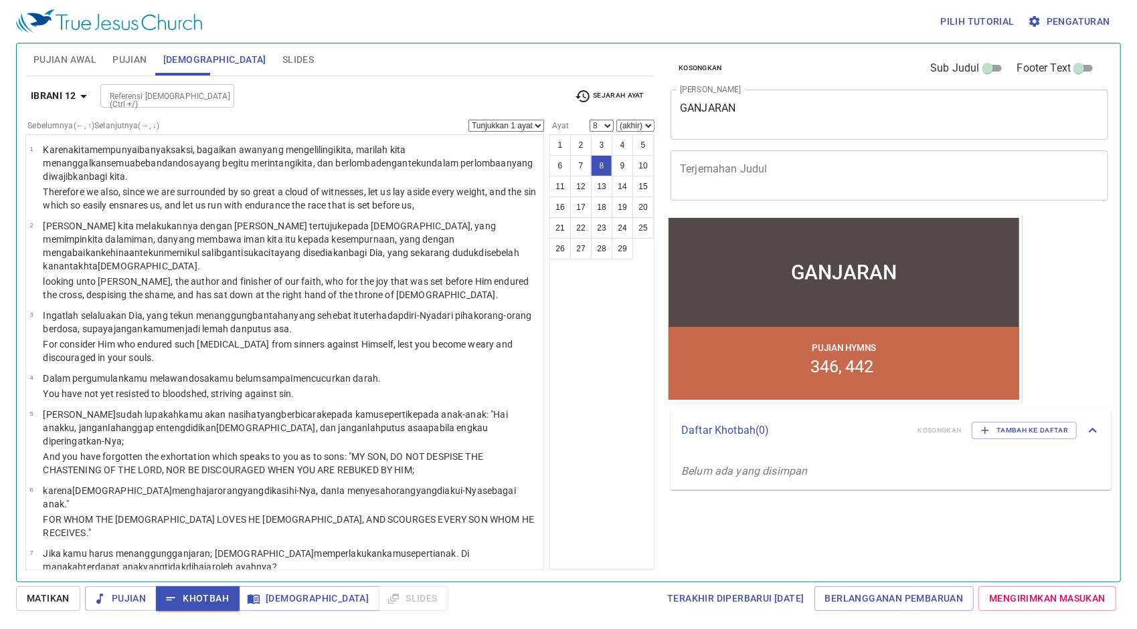
scroll to position [201, 0]
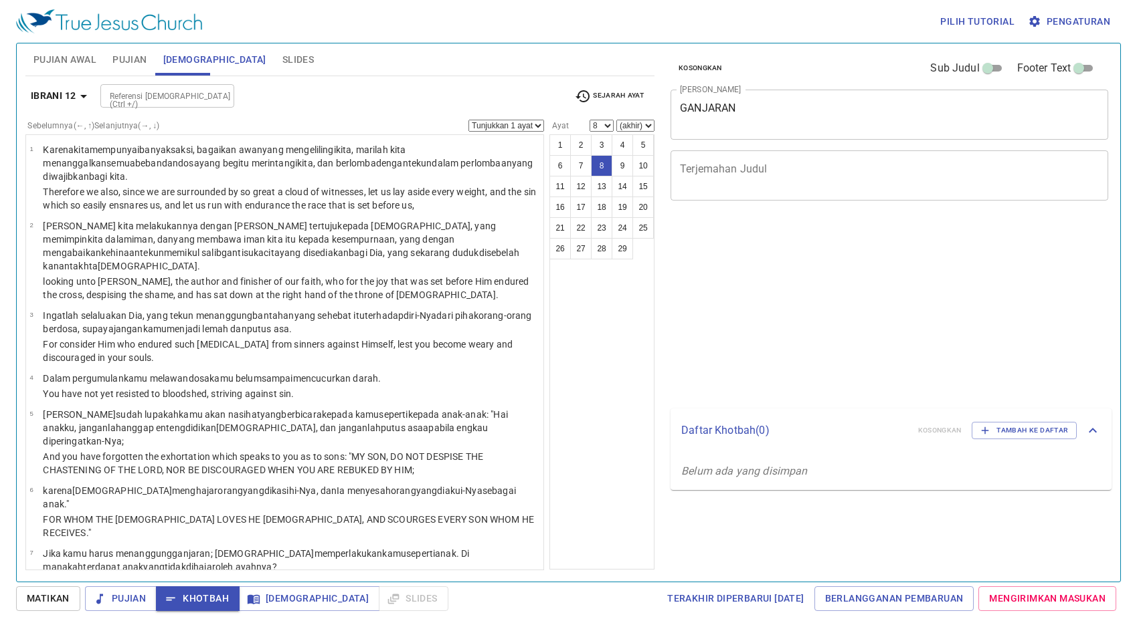
select select "8"
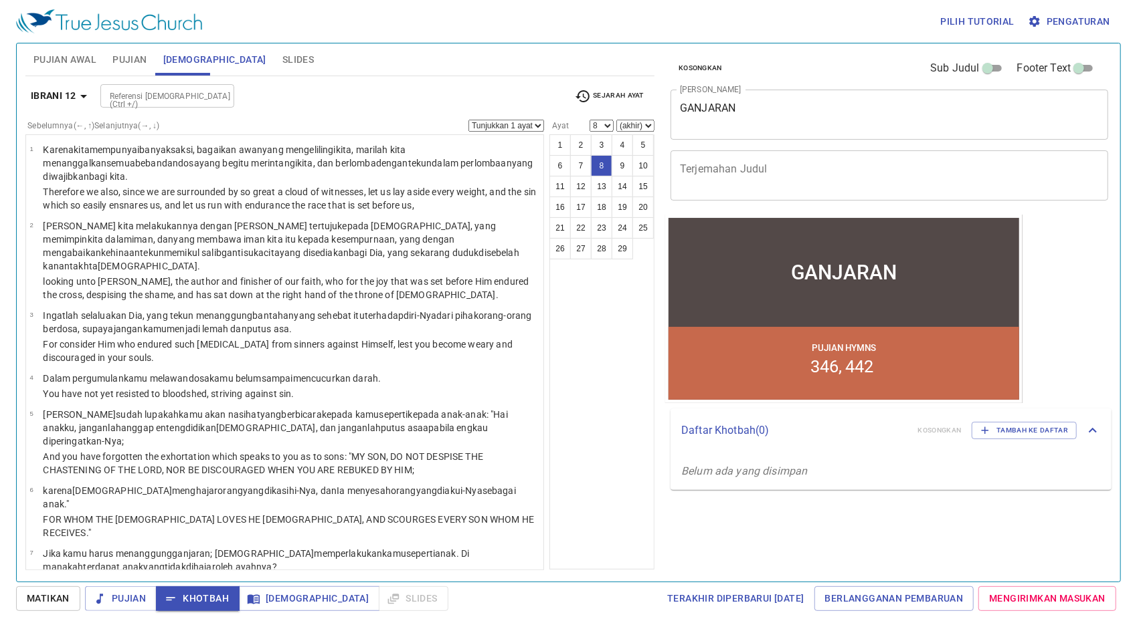
scroll to position [201, 0]
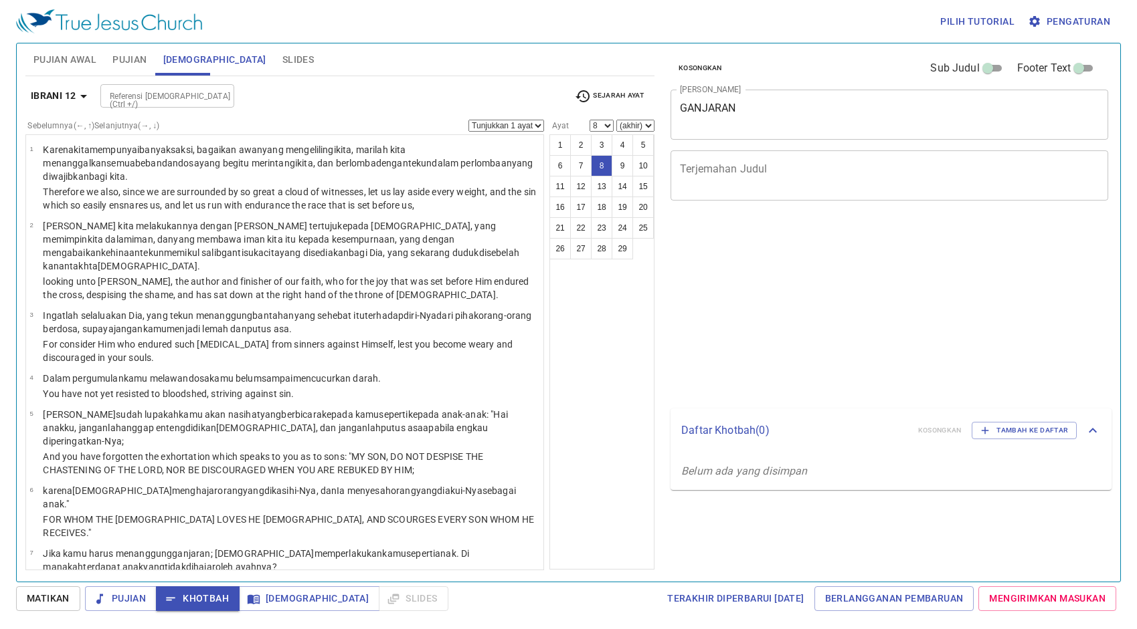
select select "8"
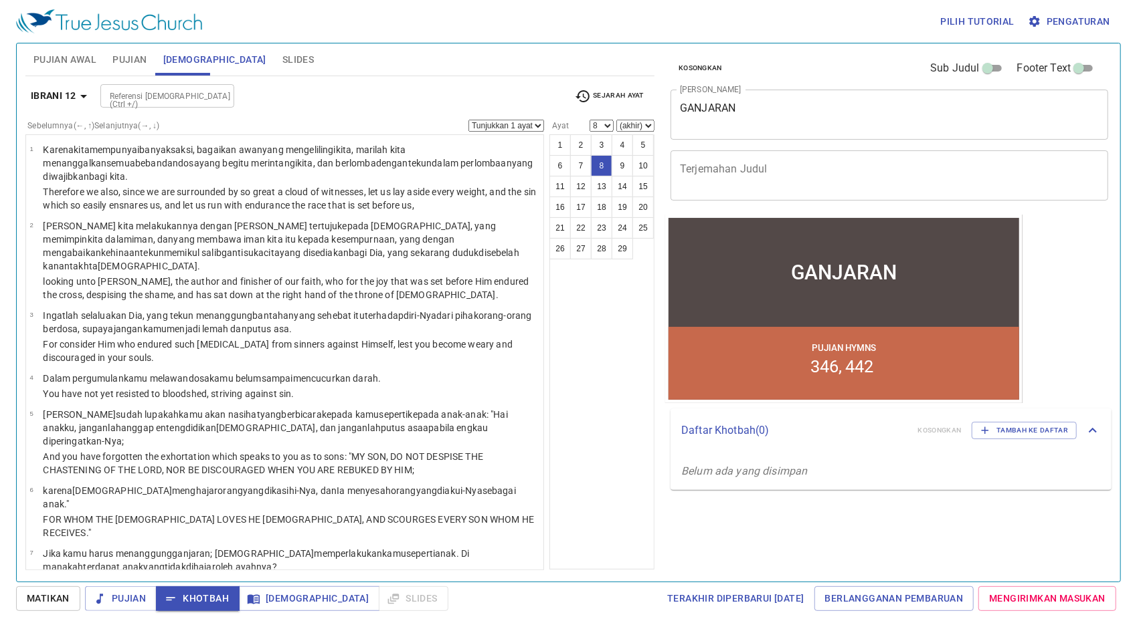
click at [171, 93] on input "Referensi [DEMOGRAPHIC_DATA] (Ctrl +/)" at bounding box center [156, 95] width 104 height 15
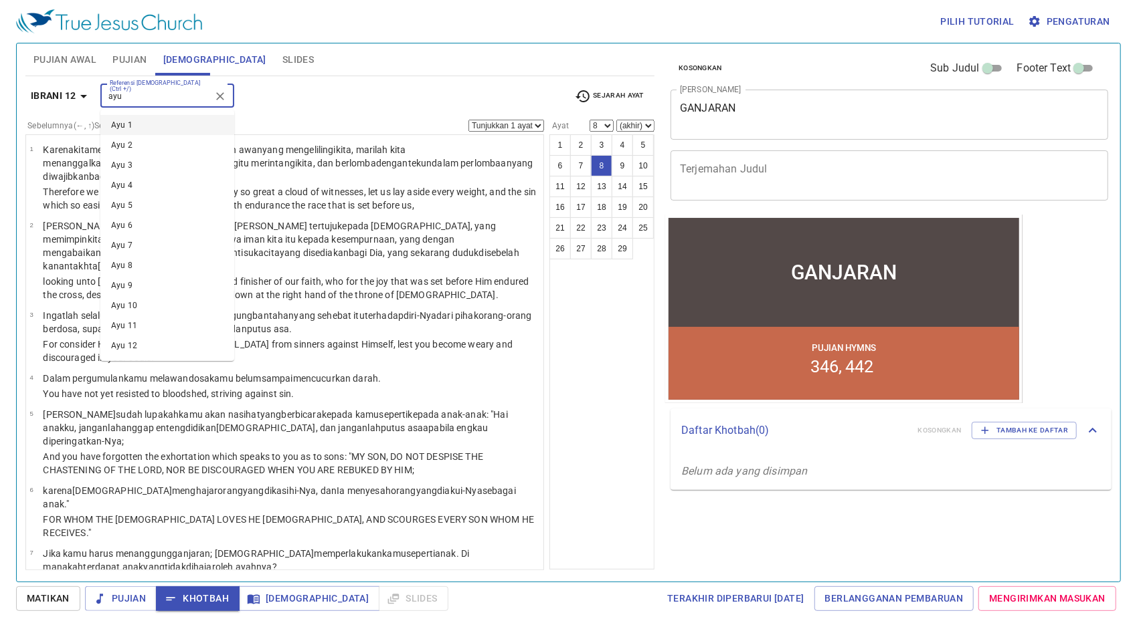
scroll to position [201, 0]
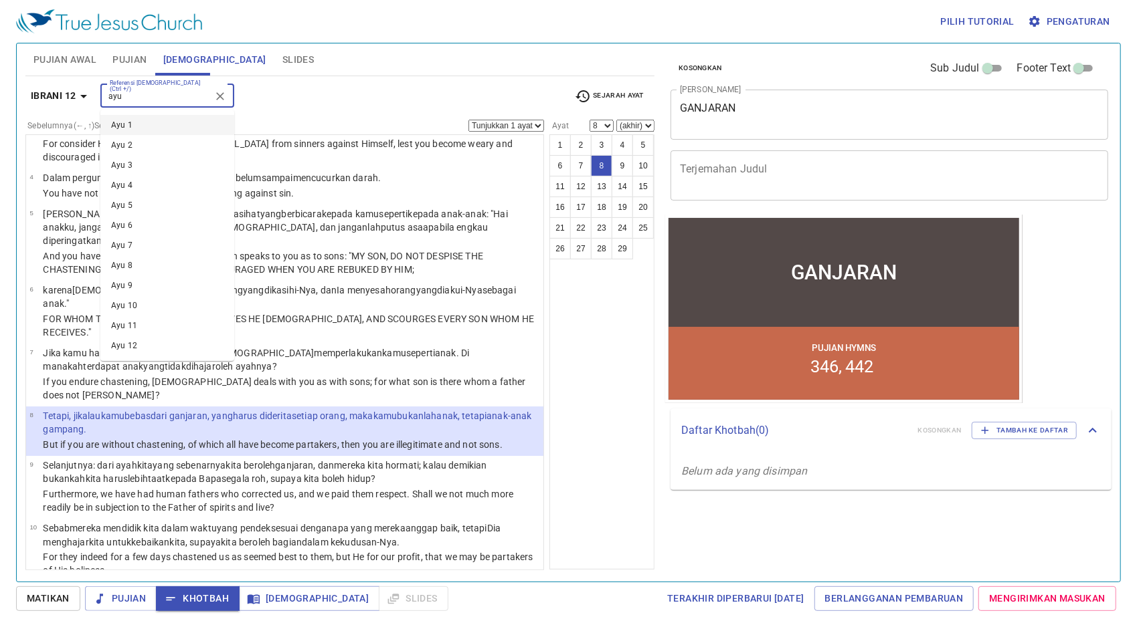
type input "ayub"
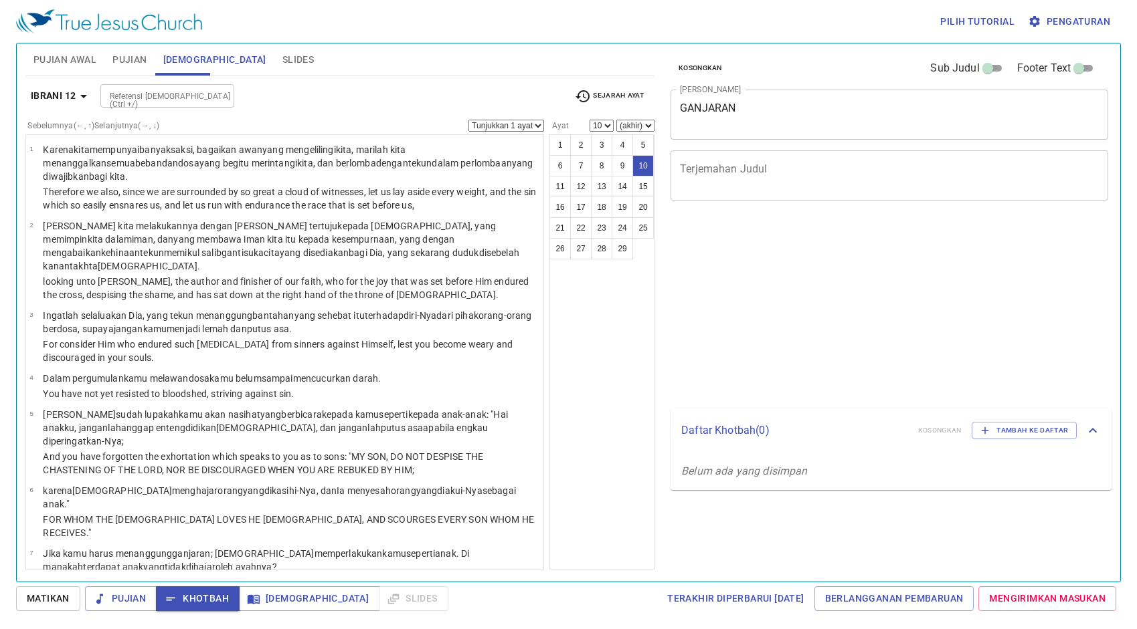
select select "10"
select select "12"
select select "14"
